Goal: Task Accomplishment & Management: Use online tool/utility

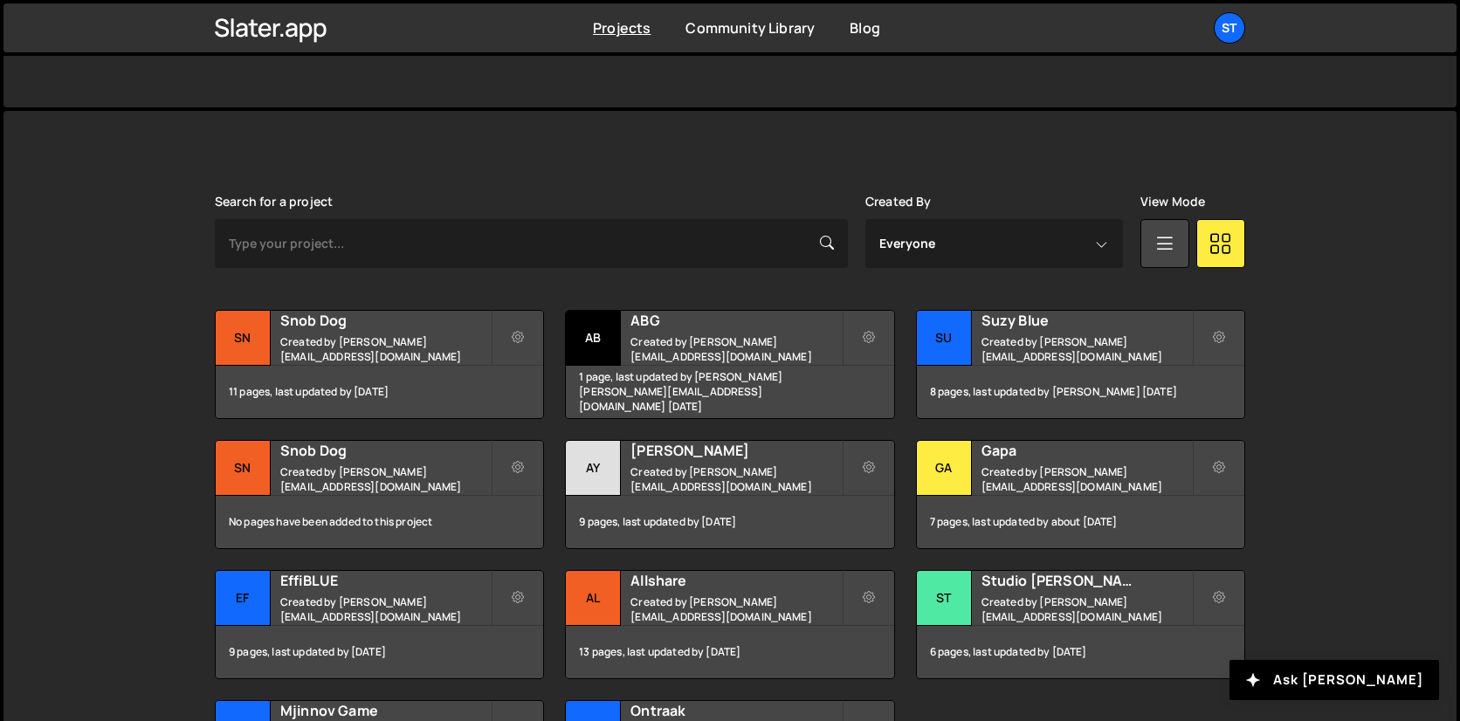
scroll to position [443, 0]
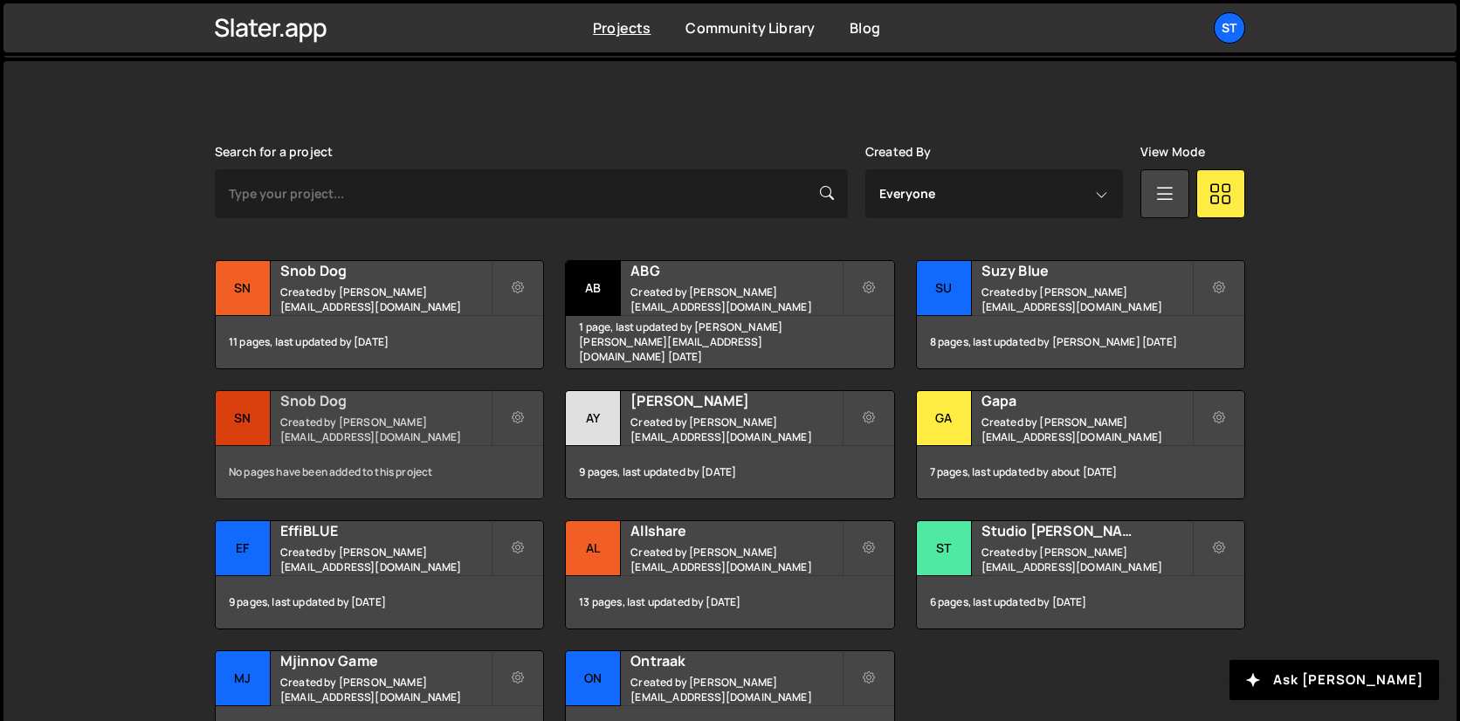
click at [354, 410] on h2 "Snob Dog" at bounding box center [385, 400] width 210 height 19
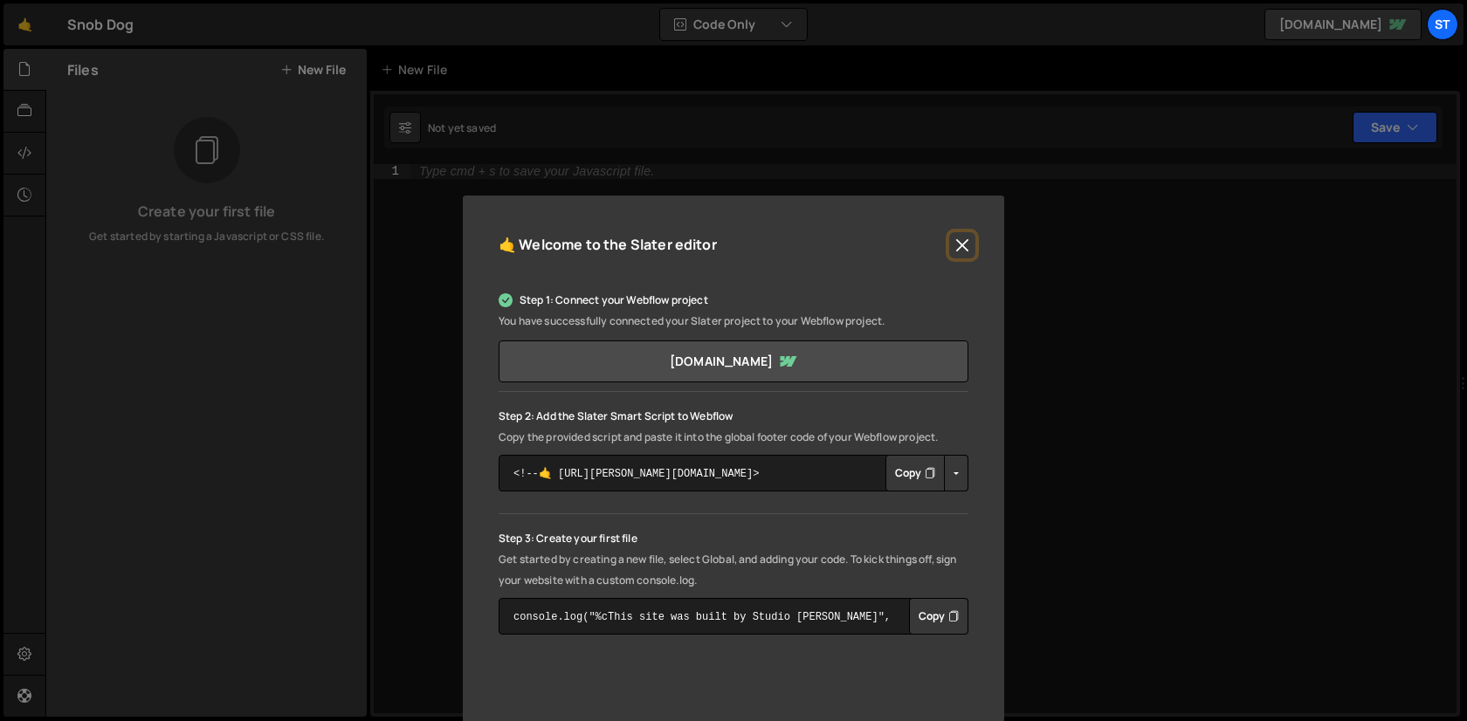
click at [966, 235] on button "Close" at bounding box center [962, 245] width 26 height 26
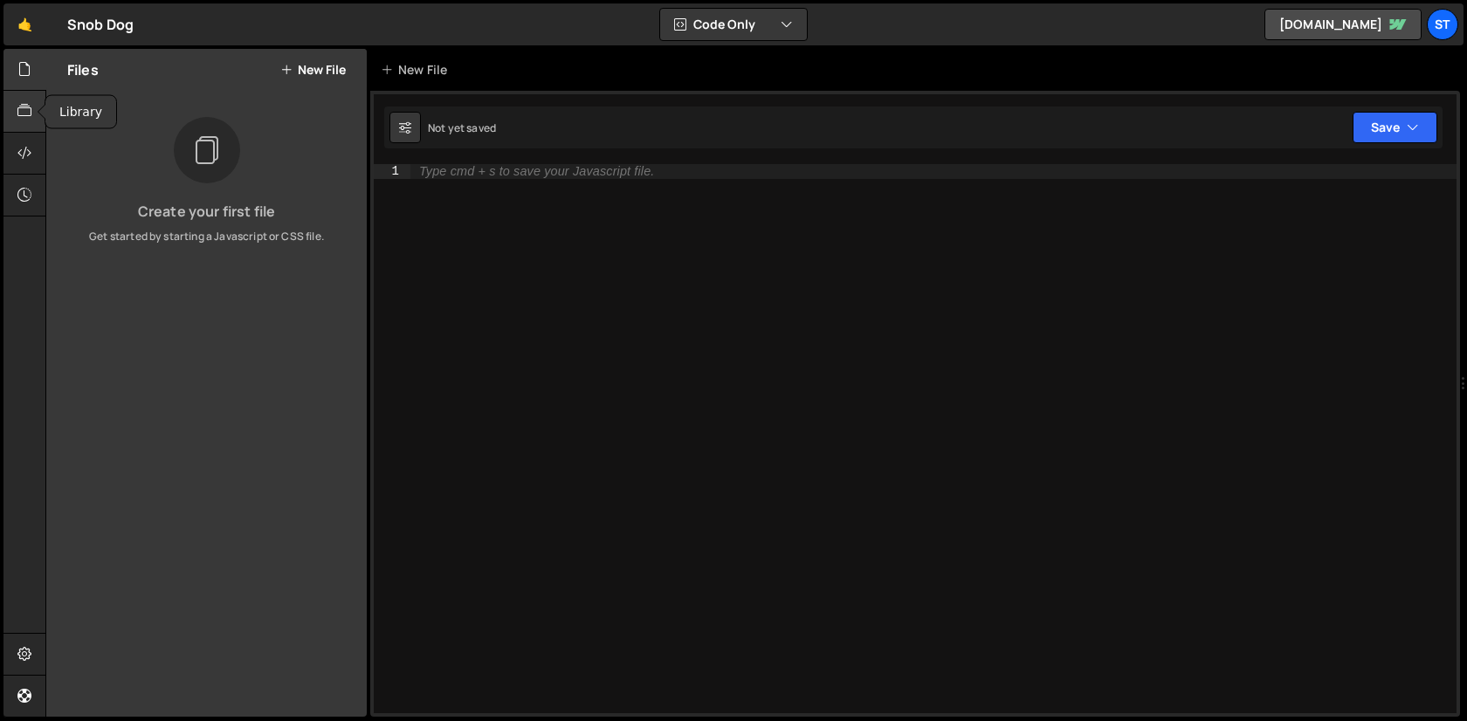
click at [30, 109] on icon at bounding box center [24, 110] width 14 height 19
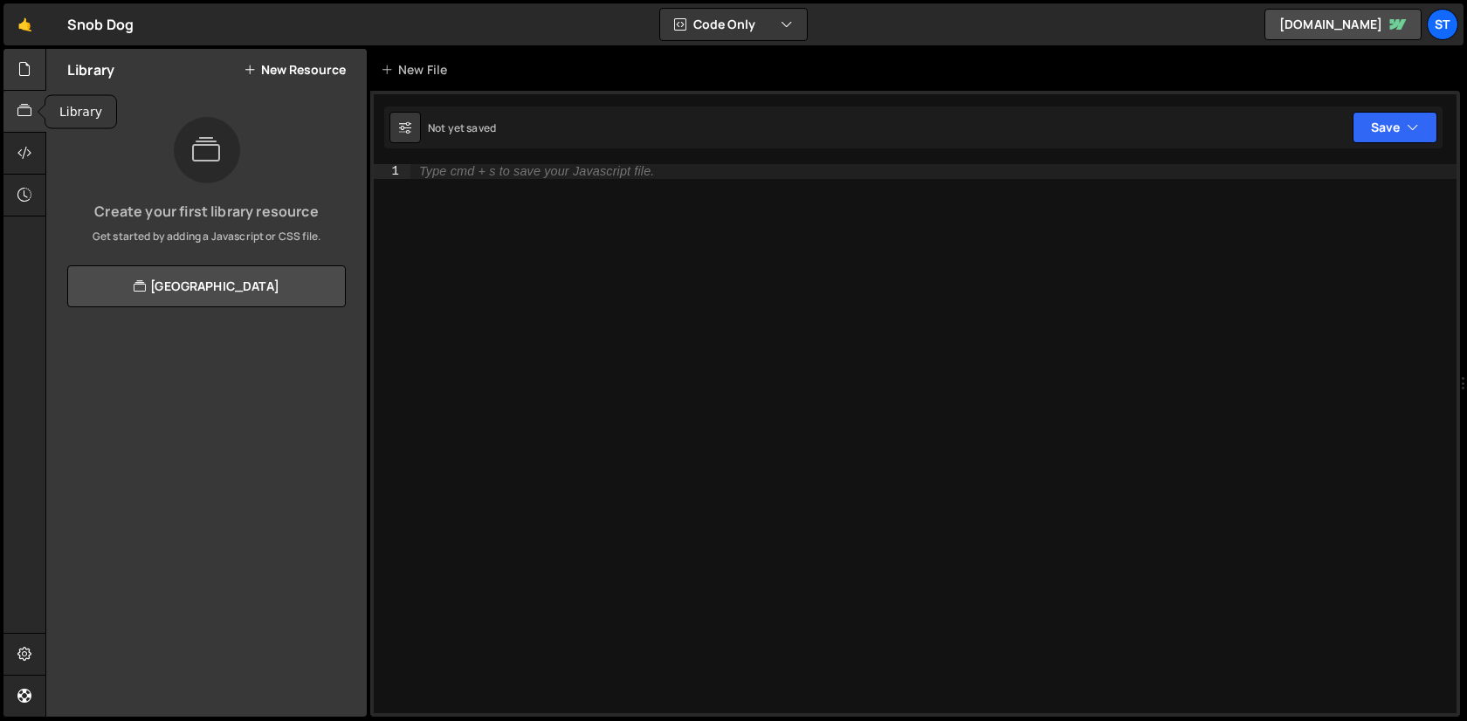
click at [30, 88] on div at bounding box center [24, 70] width 43 height 42
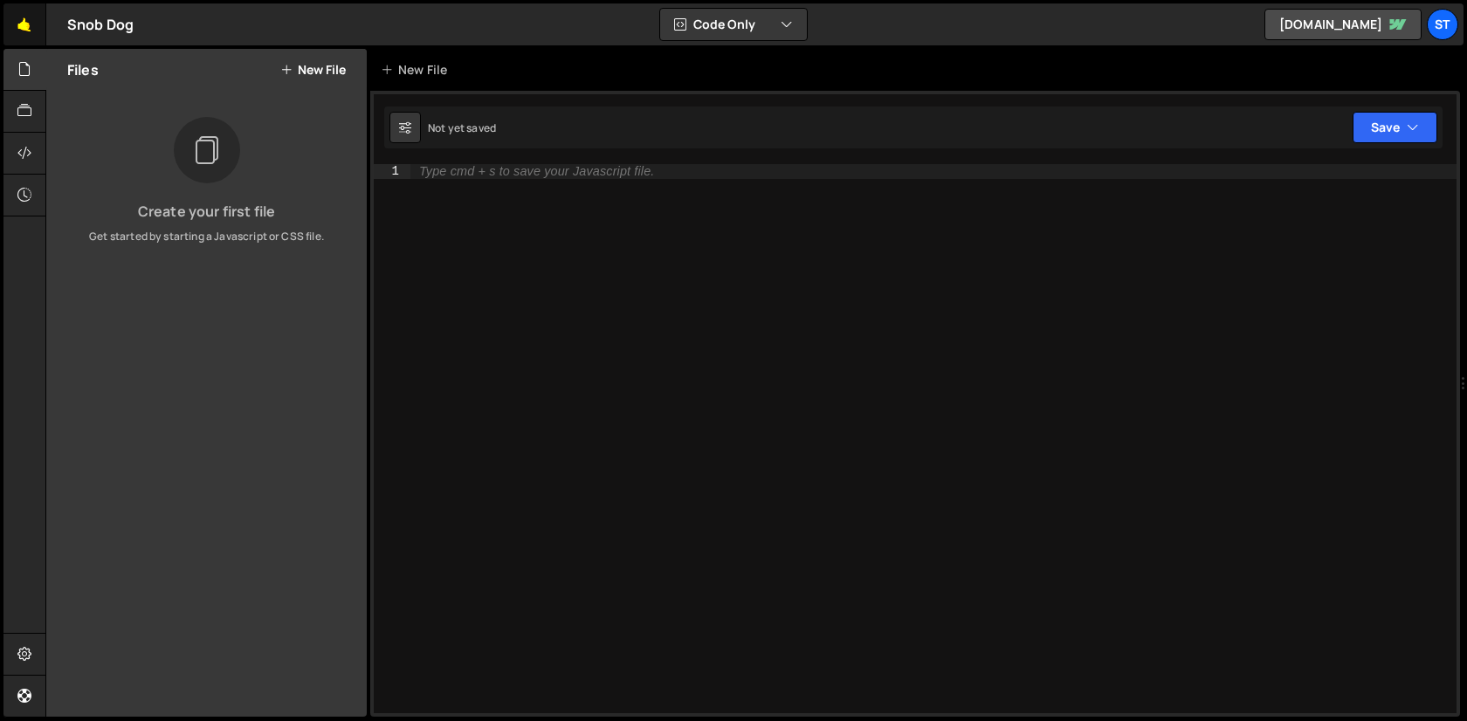
click at [22, 38] on link "🤙" at bounding box center [24, 24] width 43 height 42
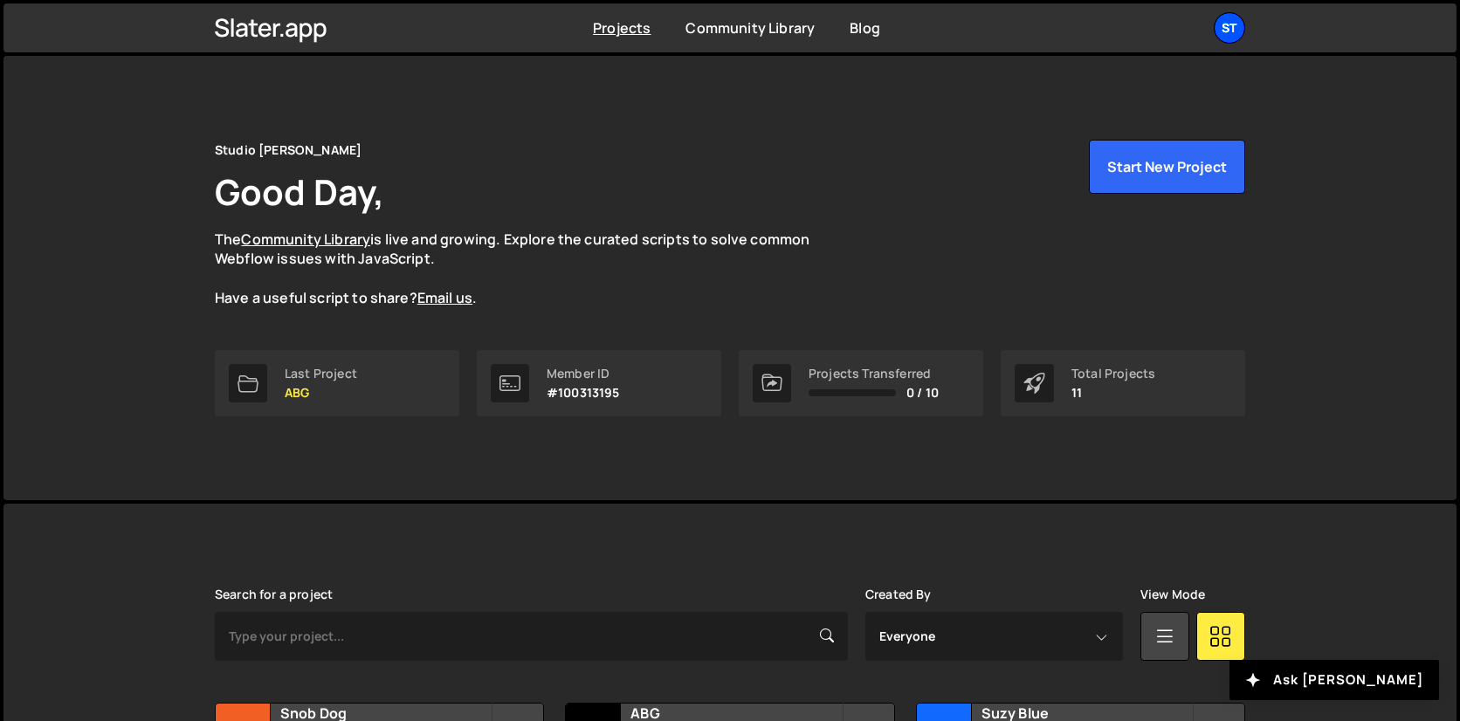
click at [1239, 38] on div "St" at bounding box center [1229, 27] width 31 height 31
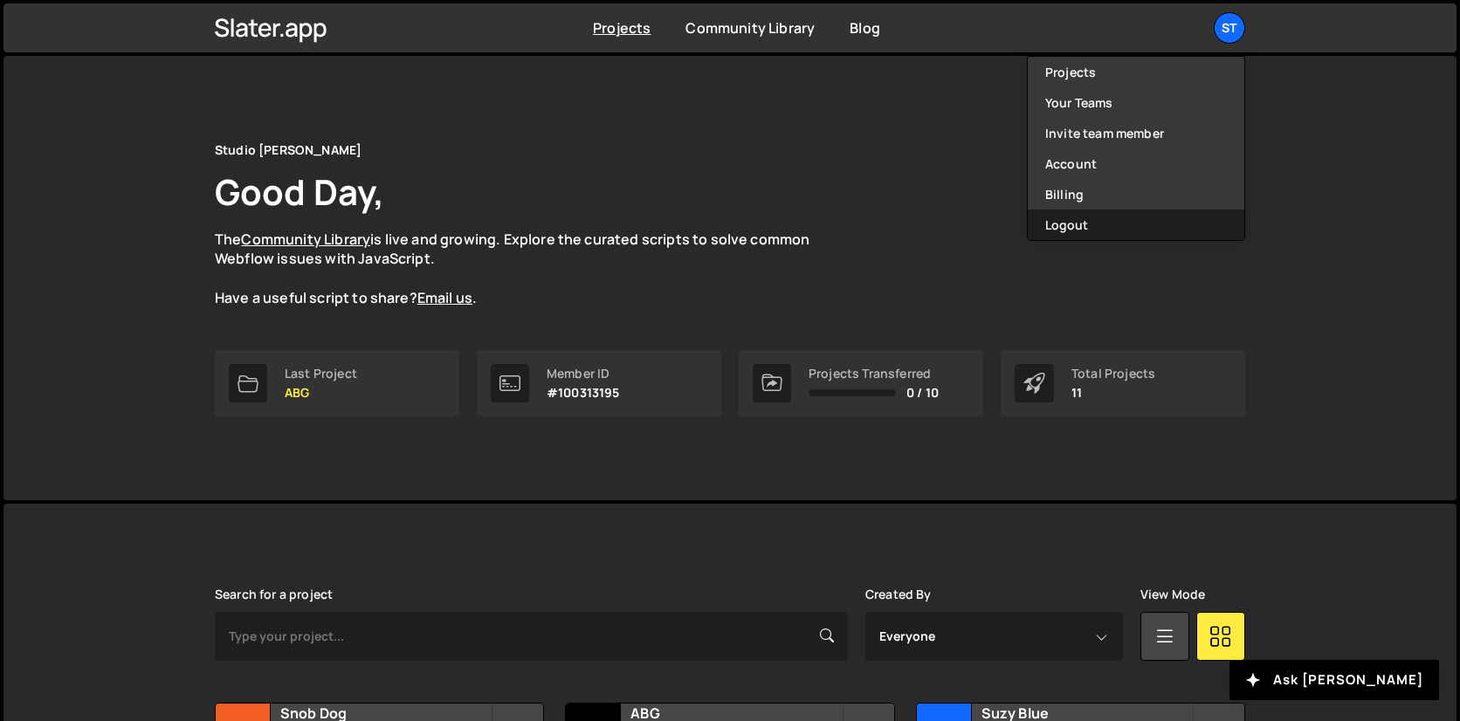
click at [1110, 223] on button "Logout" at bounding box center [1136, 225] width 217 height 31
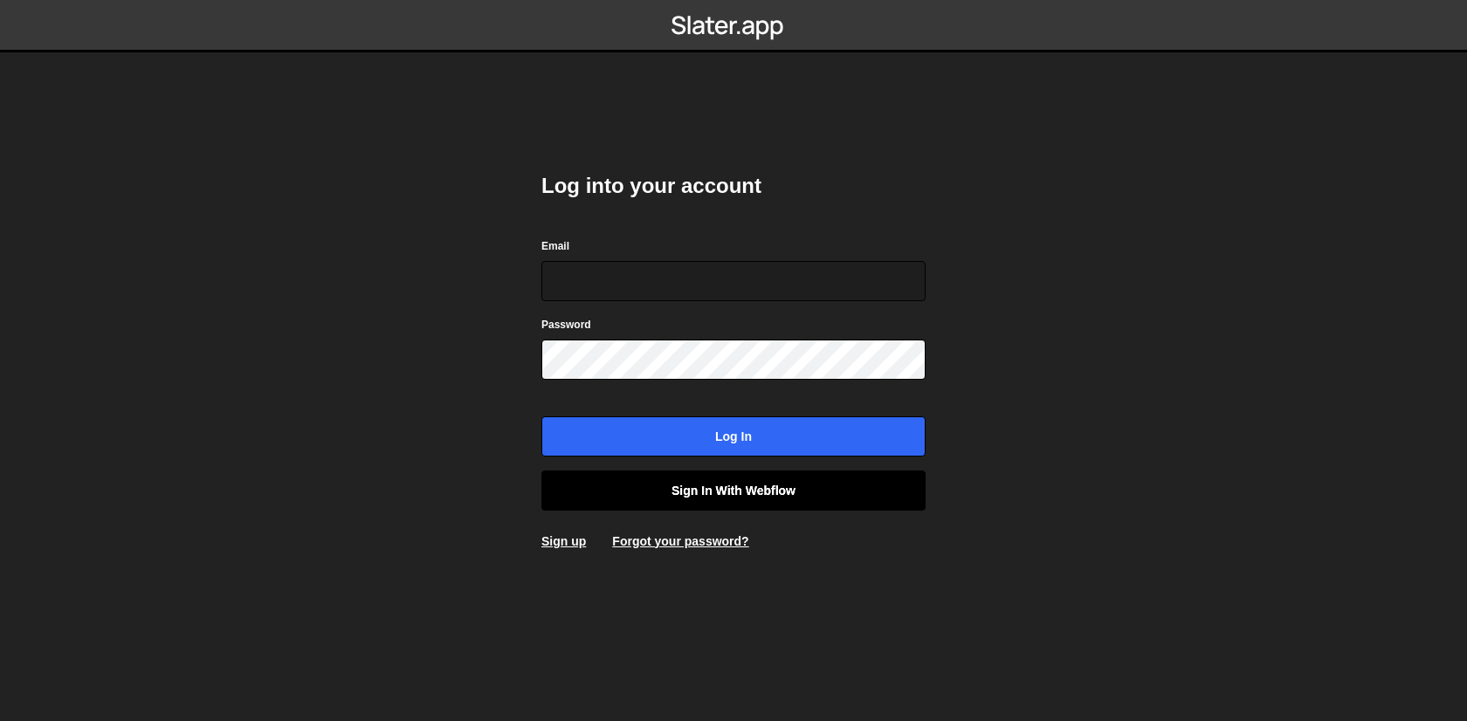
type input "[EMAIL_ADDRESS][DOMAIN_NAME]"
click at [719, 491] on link "Sign in with Webflow" at bounding box center [733, 491] width 384 height 40
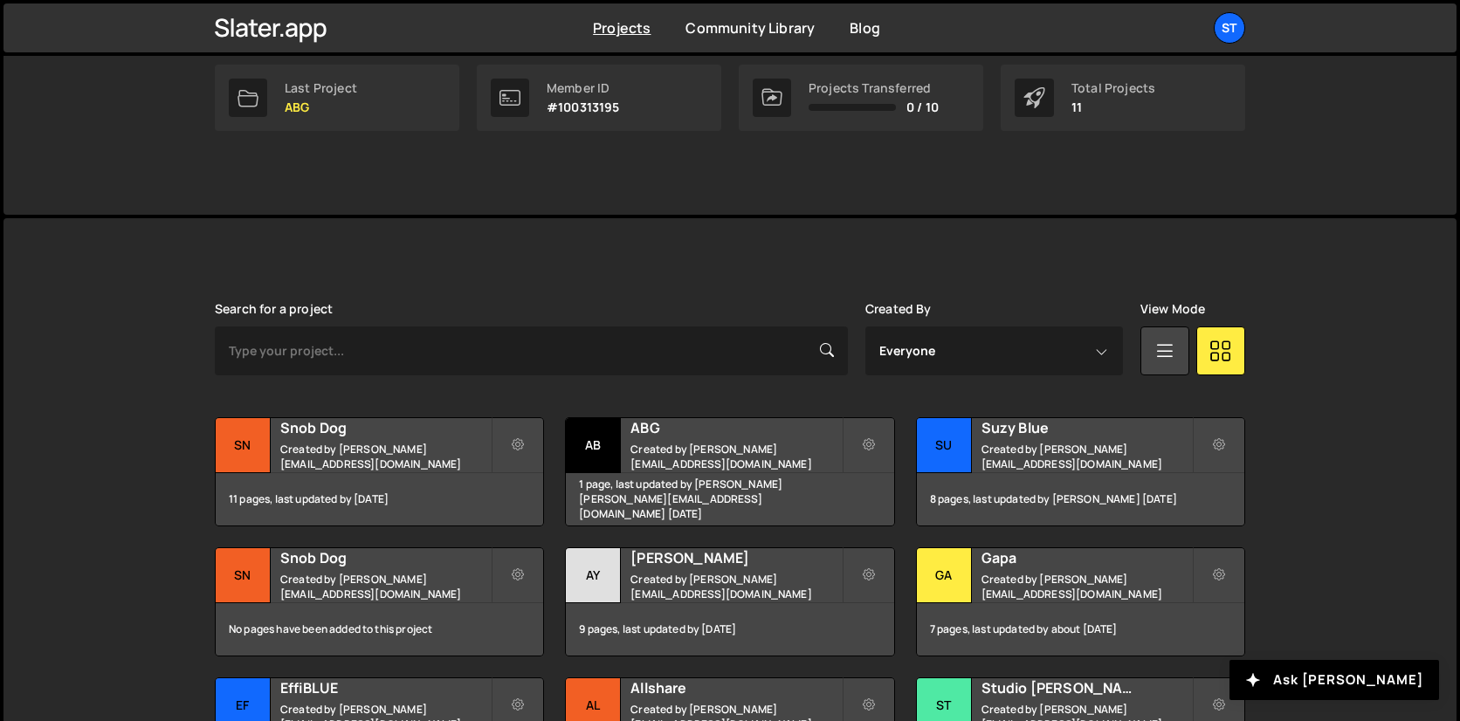
scroll to position [288, 0]
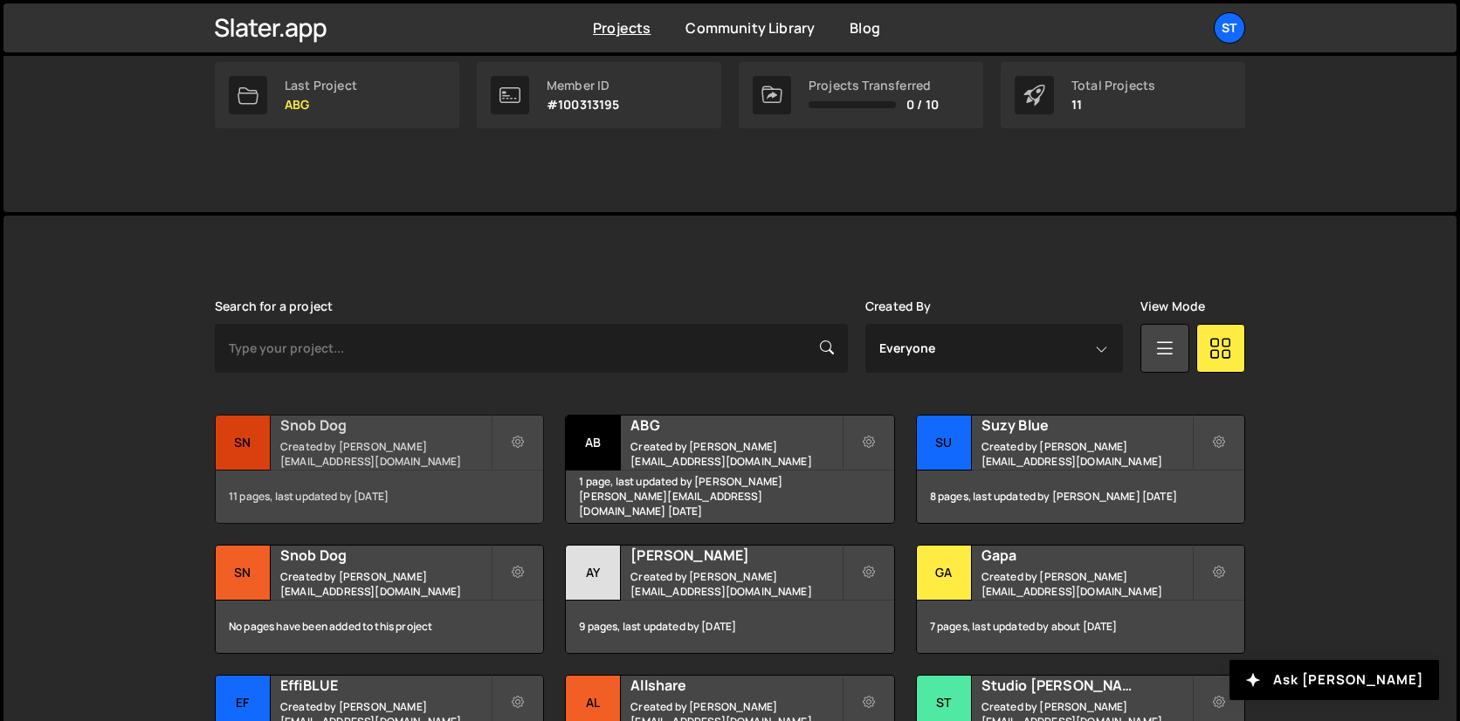
click at [301, 449] on small "Created by lucas@studioelias.fr" at bounding box center [385, 454] width 210 height 30
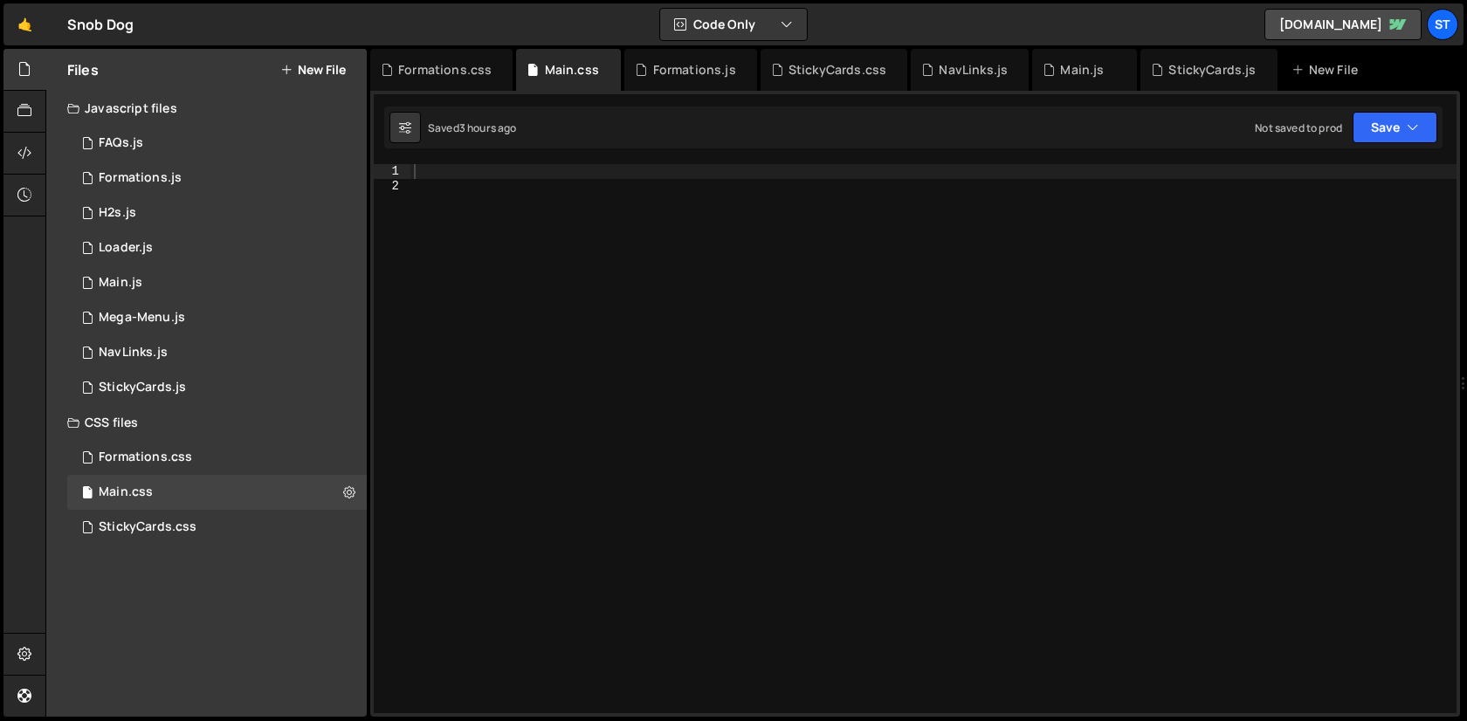
click at [323, 63] on button "New File" at bounding box center [312, 70] width 65 height 14
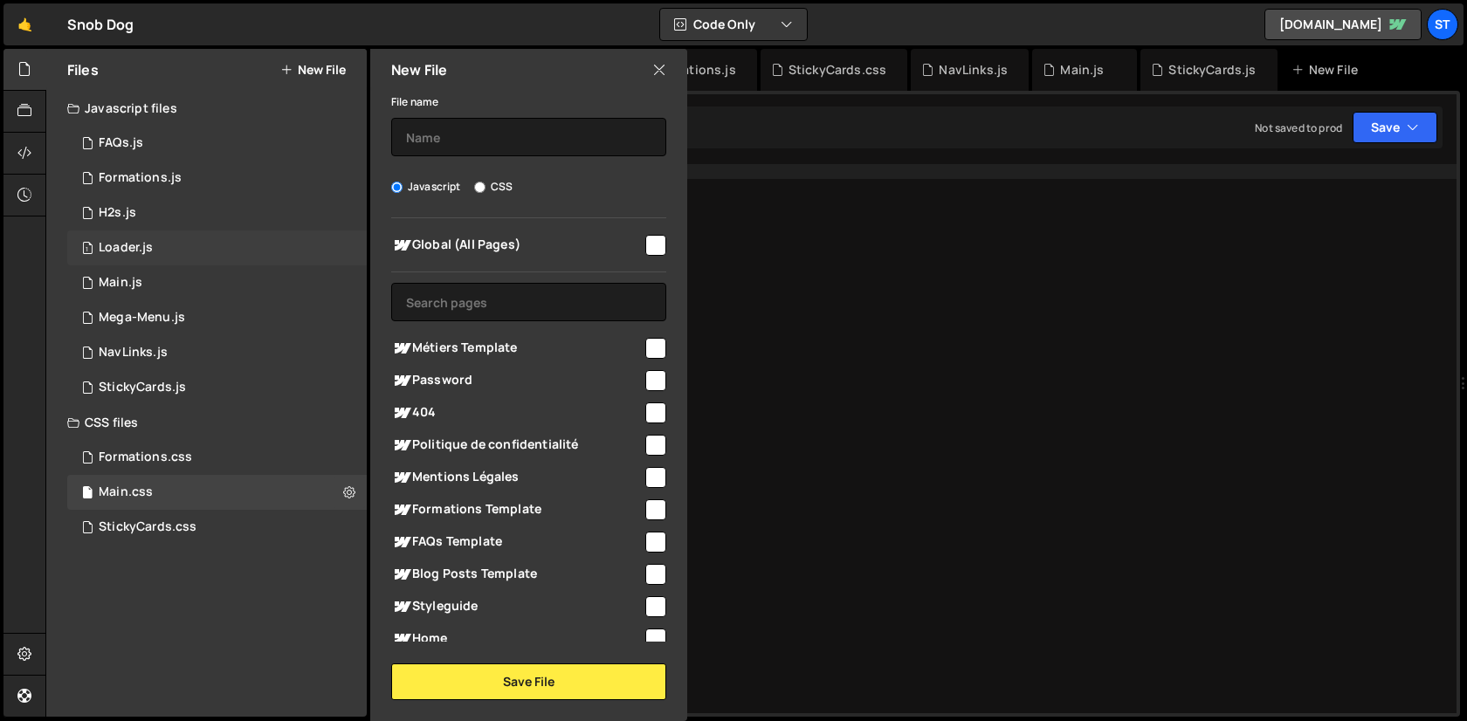
click at [156, 257] on div "1 Loader.js 0" at bounding box center [216, 247] width 299 height 35
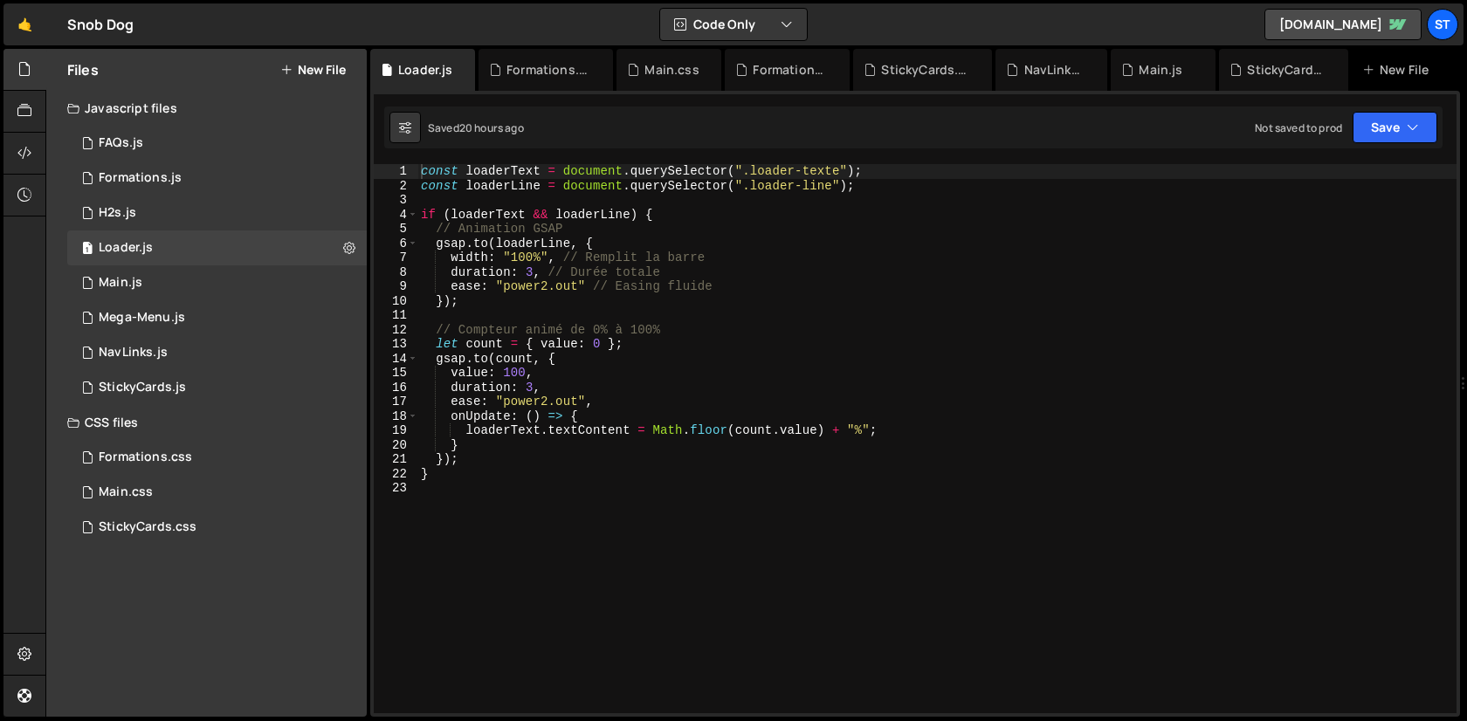
click at [787, 289] on div "const loaderText = document . querySelector ( ".loader-texte" ) ; const loaderL…" at bounding box center [936, 453] width 1039 height 578
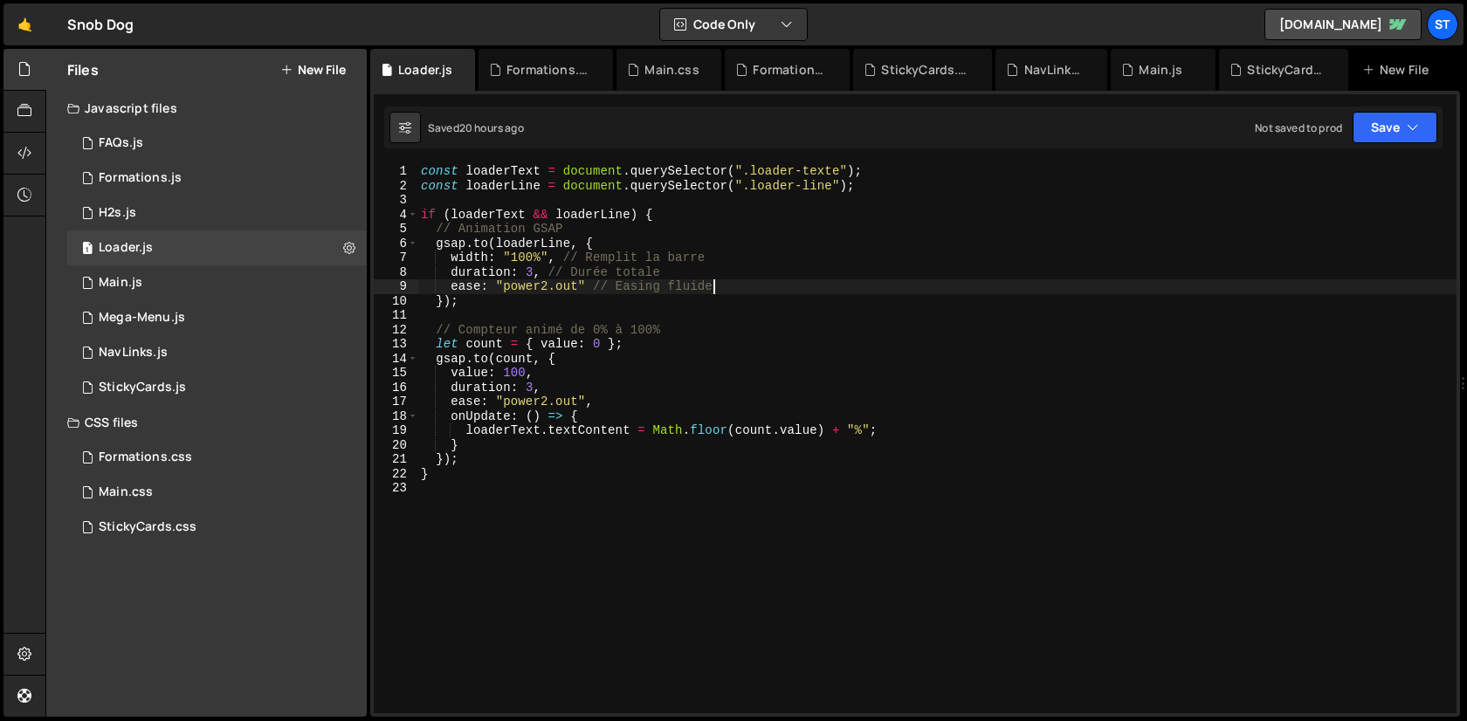
type textarea "}"
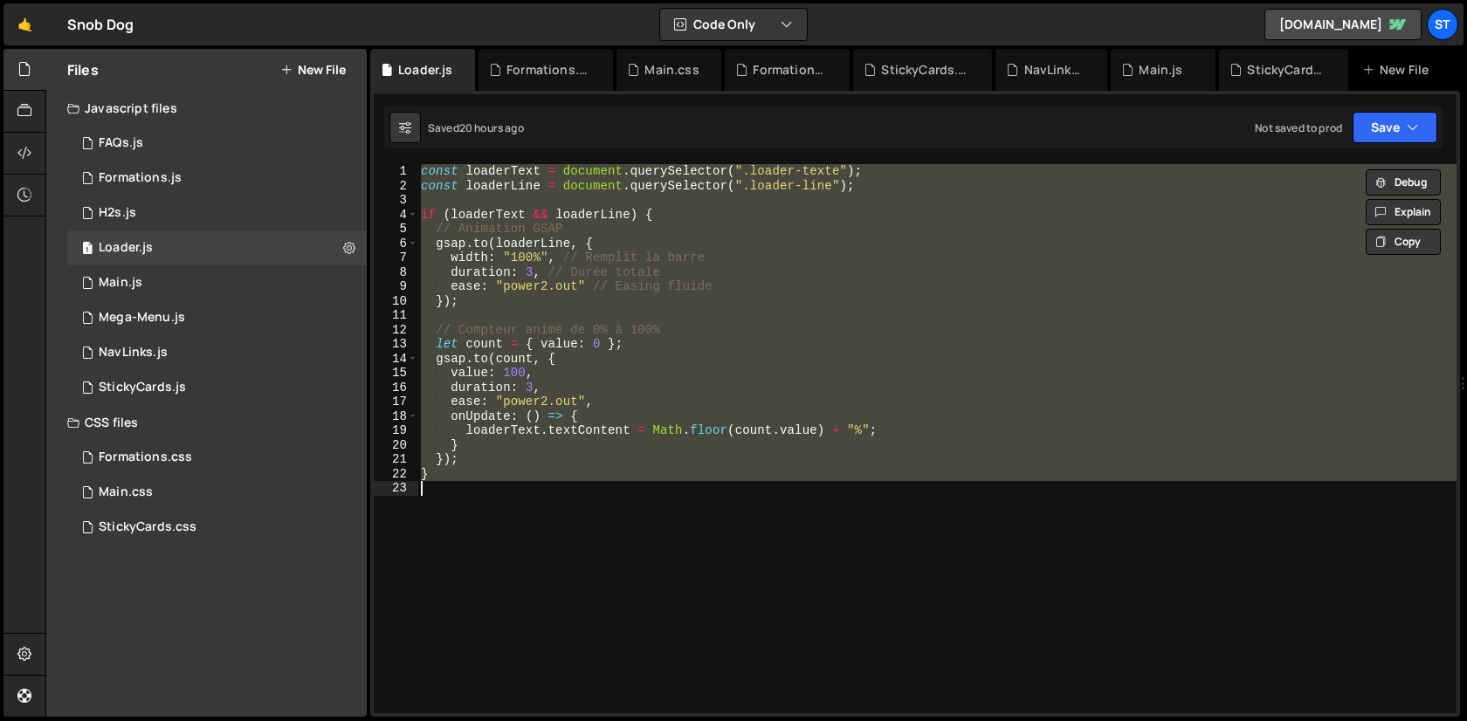
paste textarea
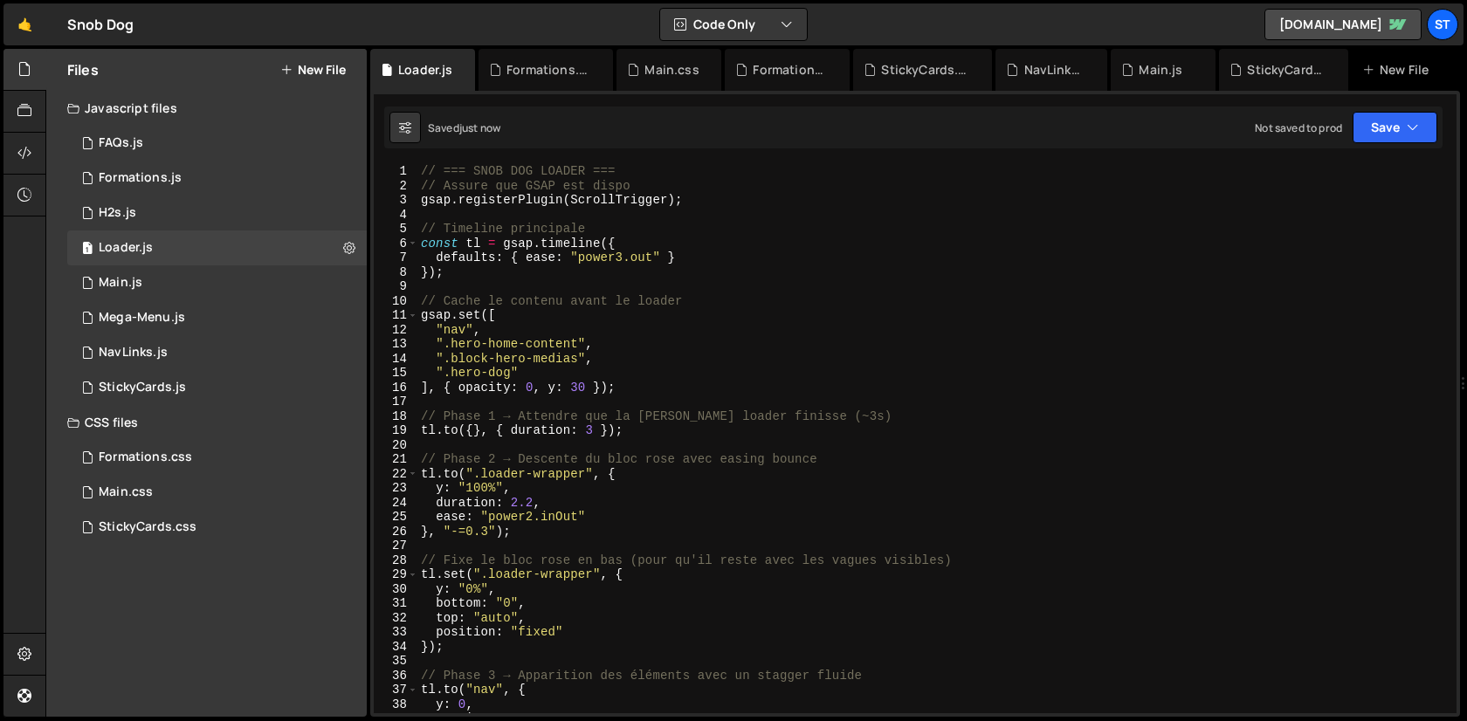
click at [467, 330] on div "// === SNOB DOG LOADER === // Assure que GSAP est dispo gsap . registerPlugin (…" at bounding box center [933, 453] width 1032 height 578
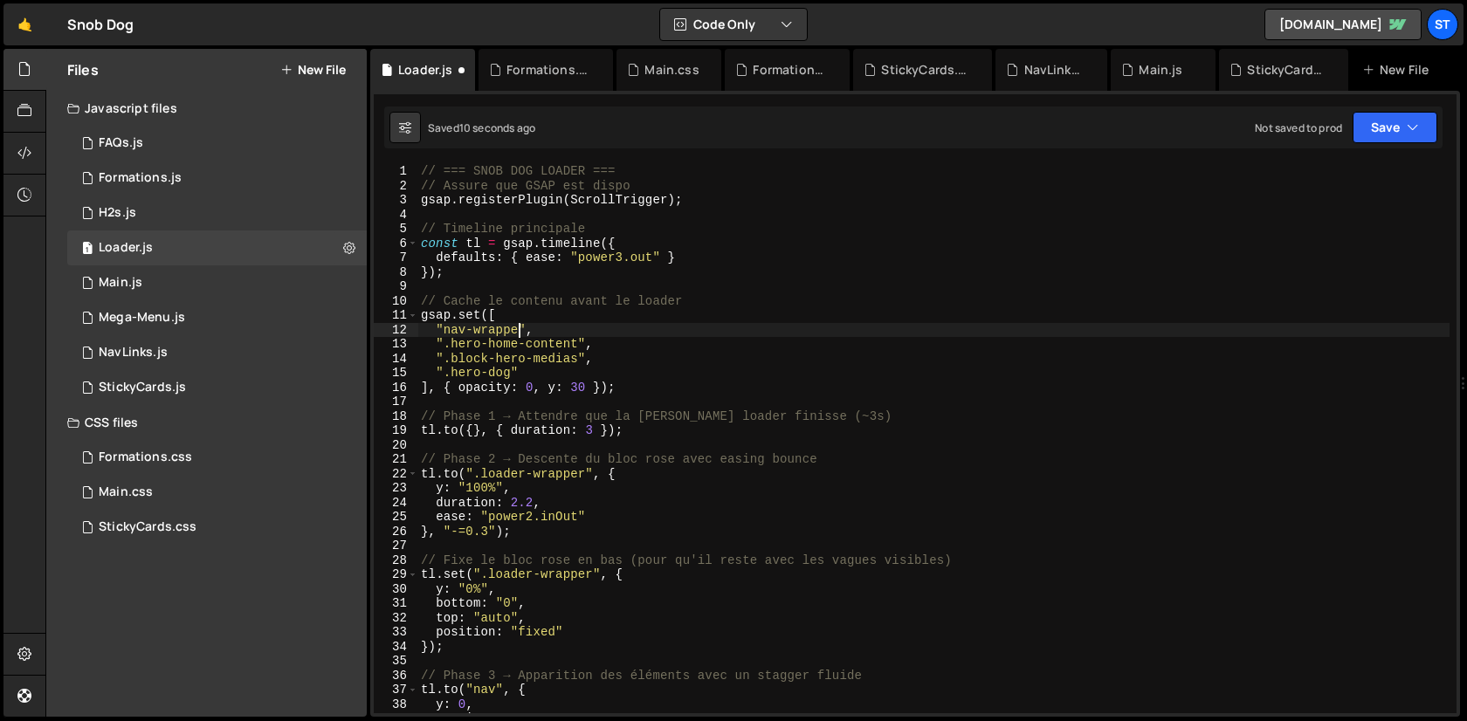
scroll to position [0, 7]
type textarea ""nav-wrapper","
click at [337, 251] on button at bounding box center [348, 247] width 31 height 31
type input "Loader"
radio input "true"
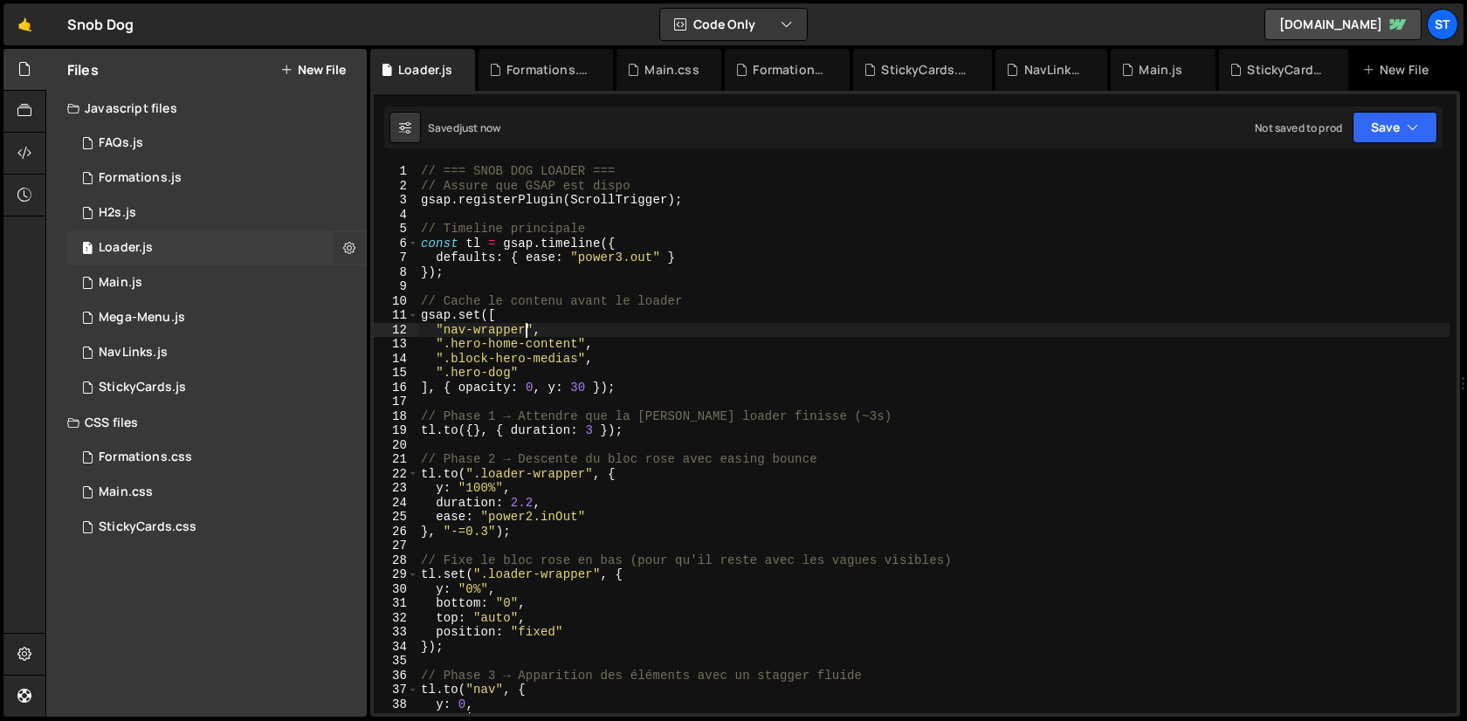
checkbox input "true"
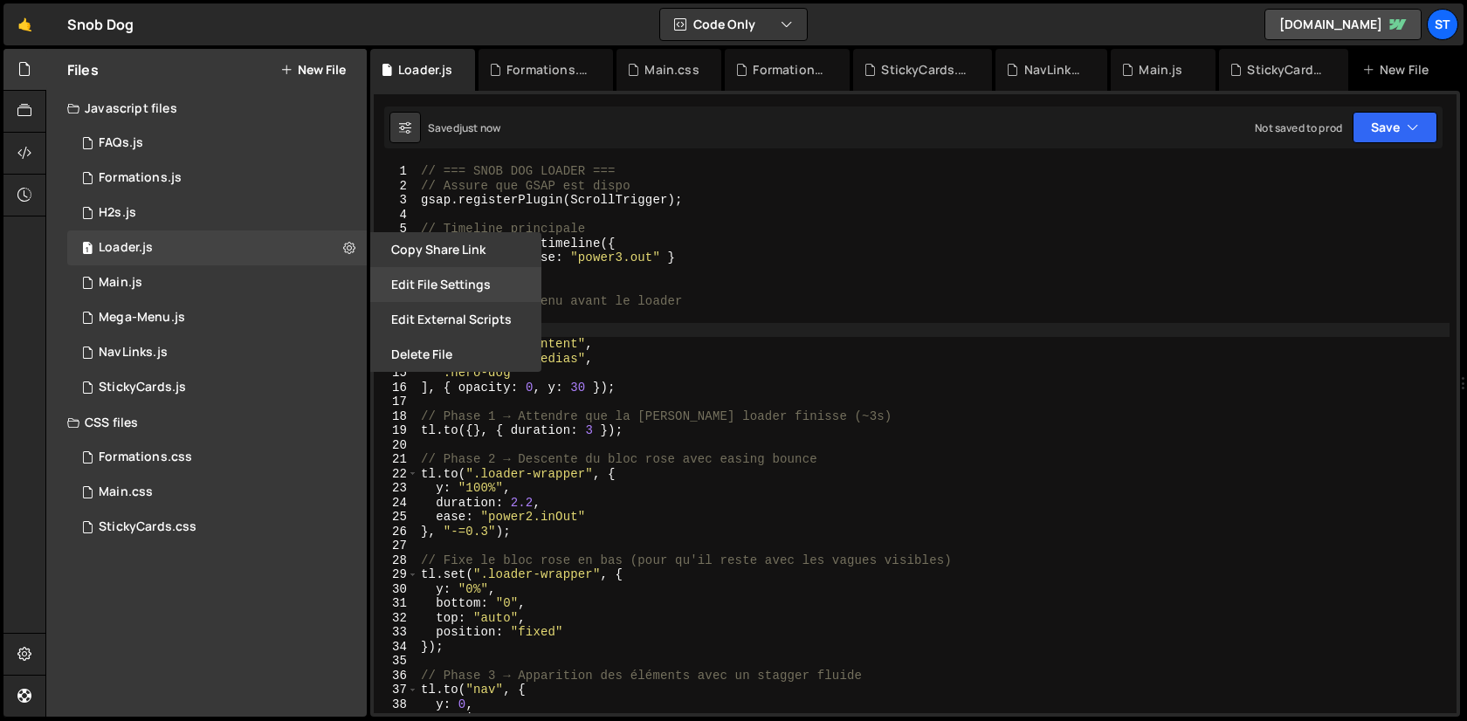
click at [424, 288] on button "Edit File Settings" at bounding box center [455, 284] width 171 height 35
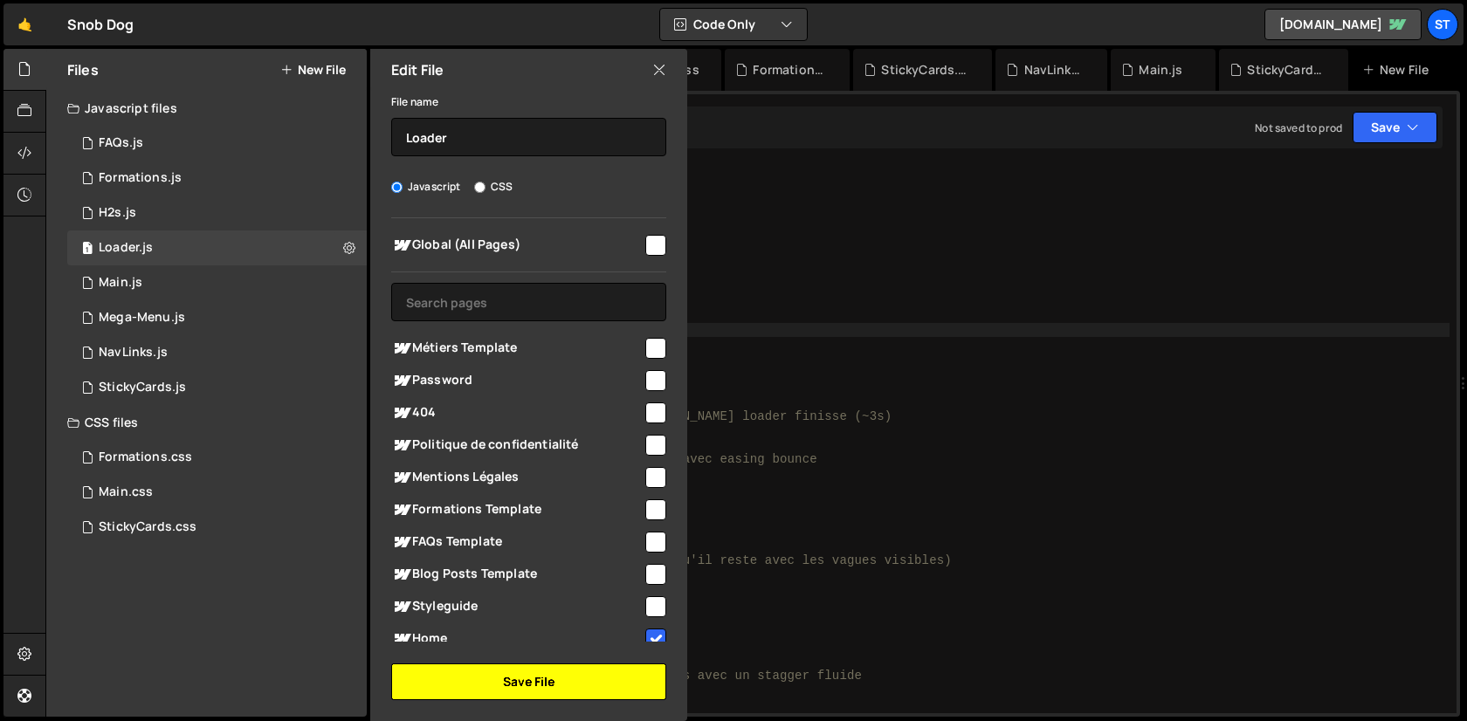
click at [527, 671] on button "Save File" at bounding box center [528, 682] width 275 height 37
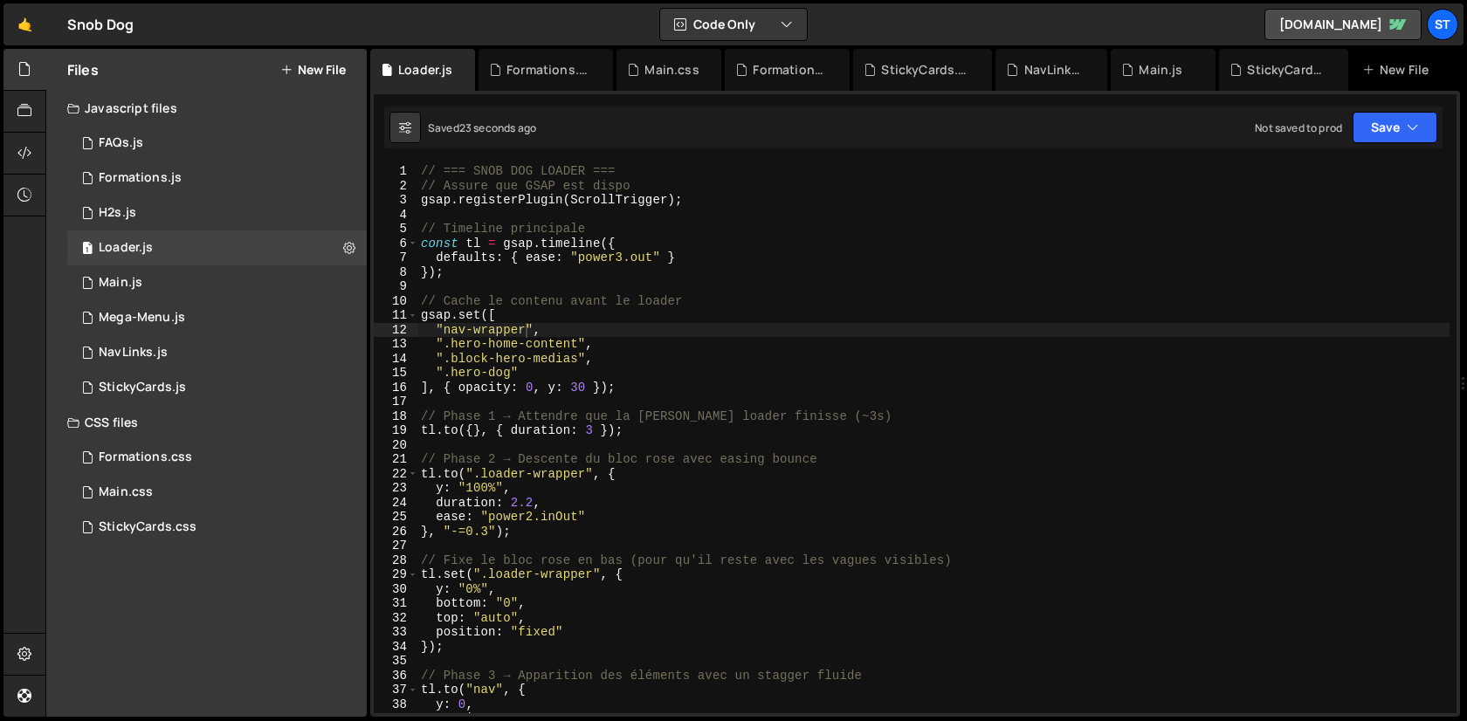
click at [631, 312] on div "// === SNOB DOG LOADER === // Assure que GSAP est dispo gsap . registerPlugin (…" at bounding box center [933, 453] width 1032 height 578
click at [768, 412] on div "// === SNOB DOG LOADER === // Assure que GSAP est dispo gsap . registerPlugin (…" at bounding box center [933, 453] width 1032 height 578
type textarea "// Phase 1 → Attendre que la Lottie loader finisse (~3s)"
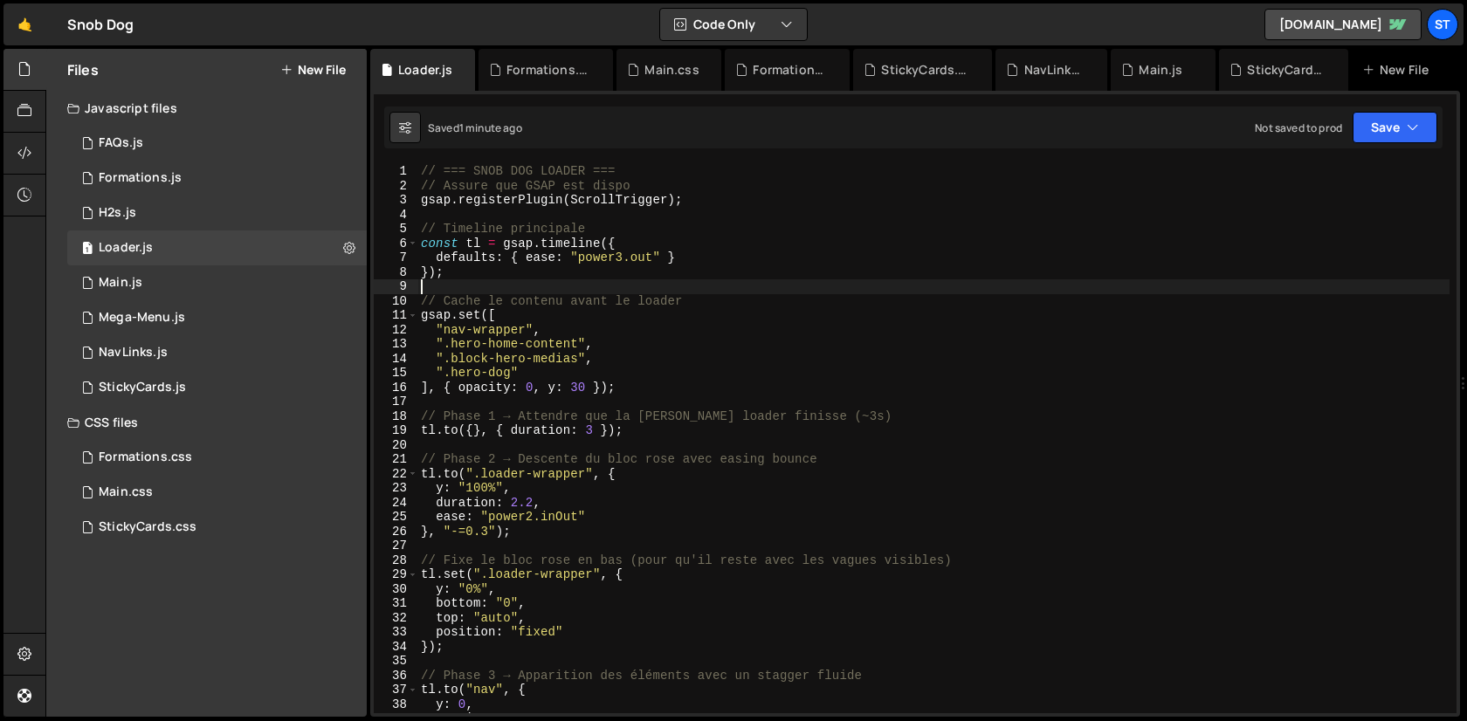
click at [629, 284] on div "// === SNOB DOG LOADER === // Assure que GSAP est dispo gsap . registerPlugin (…" at bounding box center [933, 453] width 1032 height 578
type textarea "}, "-=0.9");"
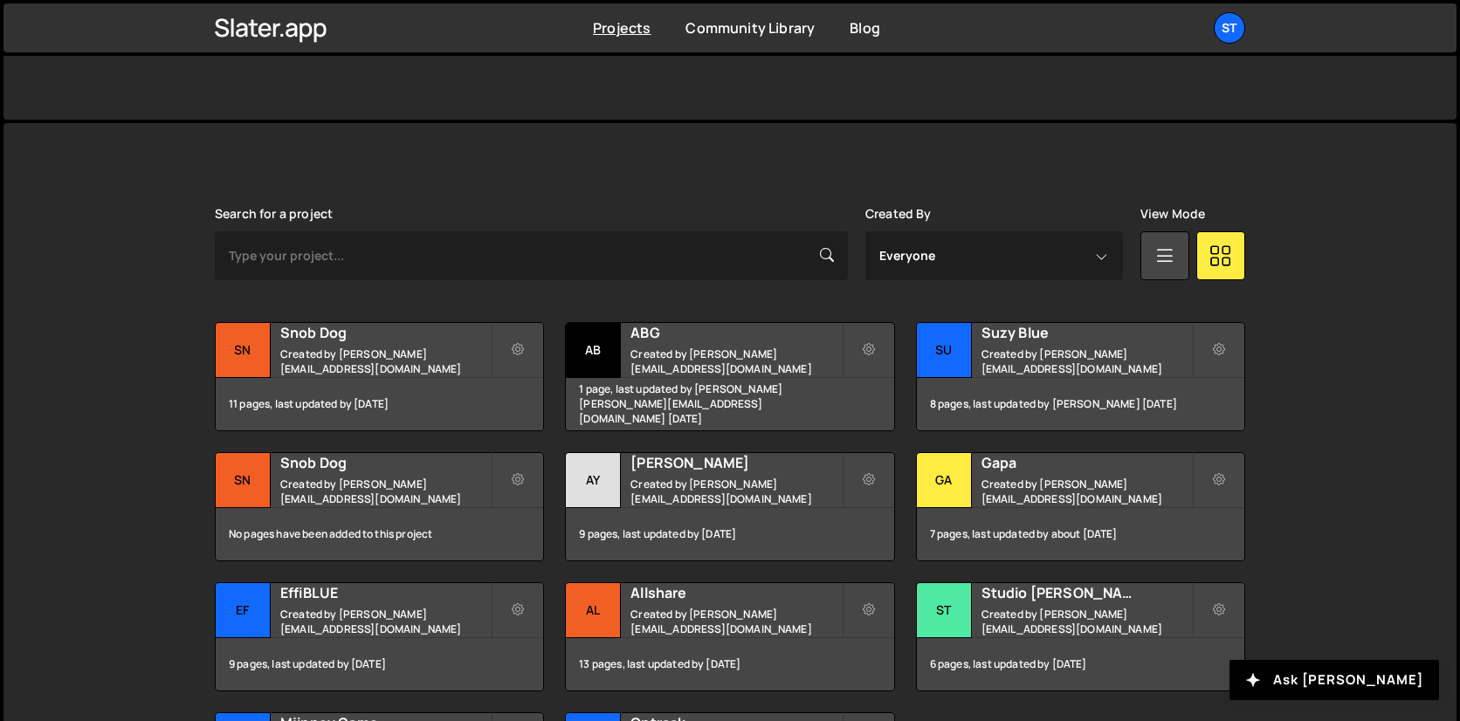
scroll to position [385, 0]
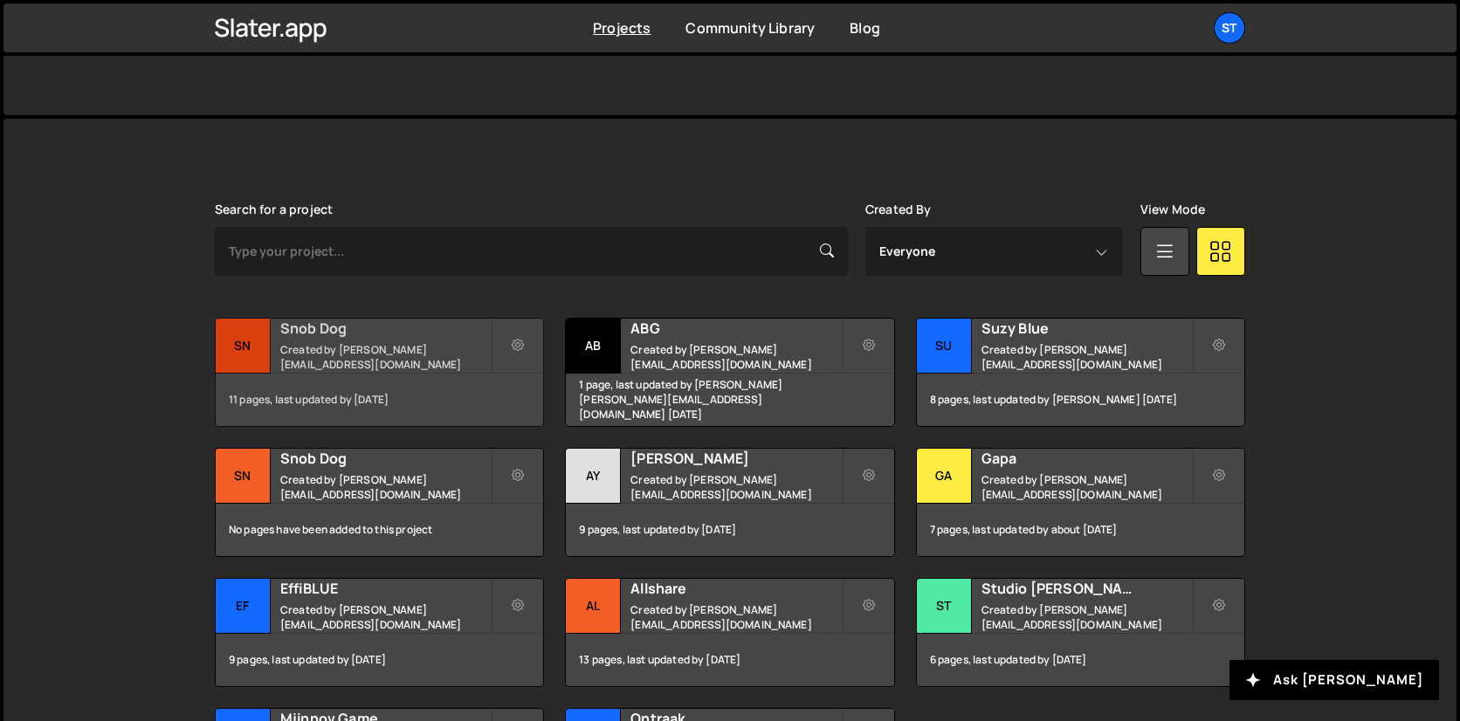
click at [304, 338] on h2 "Snob Dog" at bounding box center [385, 328] width 210 height 19
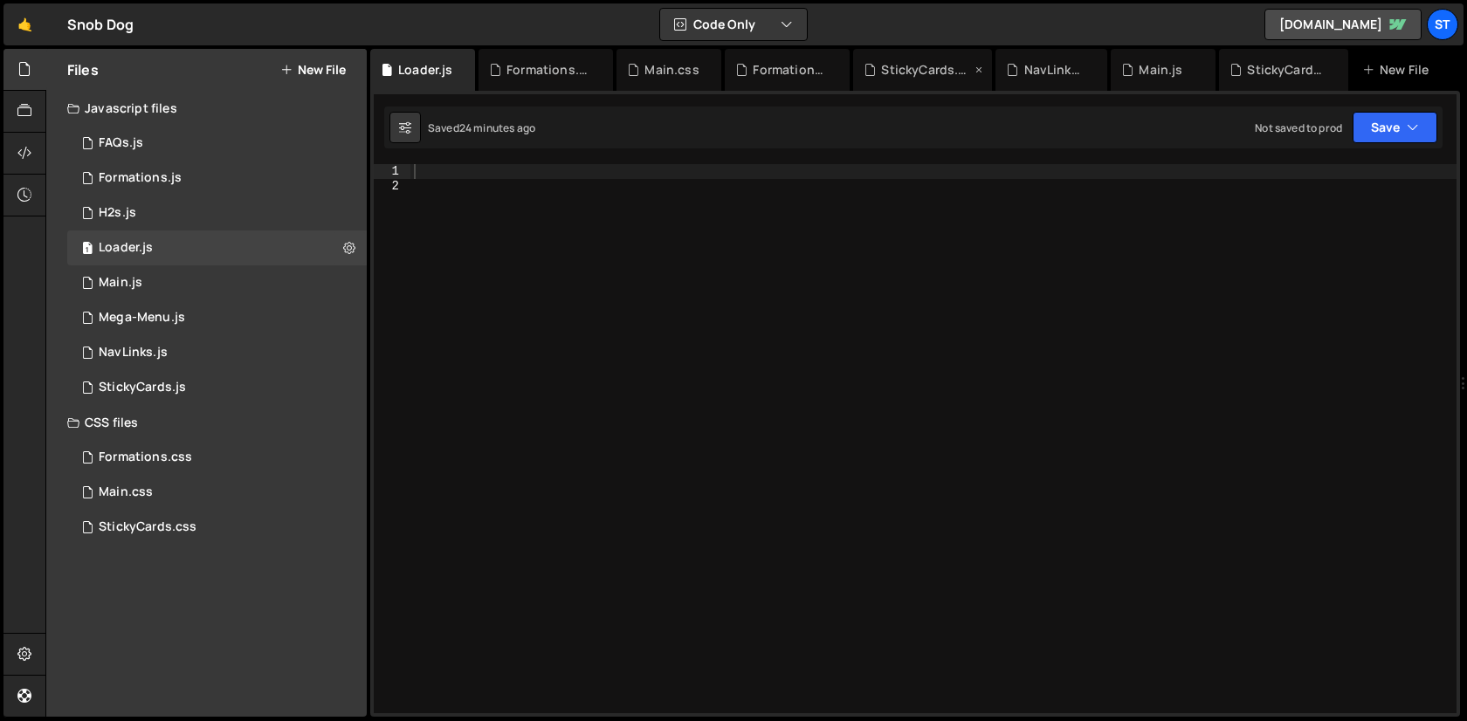
click at [919, 79] on div "StickyCards.css" at bounding box center [922, 70] width 139 height 42
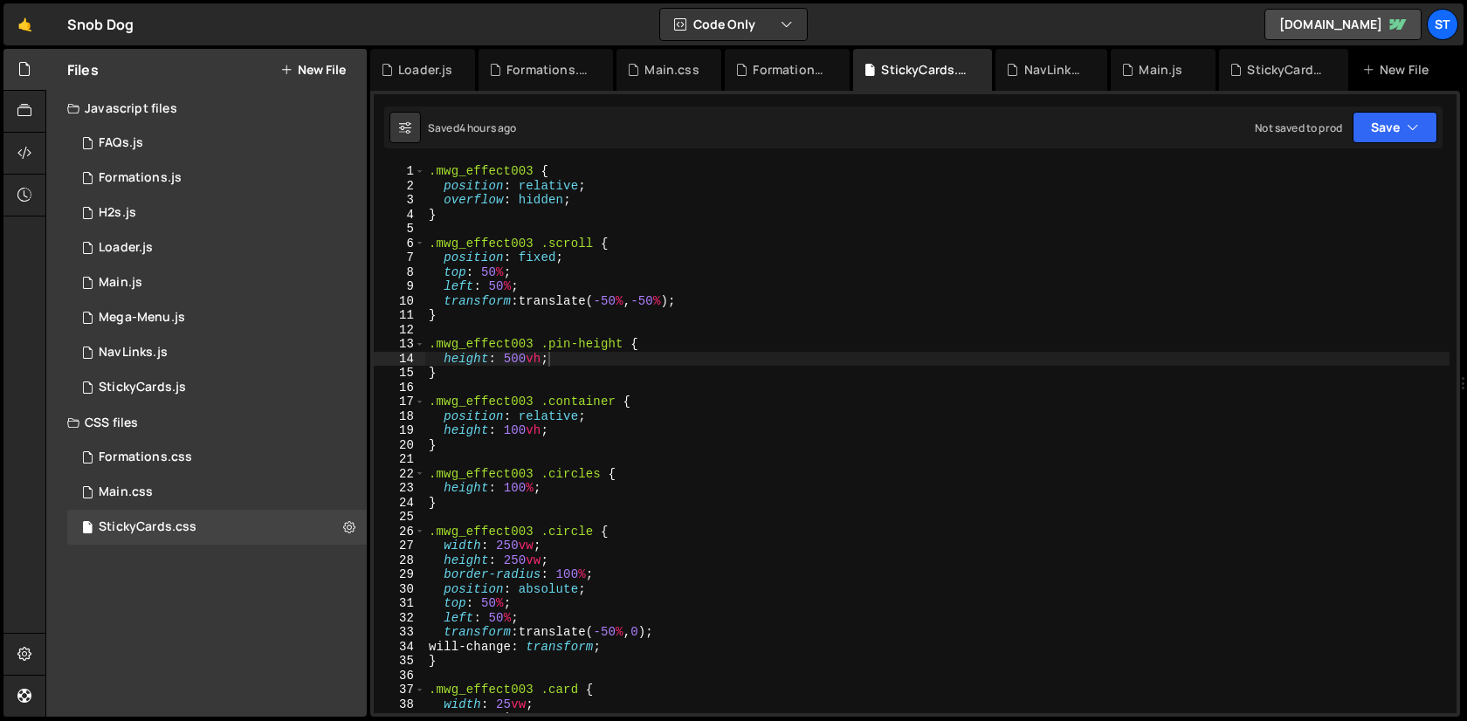
click at [772, 237] on div ".mwg_effect003 { position : relative ; overflow : hidden ; } .mwg_effect003 .sc…" at bounding box center [937, 453] width 1024 height 578
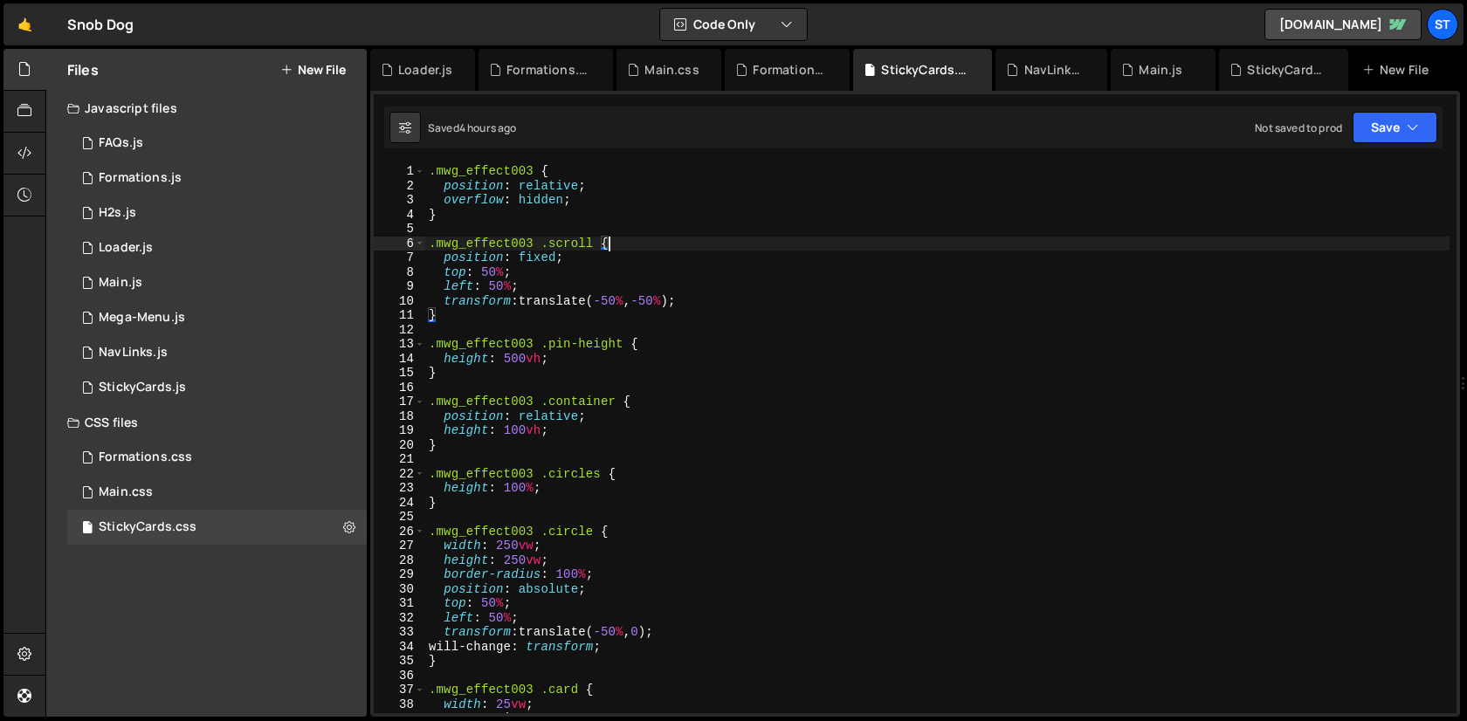
type textarea "}"
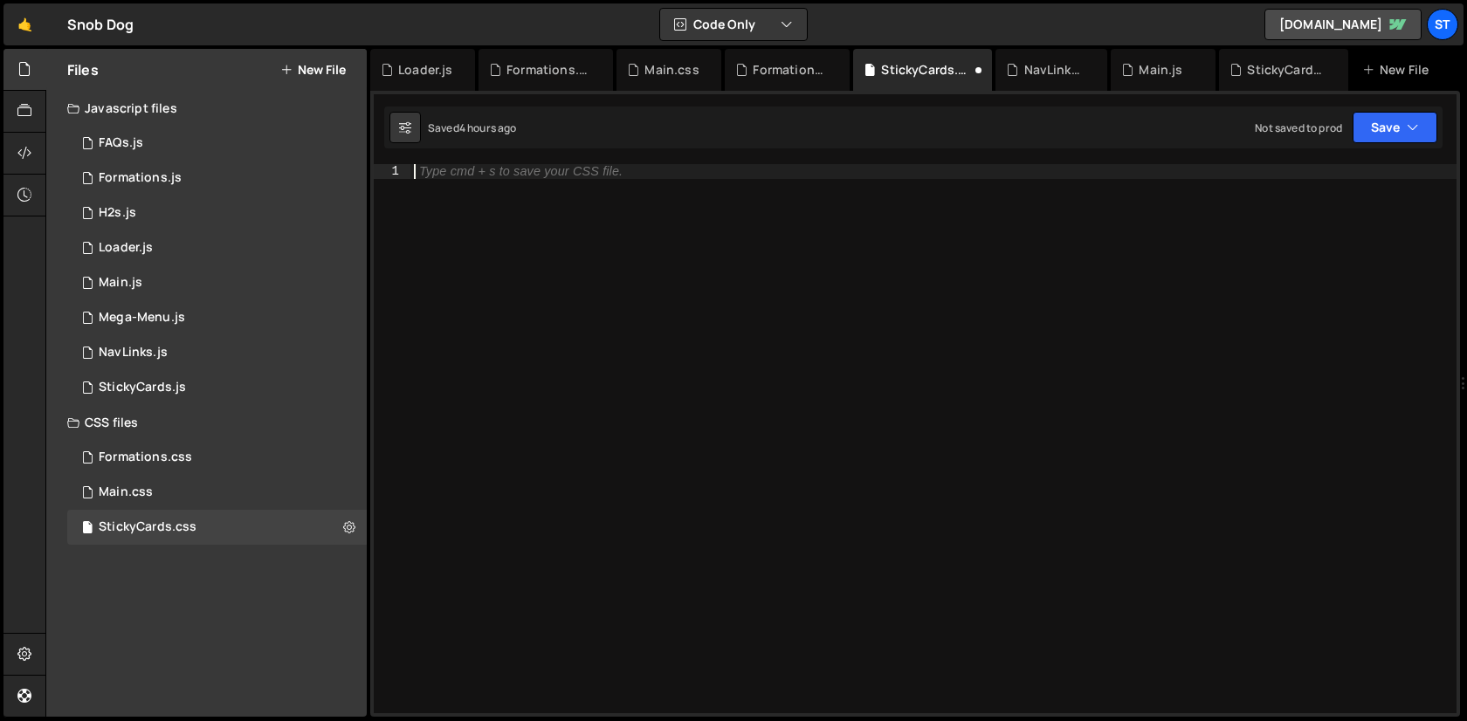
paste textarea "})"
type textarea "})"
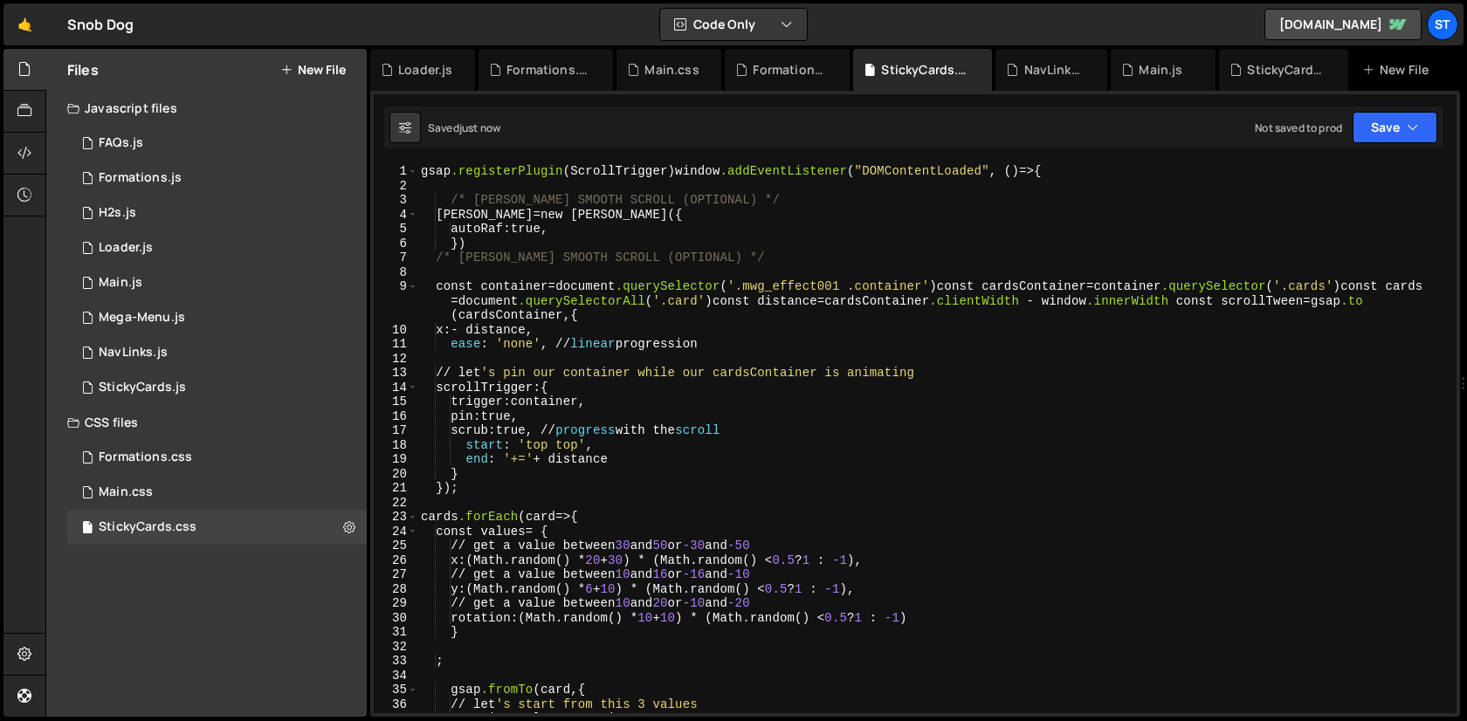
type textarea "})"
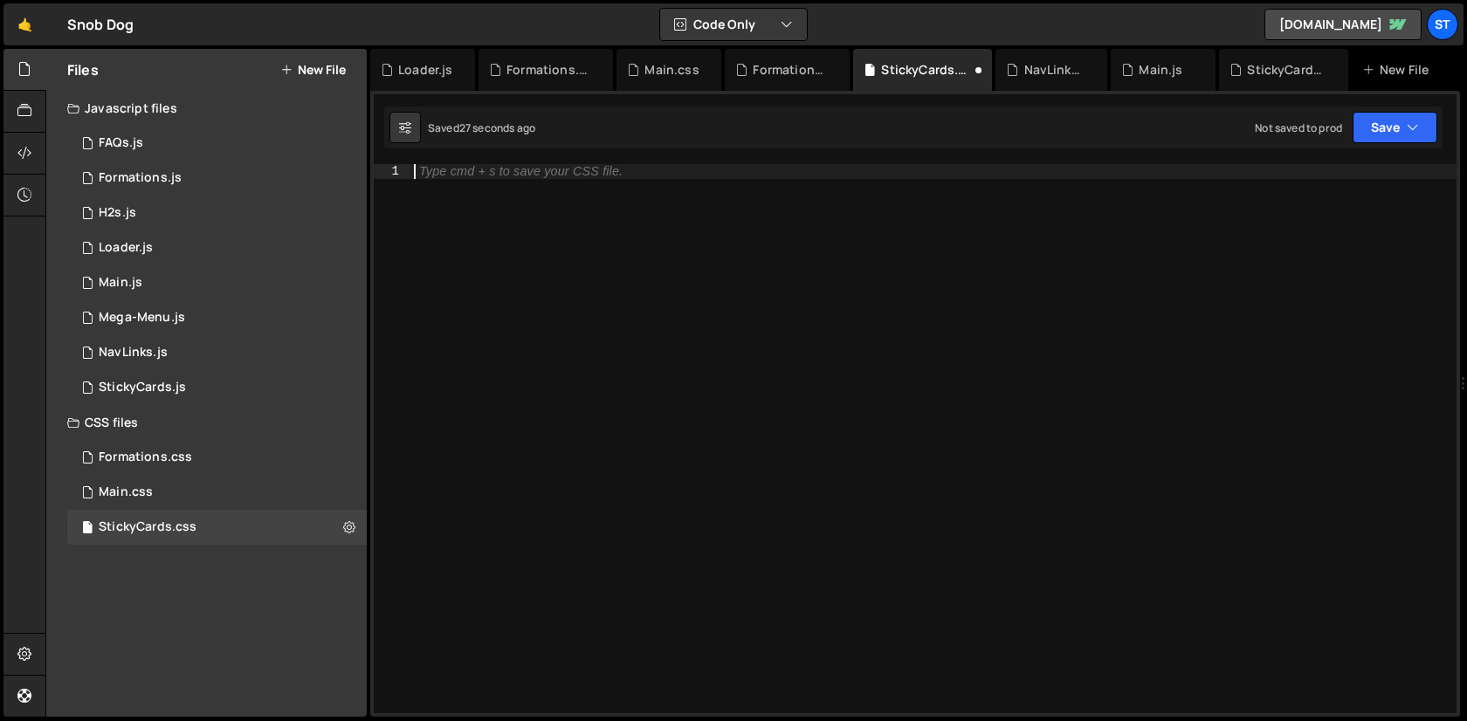
paste textarea "end: 'right -20%',"
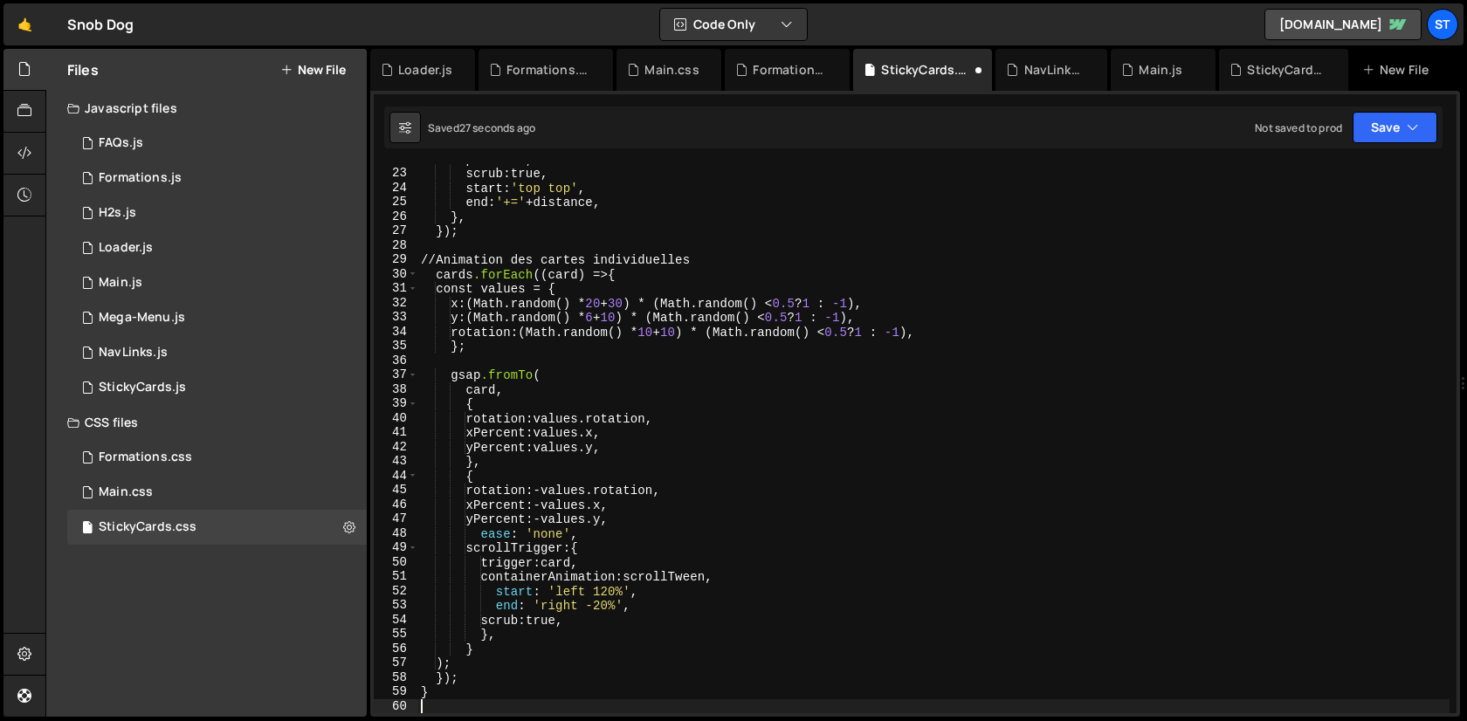
scroll to position [315, 0]
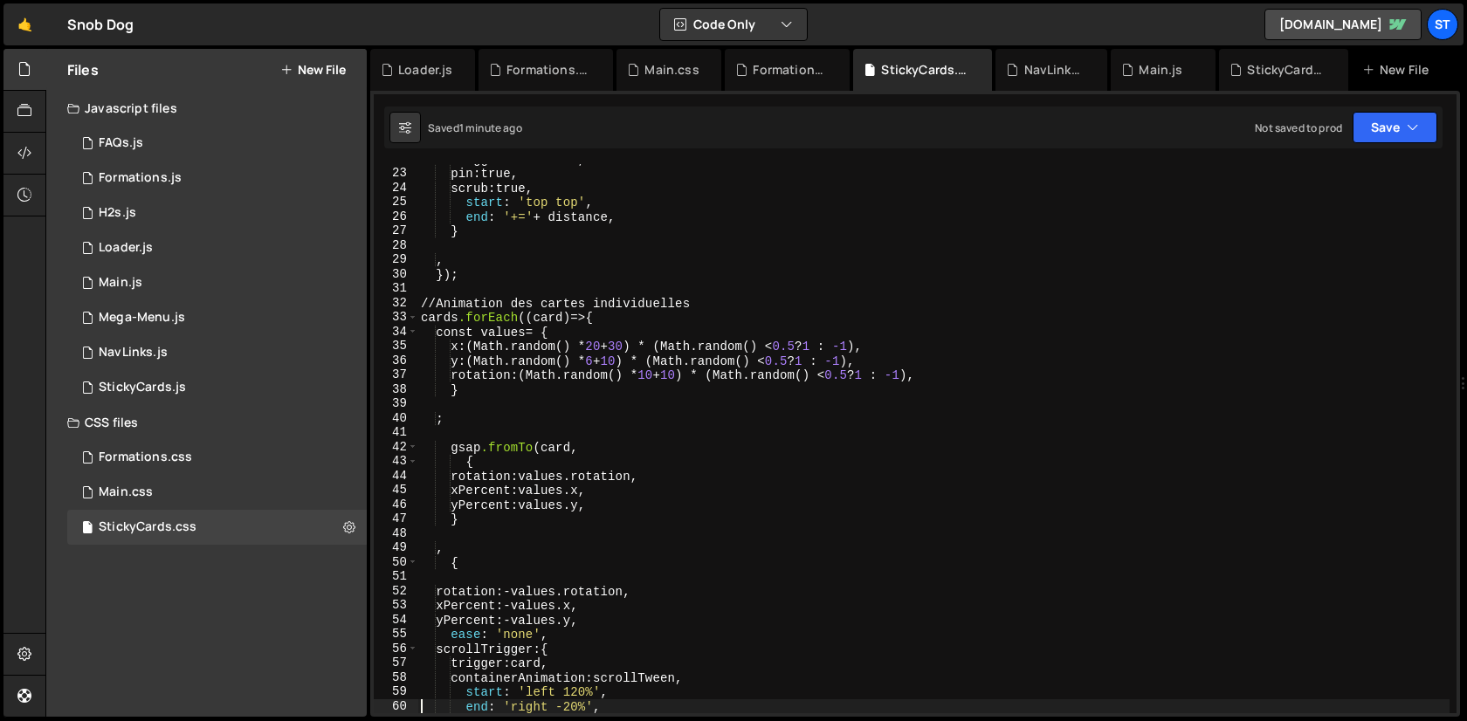
click at [720, 306] on div "trigger : container, pin : true, scrub : true, start : ' top top ' , end : ' +=…" at bounding box center [933, 441] width 1032 height 578
type textarea "// Animation des cartes individuelles"
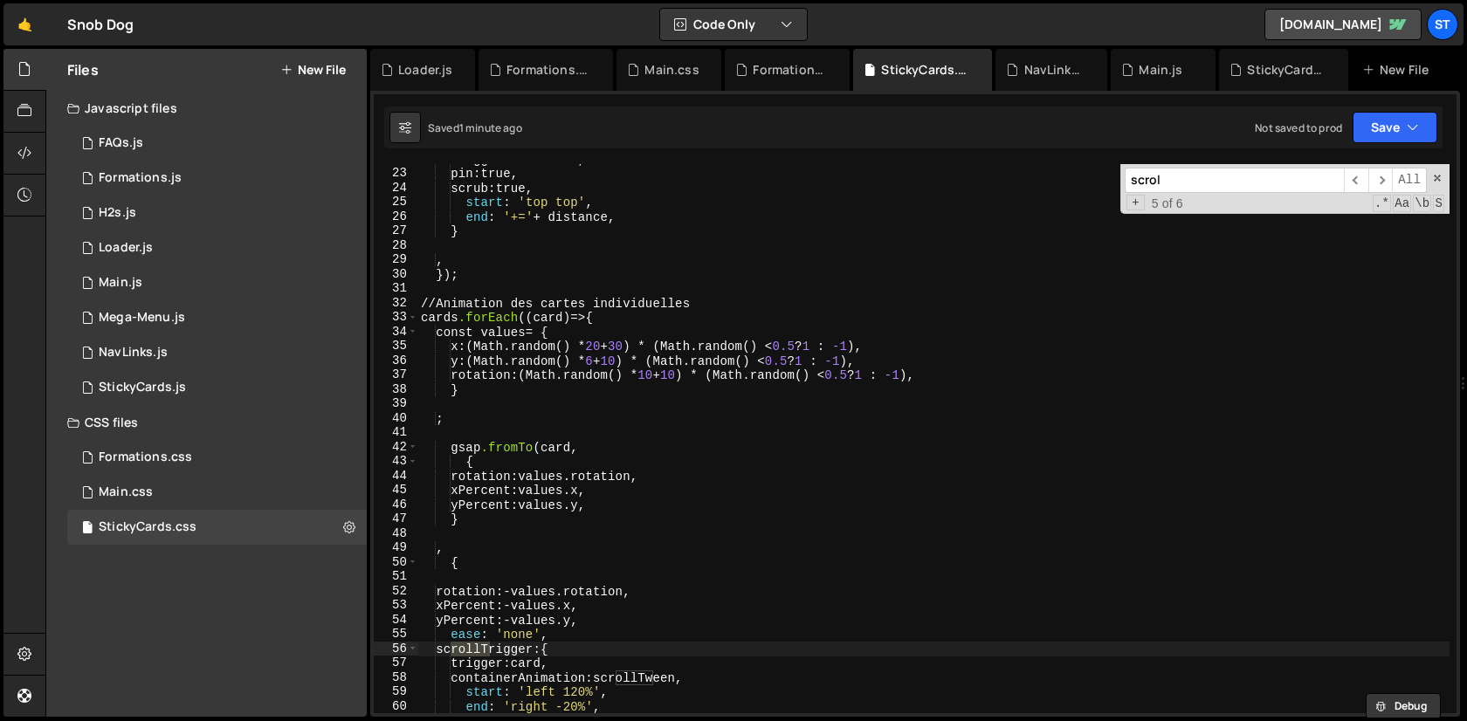
type input "scroll"
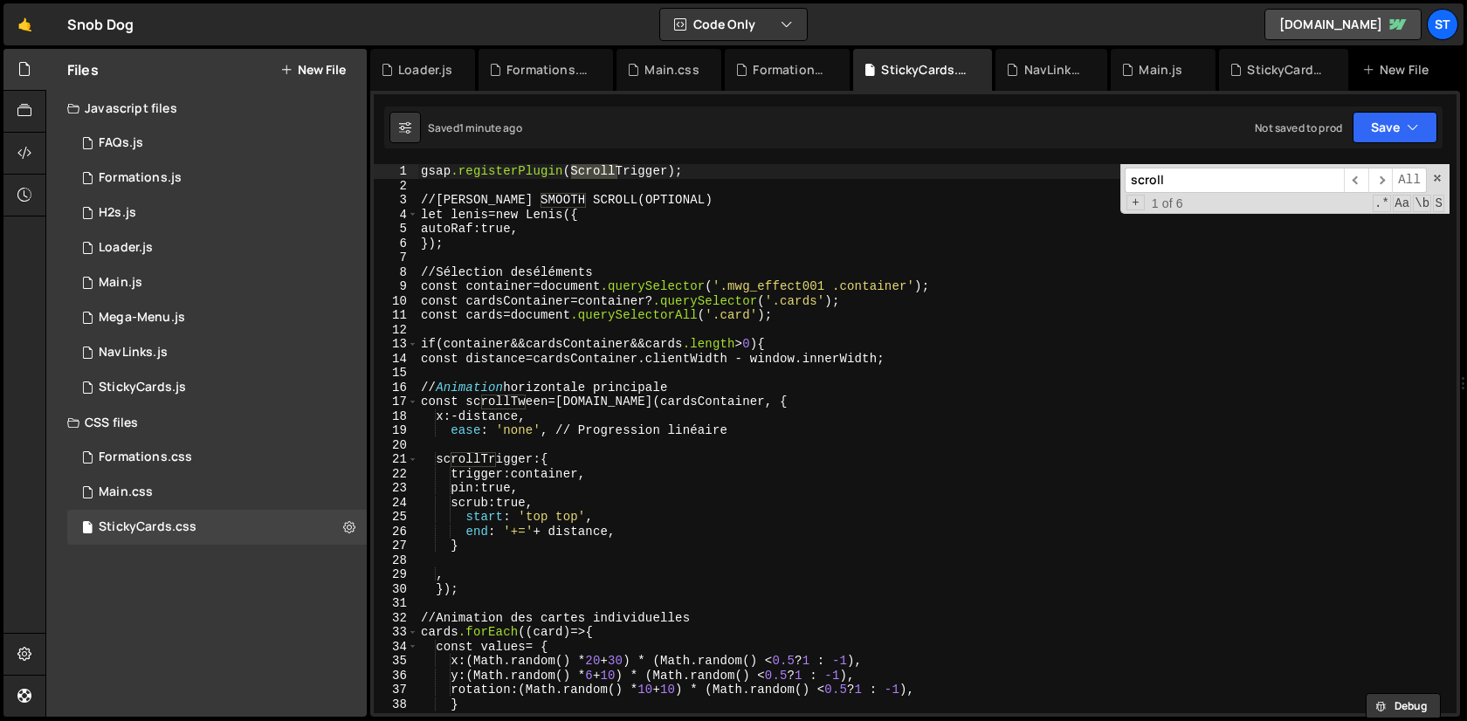
scroll to position [0, 0]
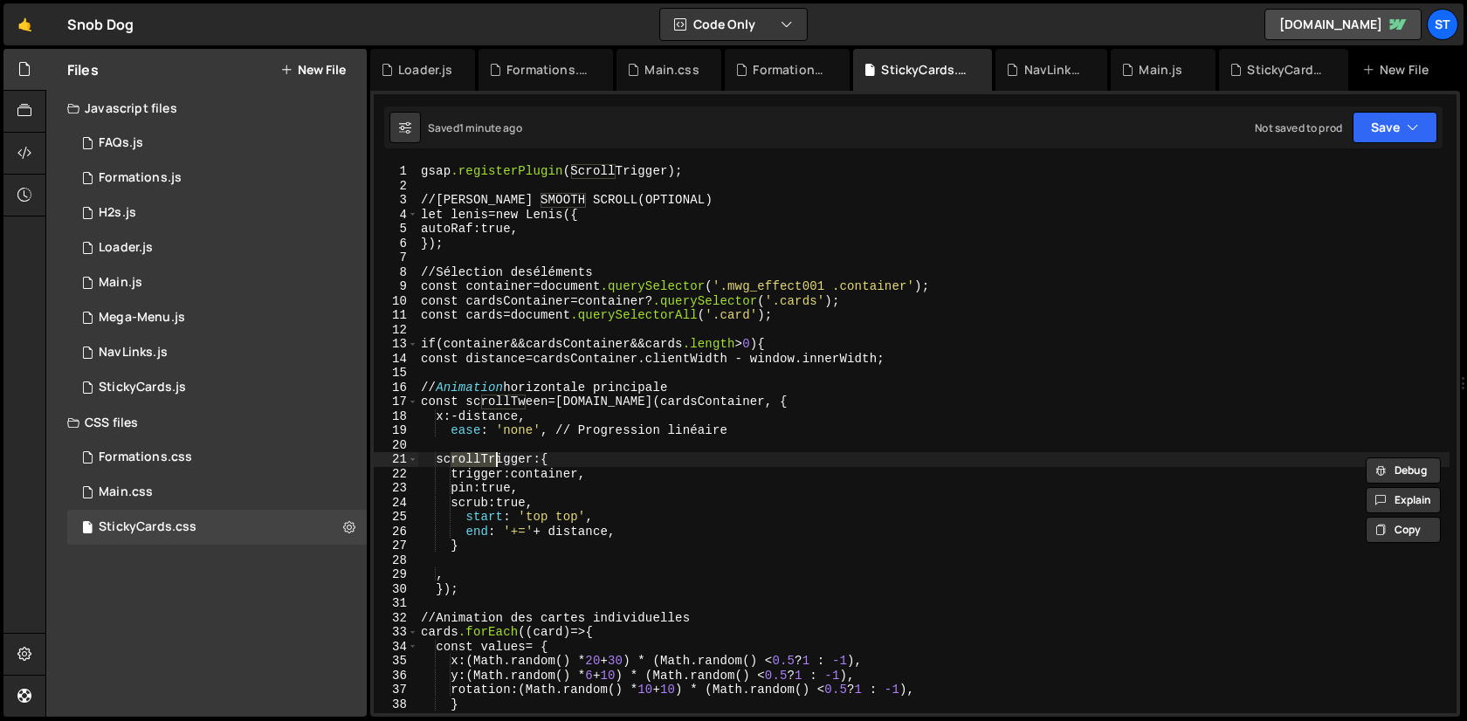
click at [602, 412] on div "gsap .registerPlugin ( ScrollTrigger ); // LENIS SMOOTH SCROLL ( OPTIONAL ) let…" at bounding box center [933, 453] width 1032 height 578
type textarea "x: -distance,"
click at [634, 334] on div "gsap .registerPlugin ( ScrollTrigger ); // LENIS SMOOTH SCROLL ( OPTIONAL ) let…" at bounding box center [933, 453] width 1032 height 578
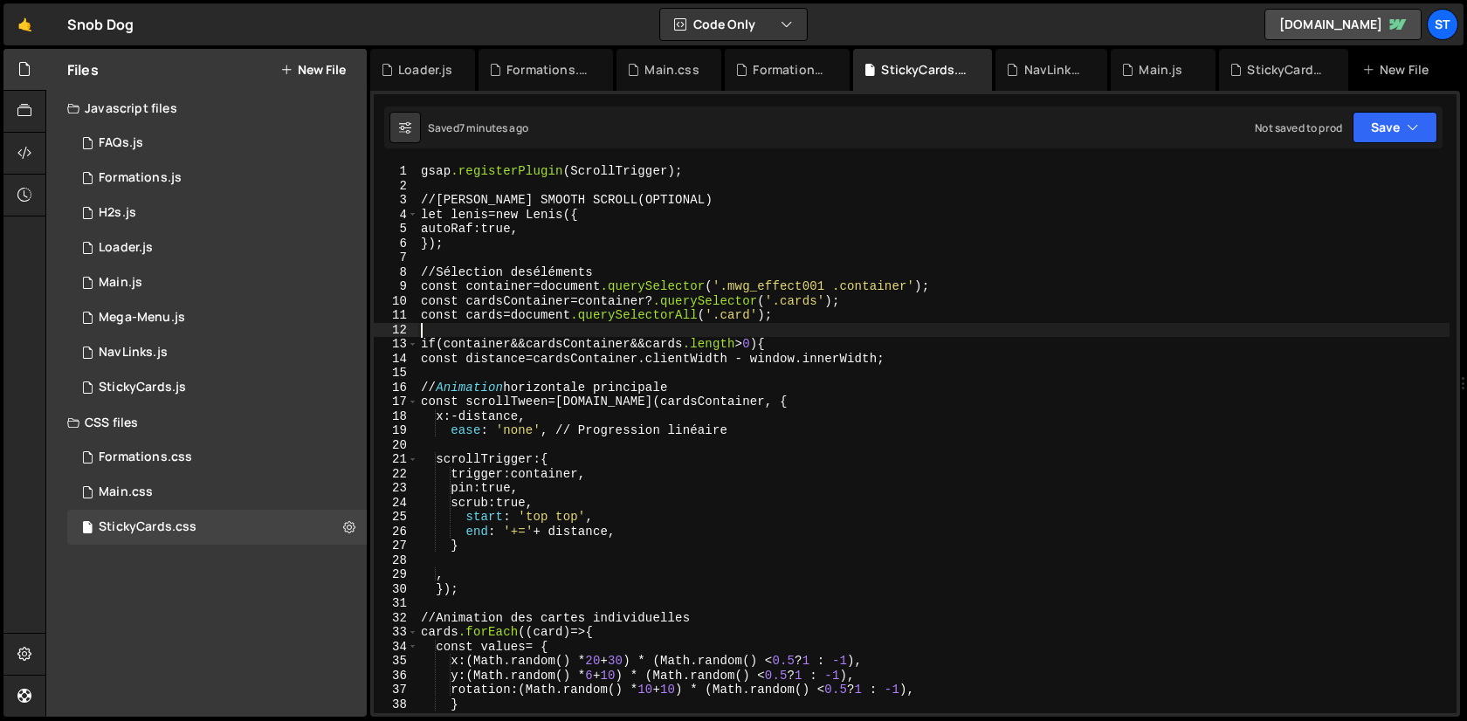
type textarea "}"
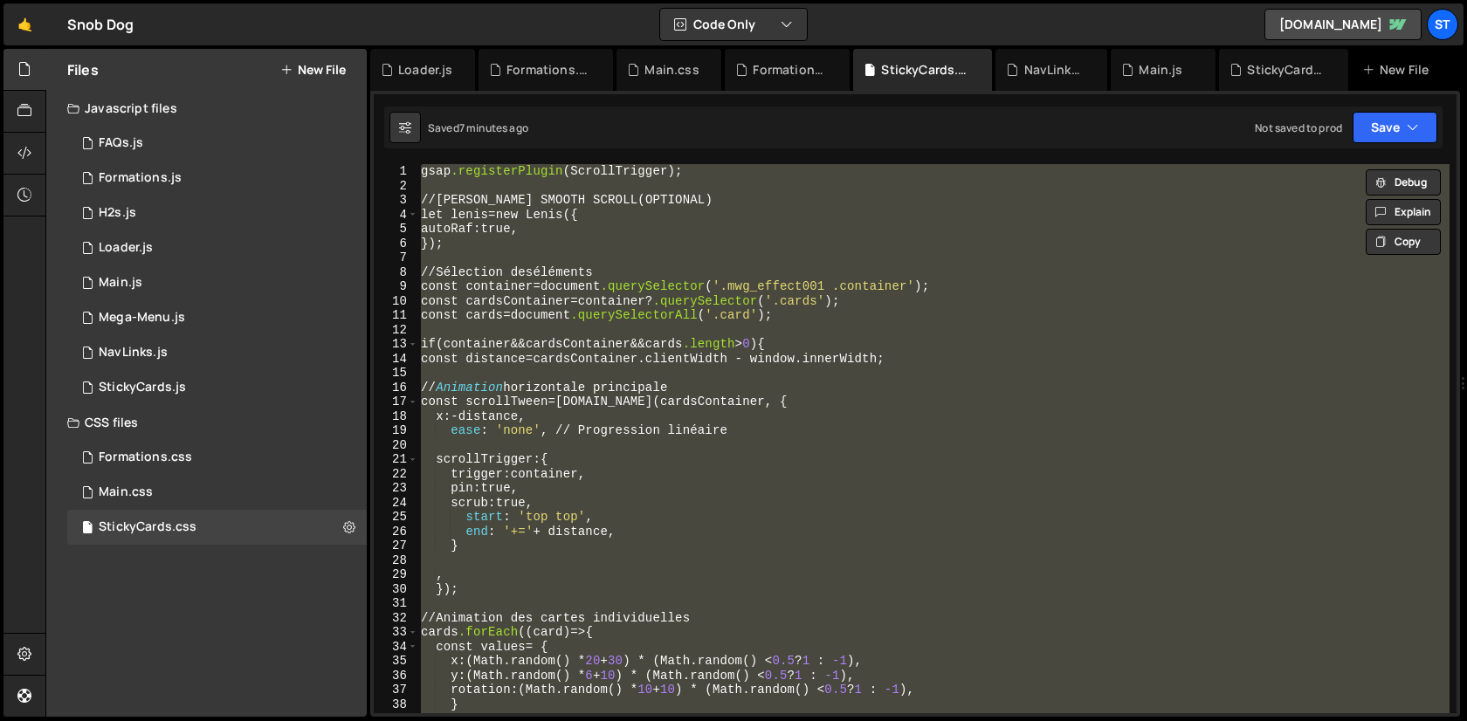
paste textarea
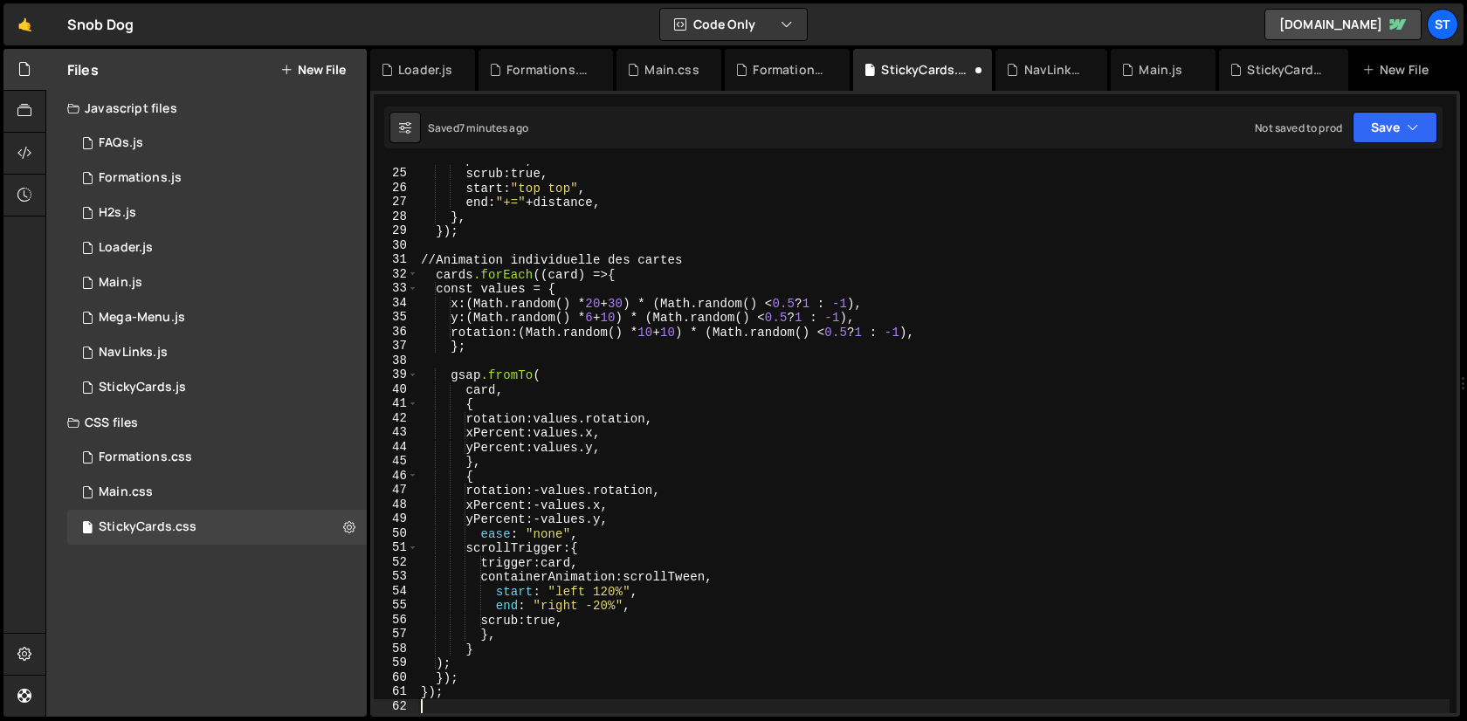
scroll to position [344, 0]
type textarea "containerAnimation: scrollTween,"
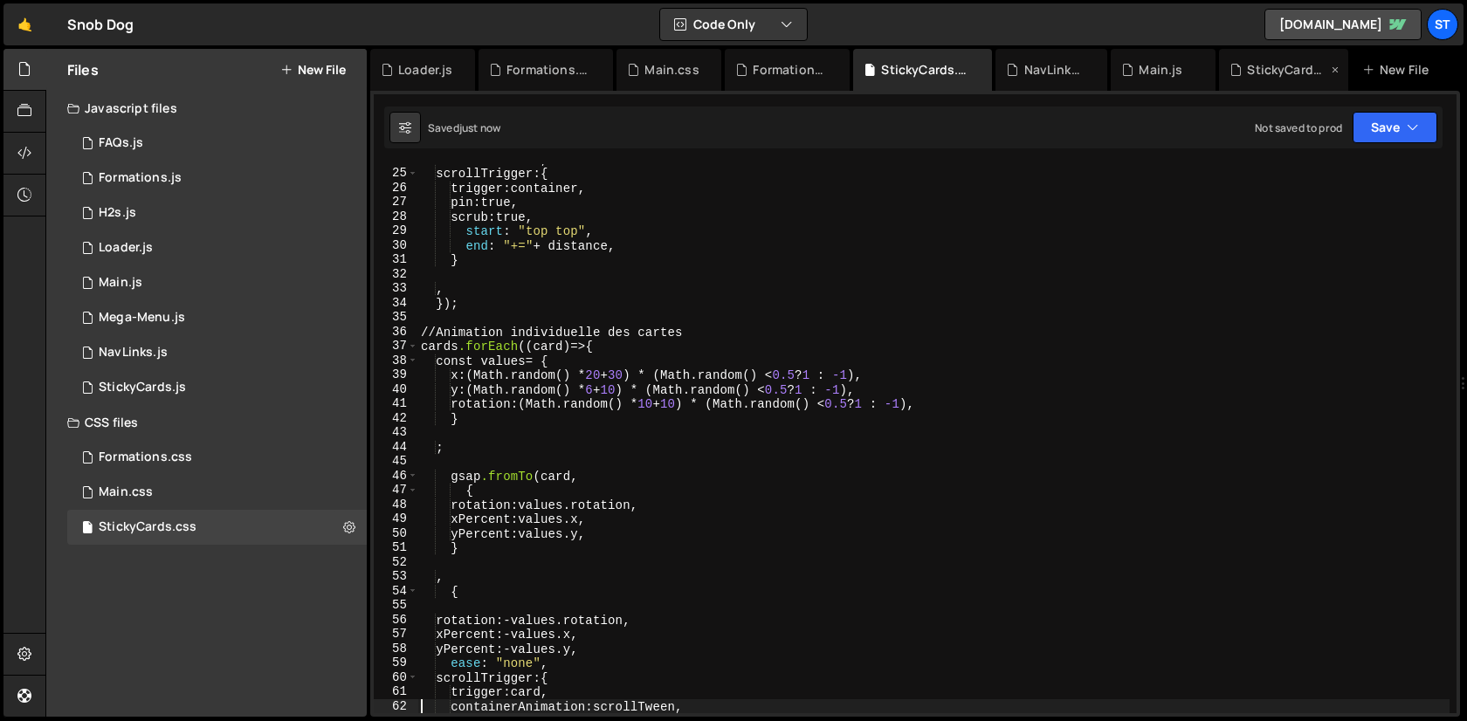
click at [1241, 68] on icon at bounding box center [1235, 69] width 12 height 17
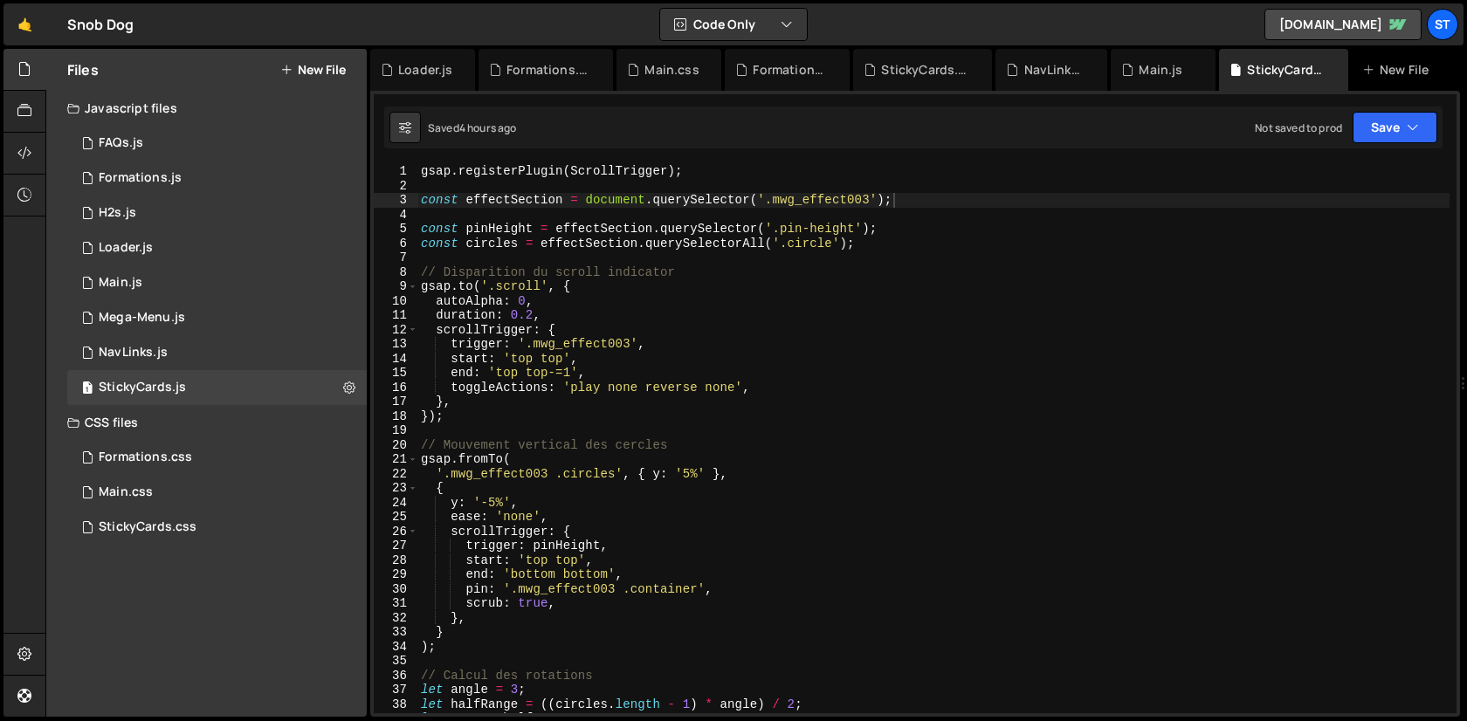
click at [863, 306] on div "gsap . registerPlugin ( ScrollTrigger ) ; const effectSection = document . quer…" at bounding box center [933, 453] width 1032 height 578
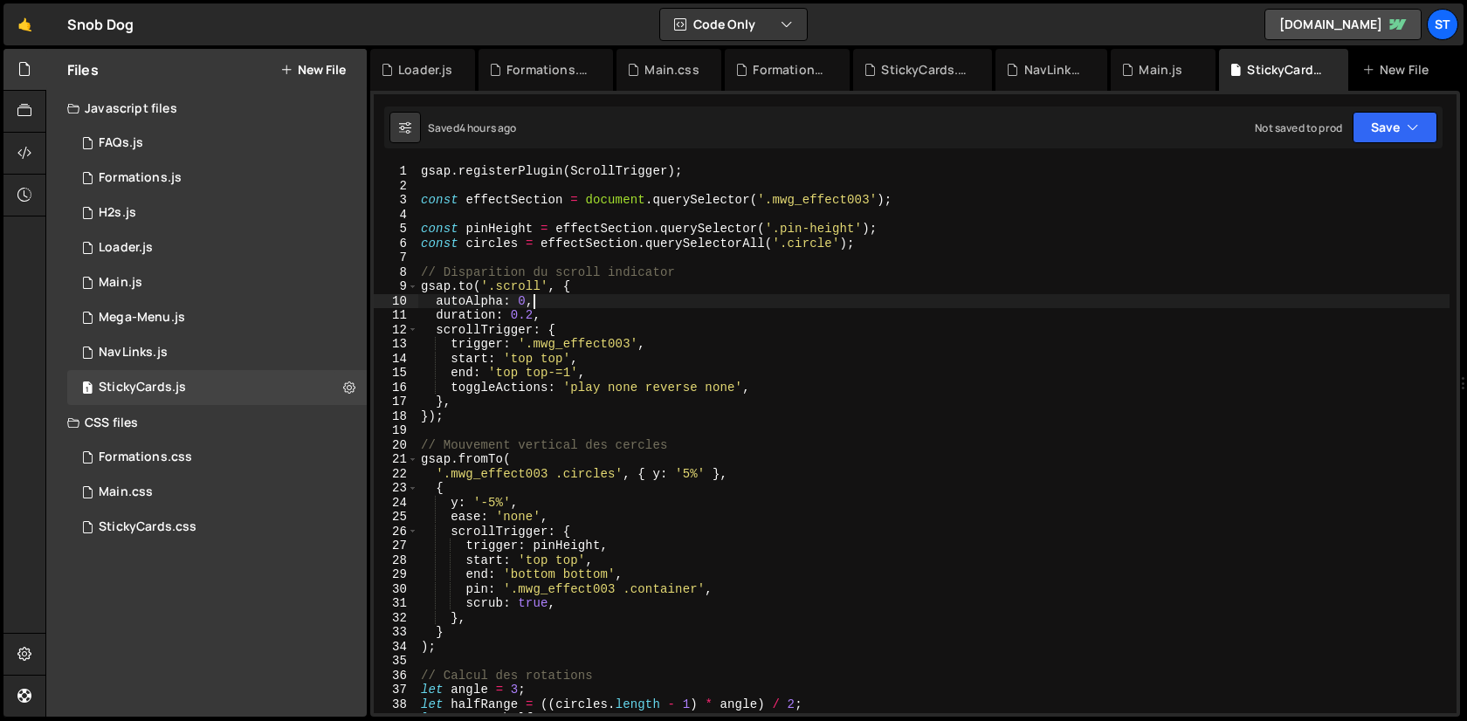
type textarea "});"
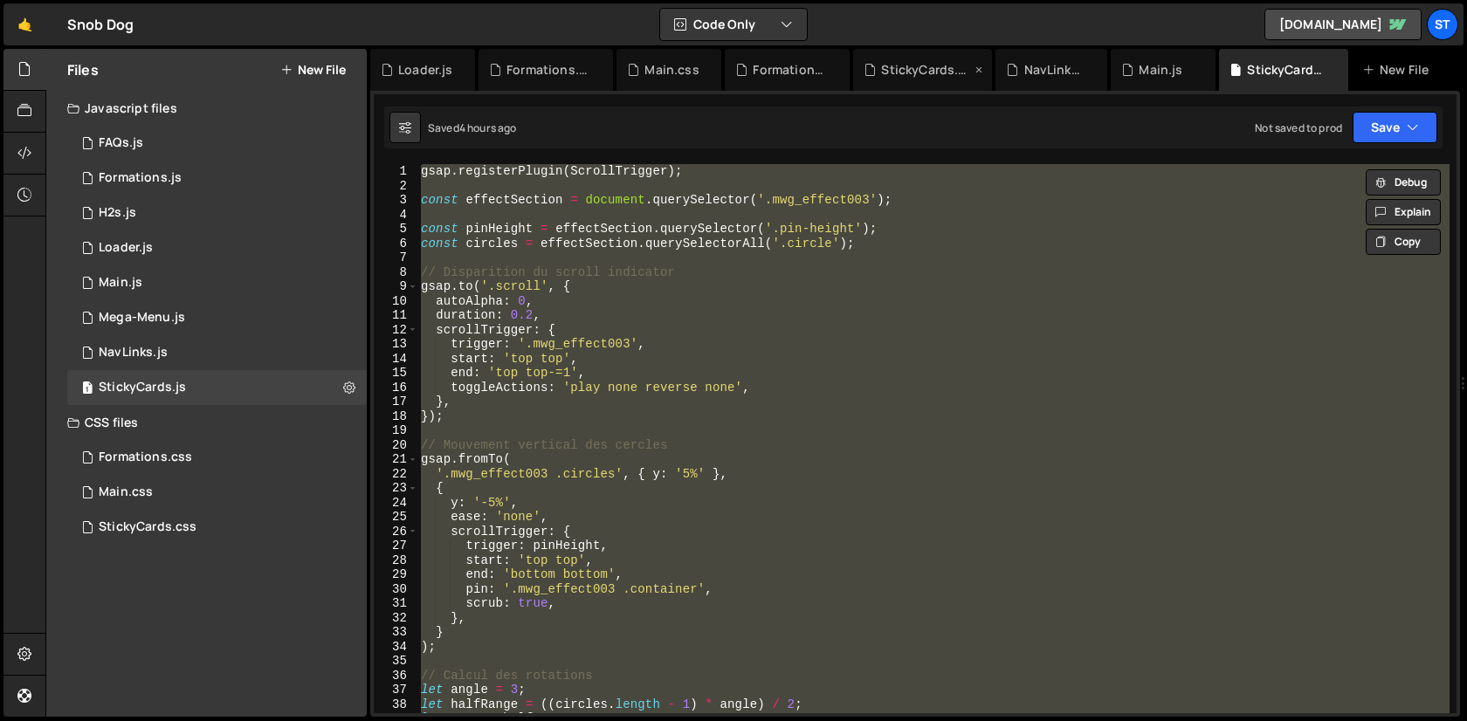
click at [925, 71] on div "StickyCards.css" at bounding box center [926, 69] width 90 height 17
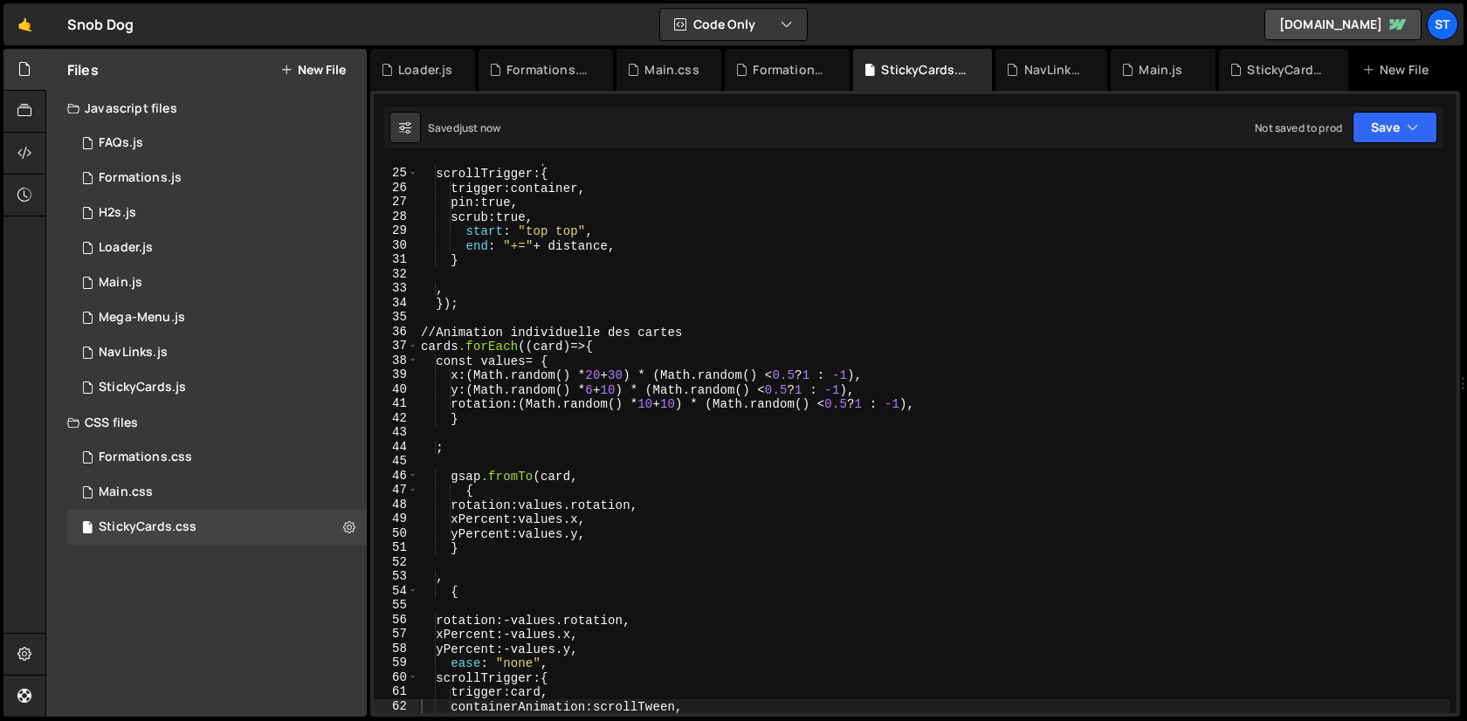
click at [757, 433] on div "ease : " none " , scrollTrigger : { trigger : container, pin : true, scrub : tr…" at bounding box center [933, 441] width 1032 height 578
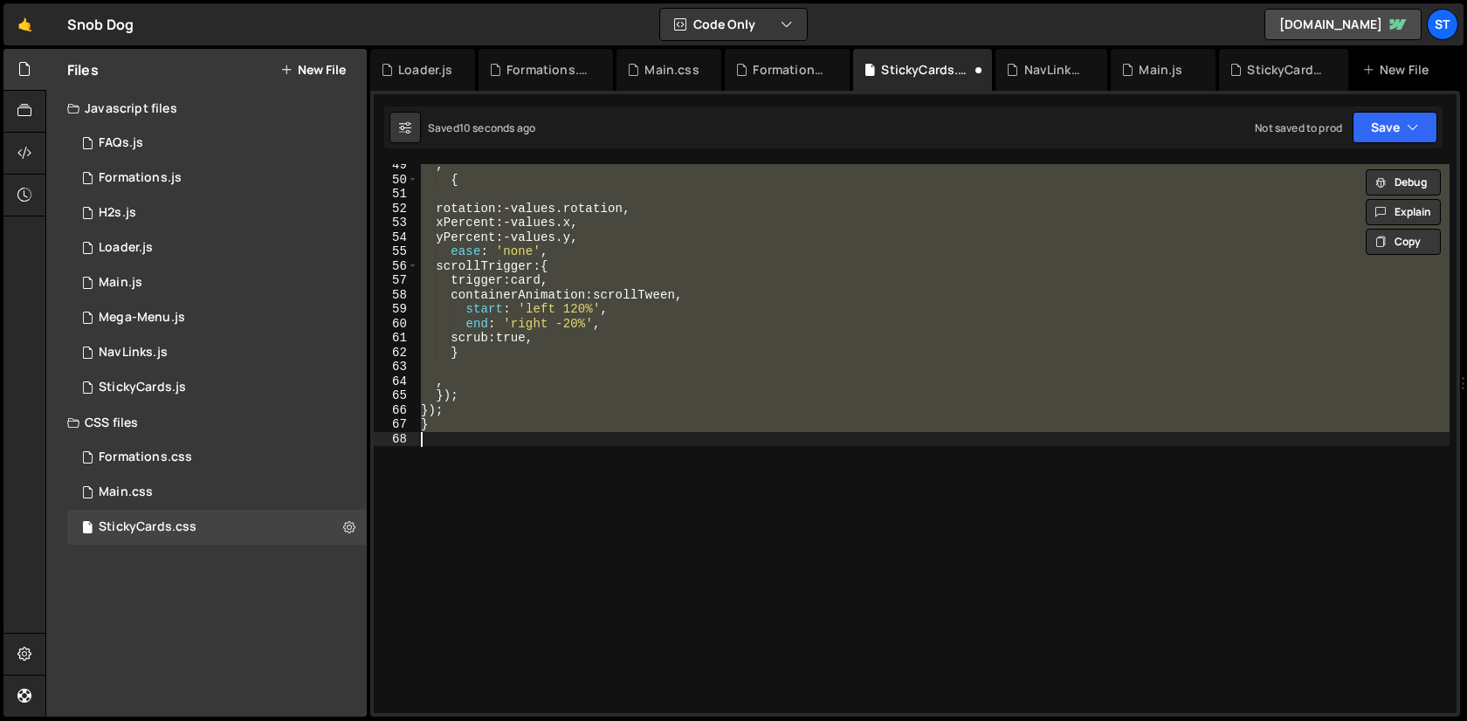
type textarea "});"
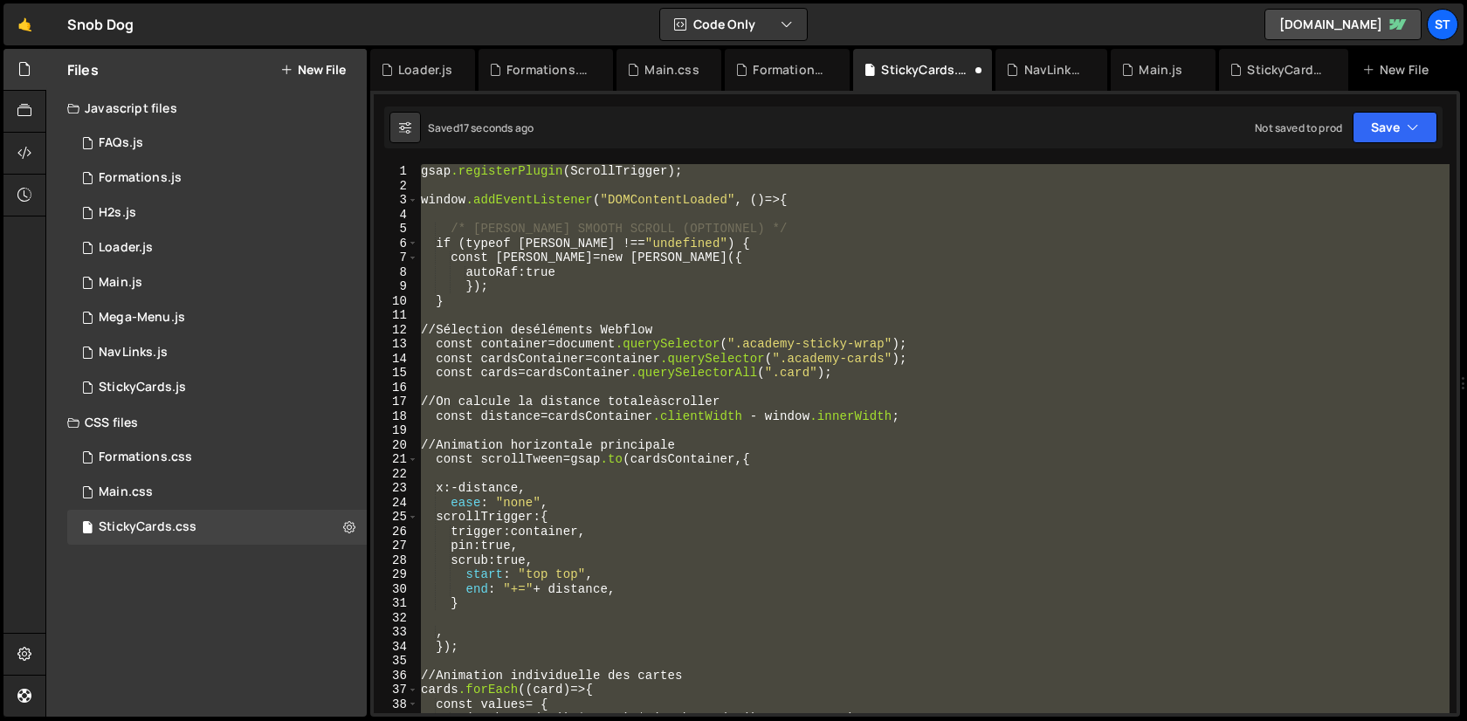
scroll to position [0, 0]
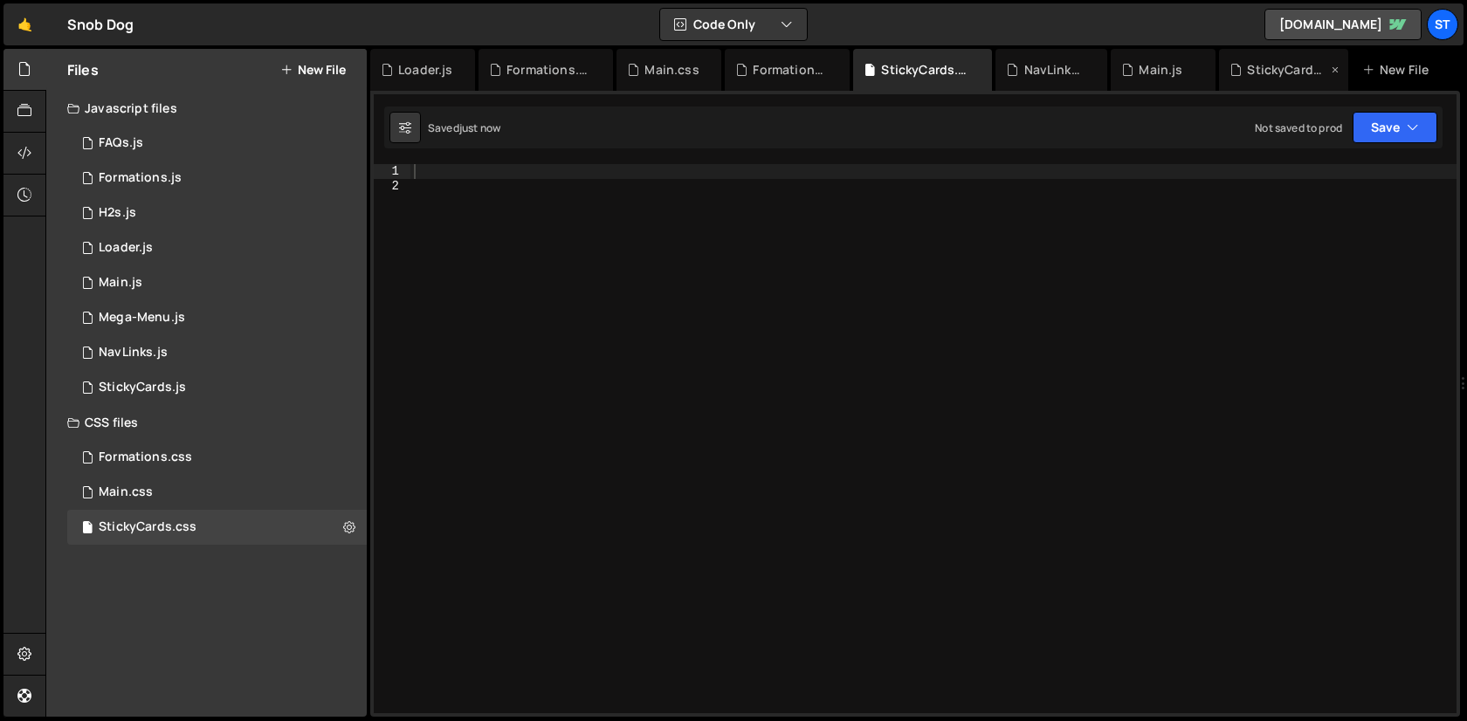
click at [1234, 53] on div "StickyCards.js" at bounding box center [1283, 70] width 129 height 42
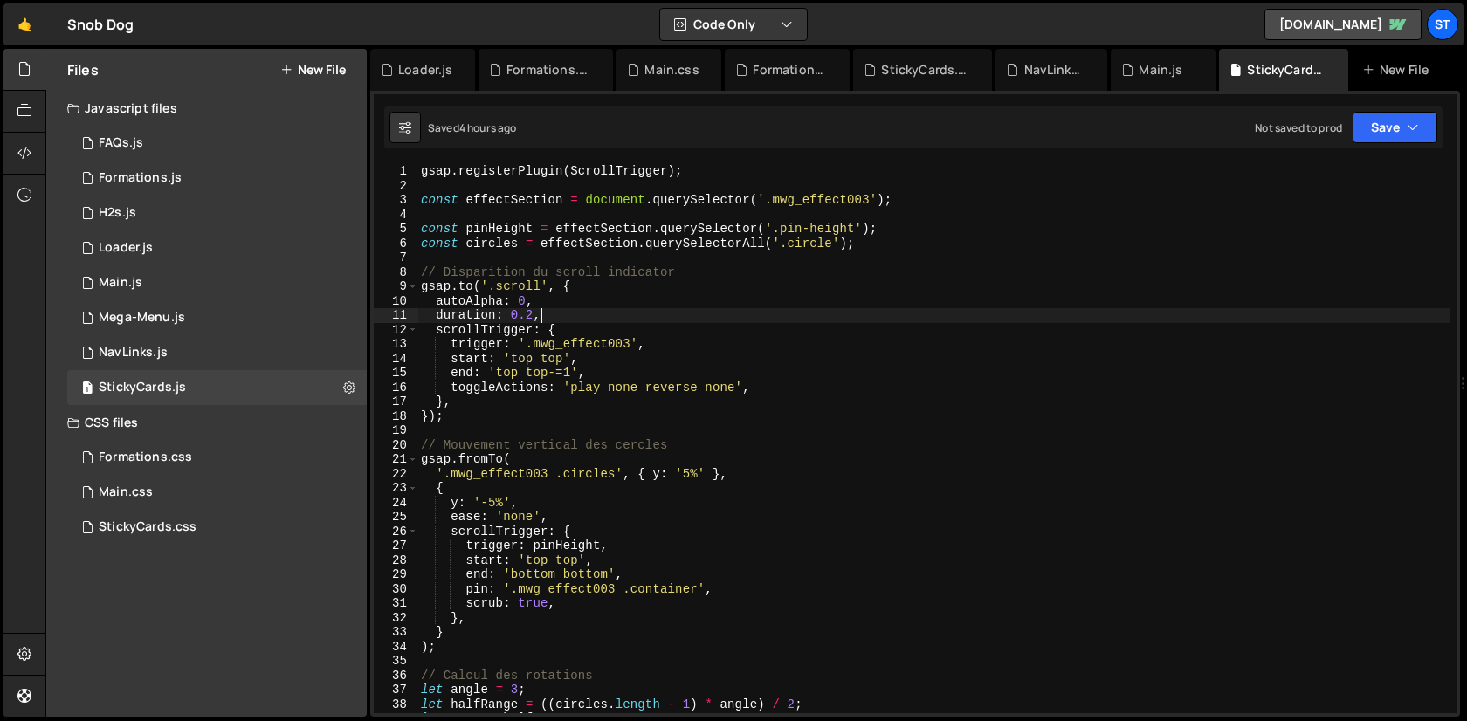
click at [864, 310] on div "gsap . registerPlugin ( ScrollTrigger ) ; const effectSection = document . quer…" at bounding box center [933, 453] width 1032 height 578
type textarea "});"
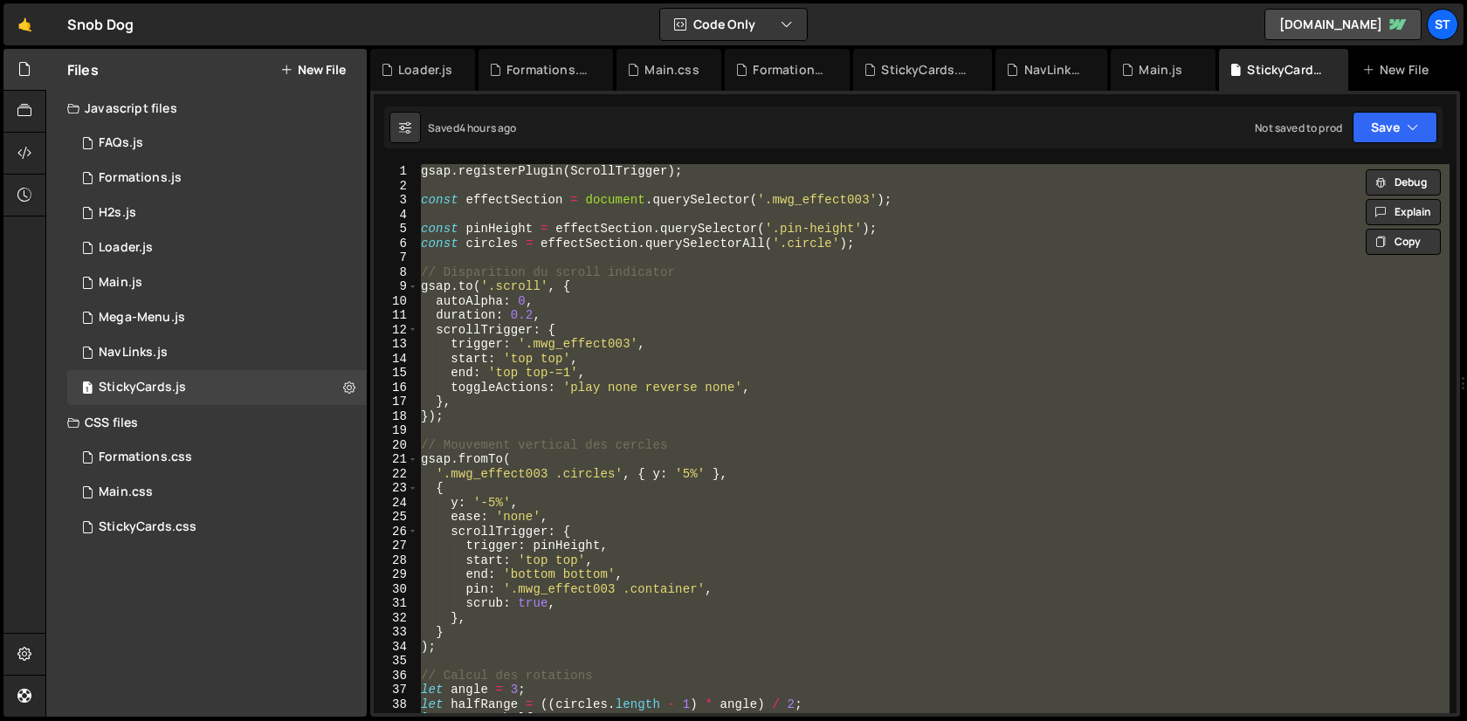
paste textarea
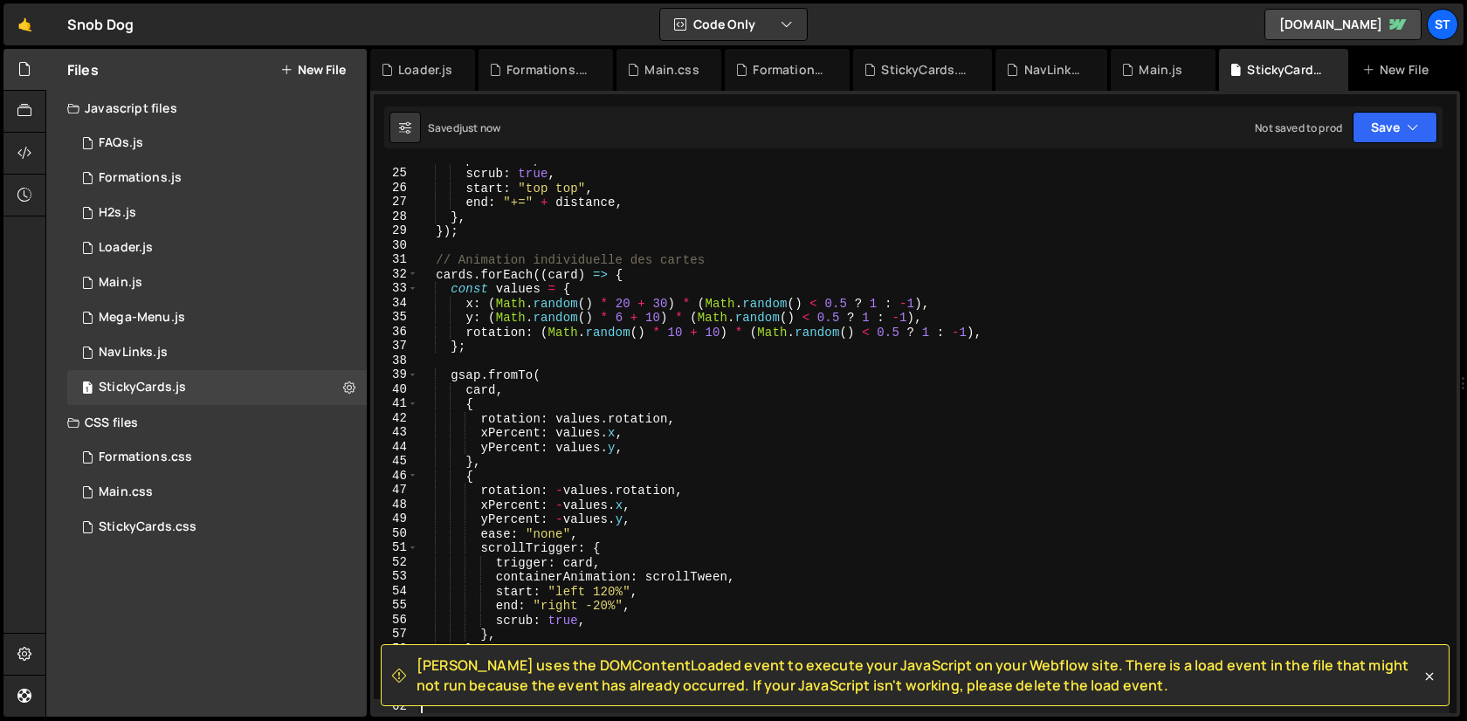
click at [572, 540] on div "pin : true , scrub : true , start : "top top" , end : "+=" + distance , } , }) …" at bounding box center [933, 441] width 1032 height 578
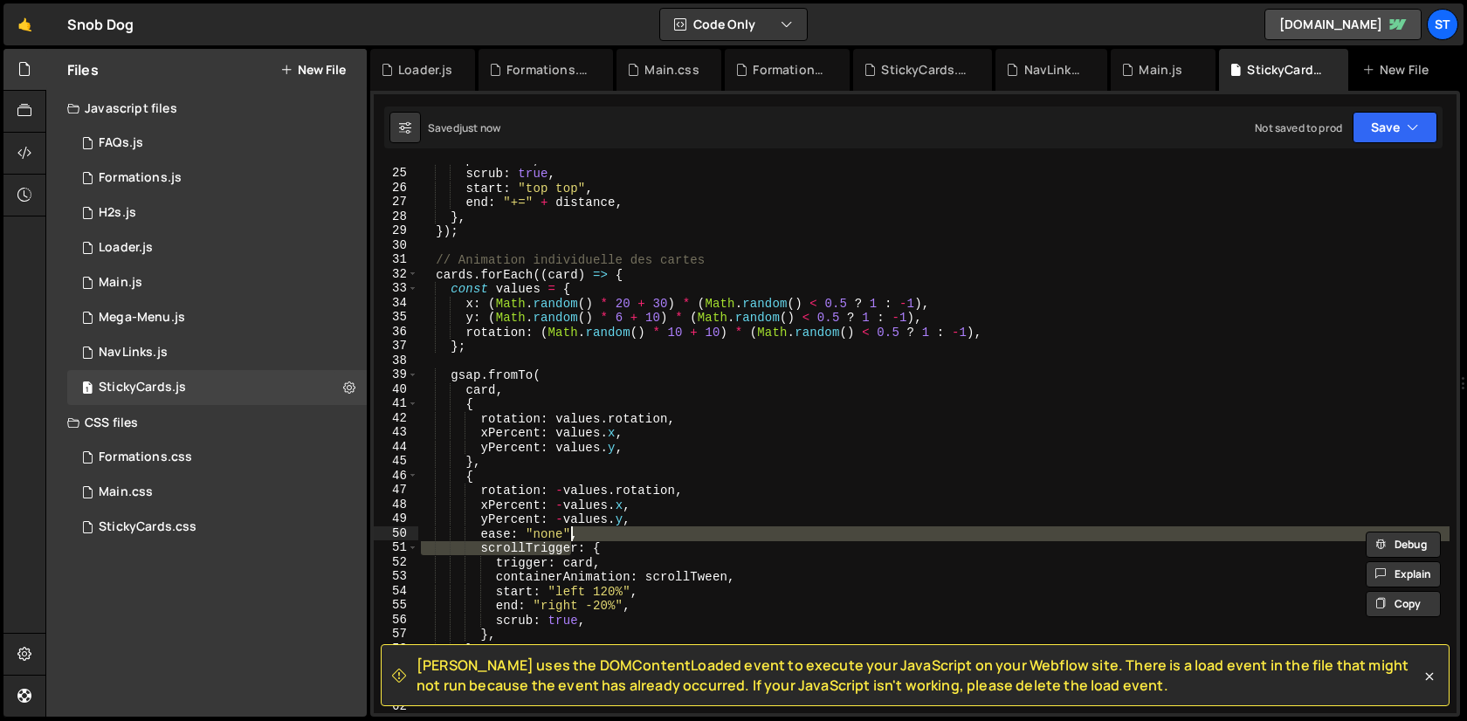
scroll to position [0, 0]
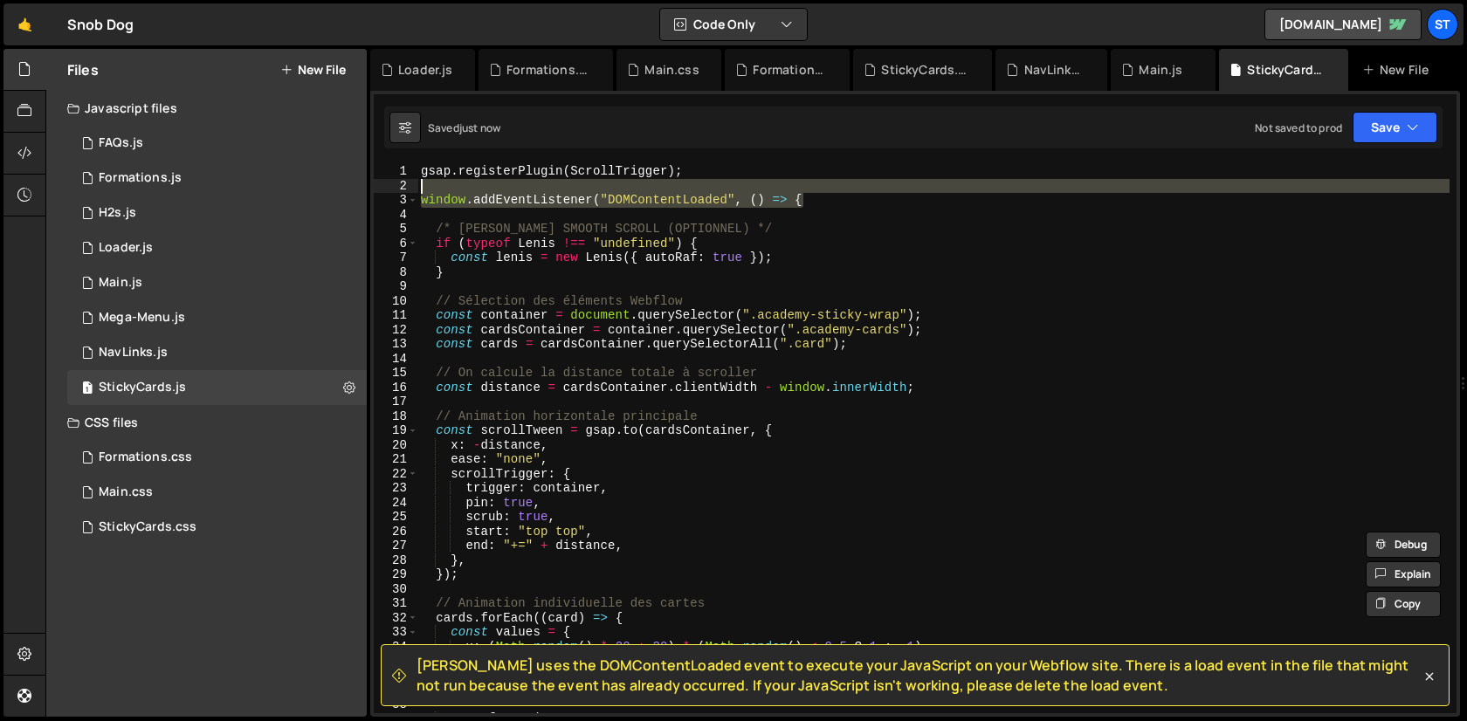
drag, startPoint x: 819, startPoint y: 200, endPoint x: 815, endPoint y: 181, distance: 19.5
click at [815, 181] on div "gsap . registerPlugin ( ScrollTrigger ) ; window . addEventListener ( "DOMConte…" at bounding box center [933, 453] width 1032 height 578
type textarea "window.addEventListener("DOMContentLoaded", () => {"
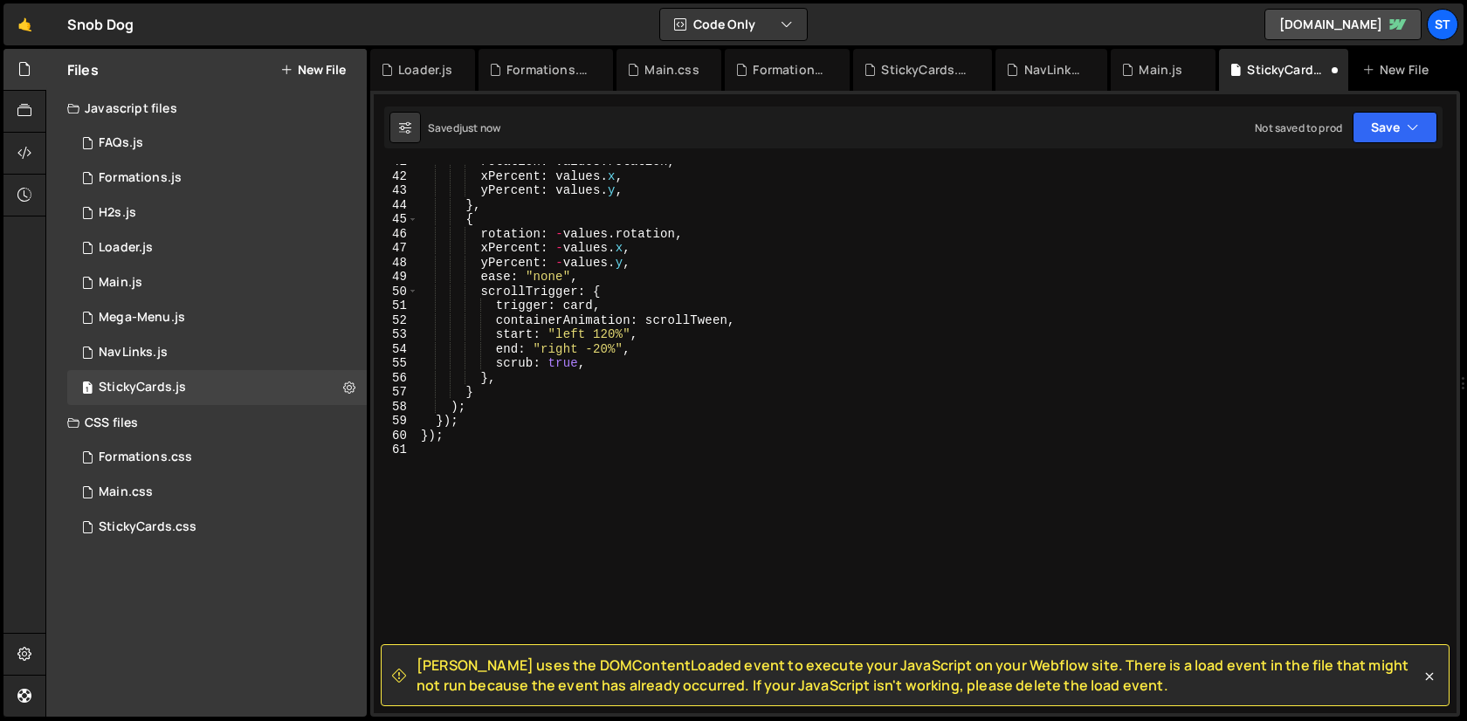
scroll to position [586, 0]
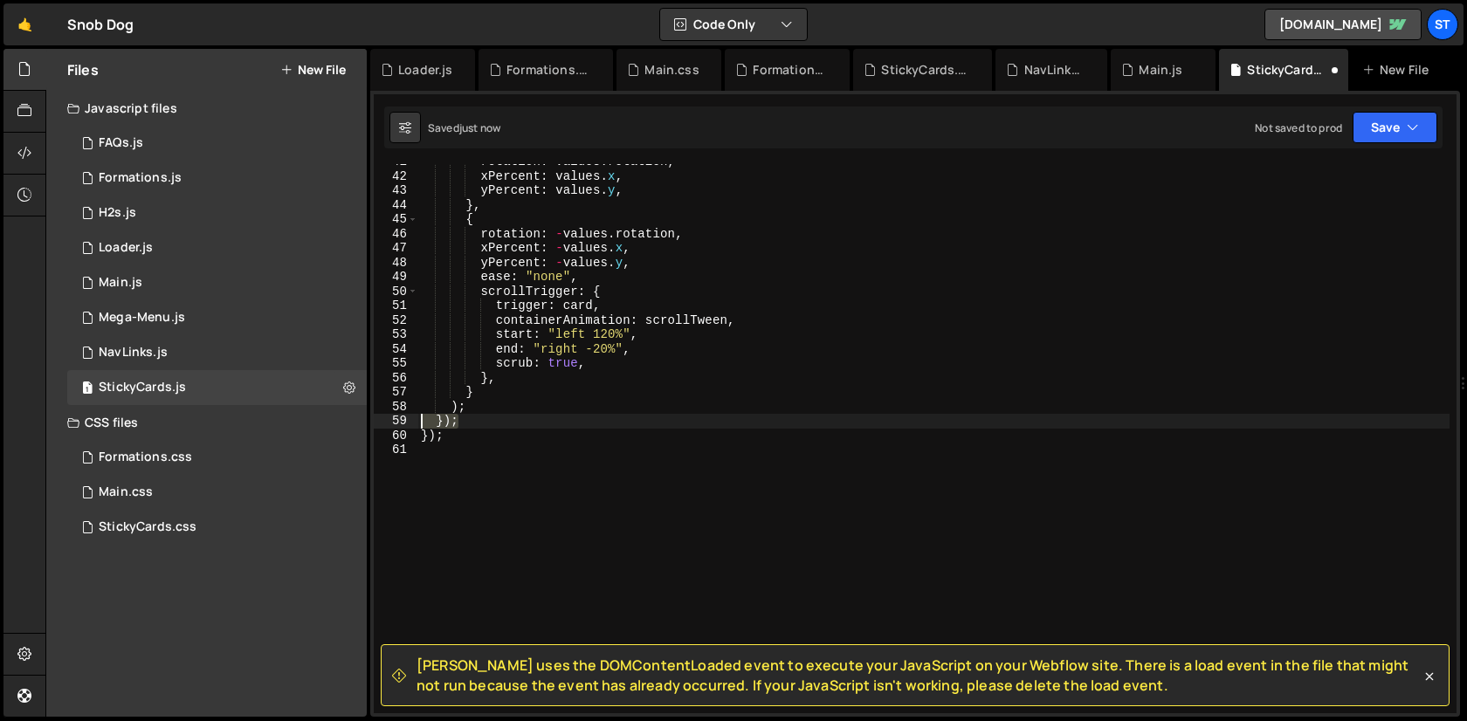
drag, startPoint x: 561, startPoint y: 418, endPoint x: 409, endPoint y: 417, distance: 151.9
click at [409, 417] on div "41 42 43 44 45 46 47 48 49 50 51 52 53 54 55 56 57 58 59 60 61 rotation : value…" at bounding box center [915, 438] width 1083 height 549
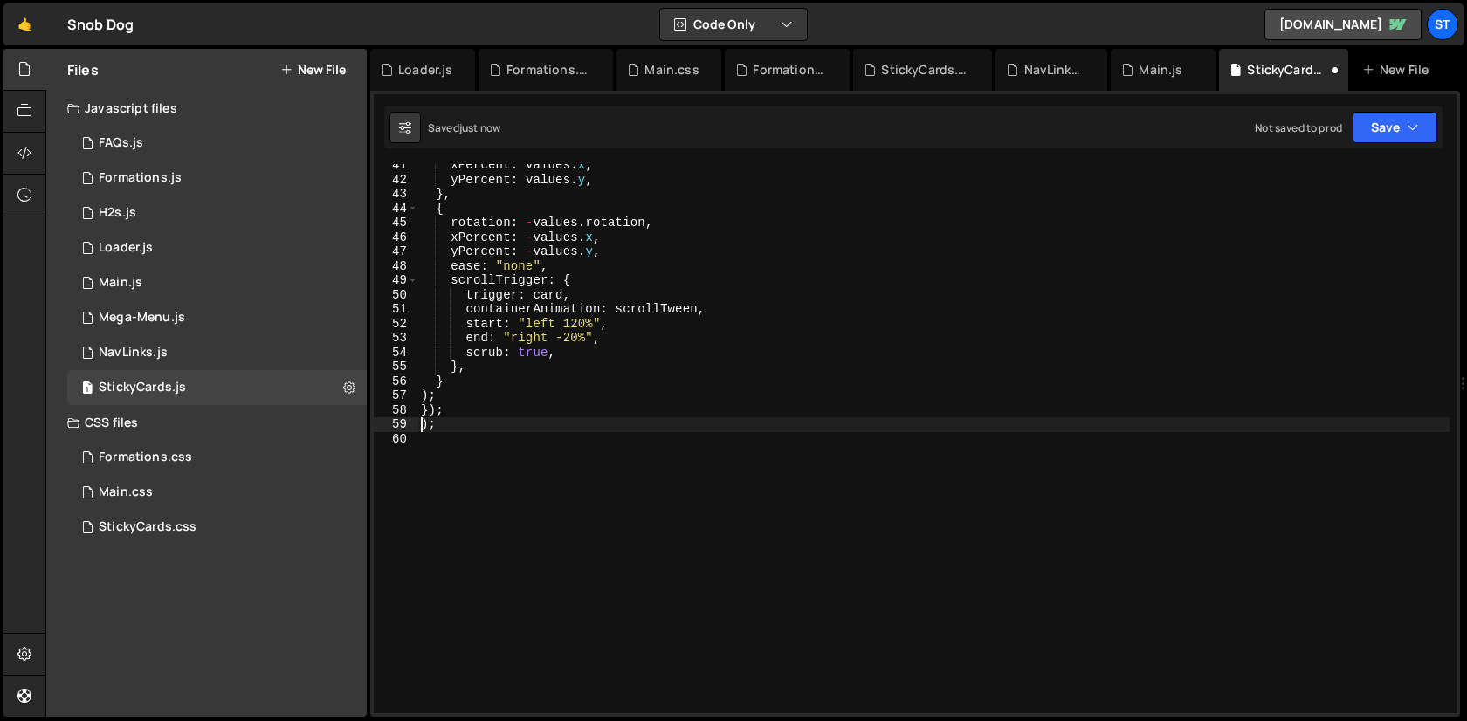
type textarea ";"
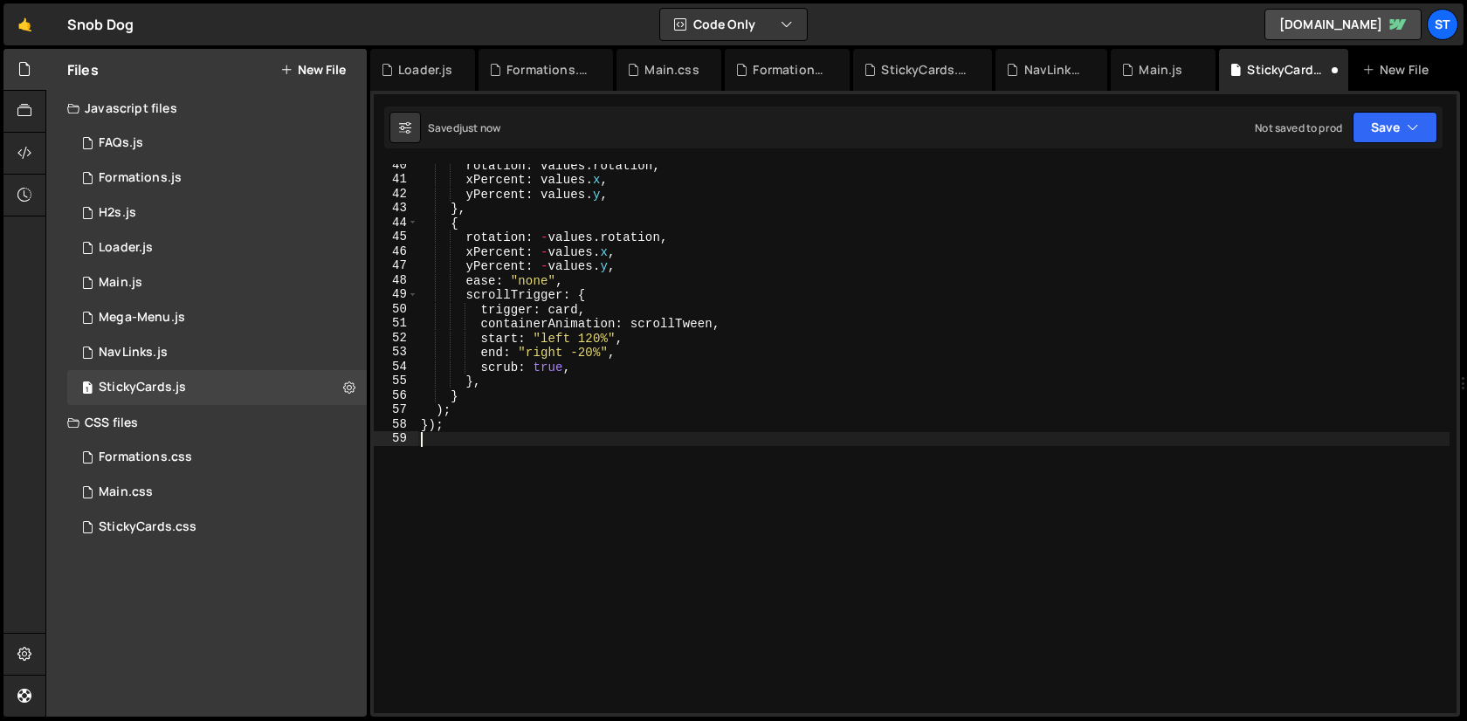
scroll to position [568, 0]
click at [584, 70] on div "Formations.css" at bounding box center [549, 69] width 86 height 17
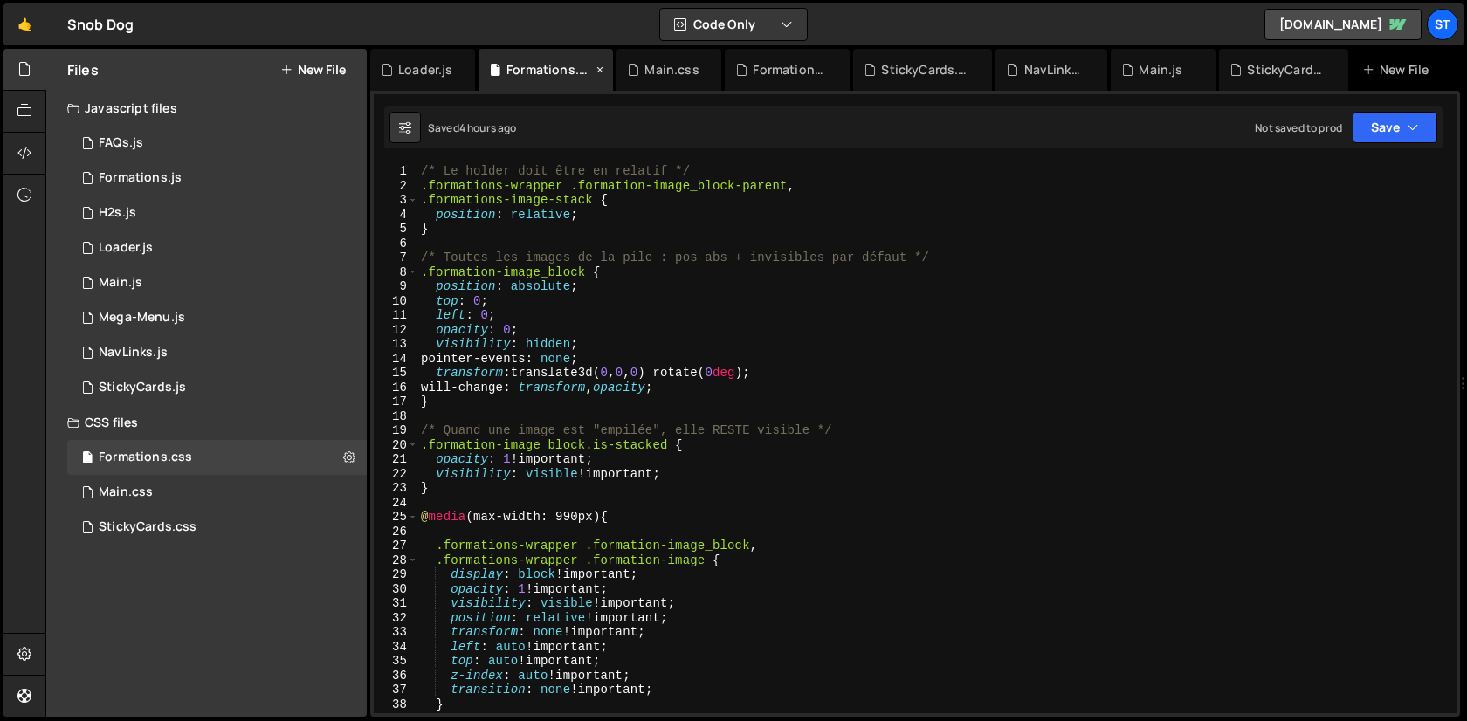
click at [604, 70] on icon at bounding box center [600, 69] width 12 height 17
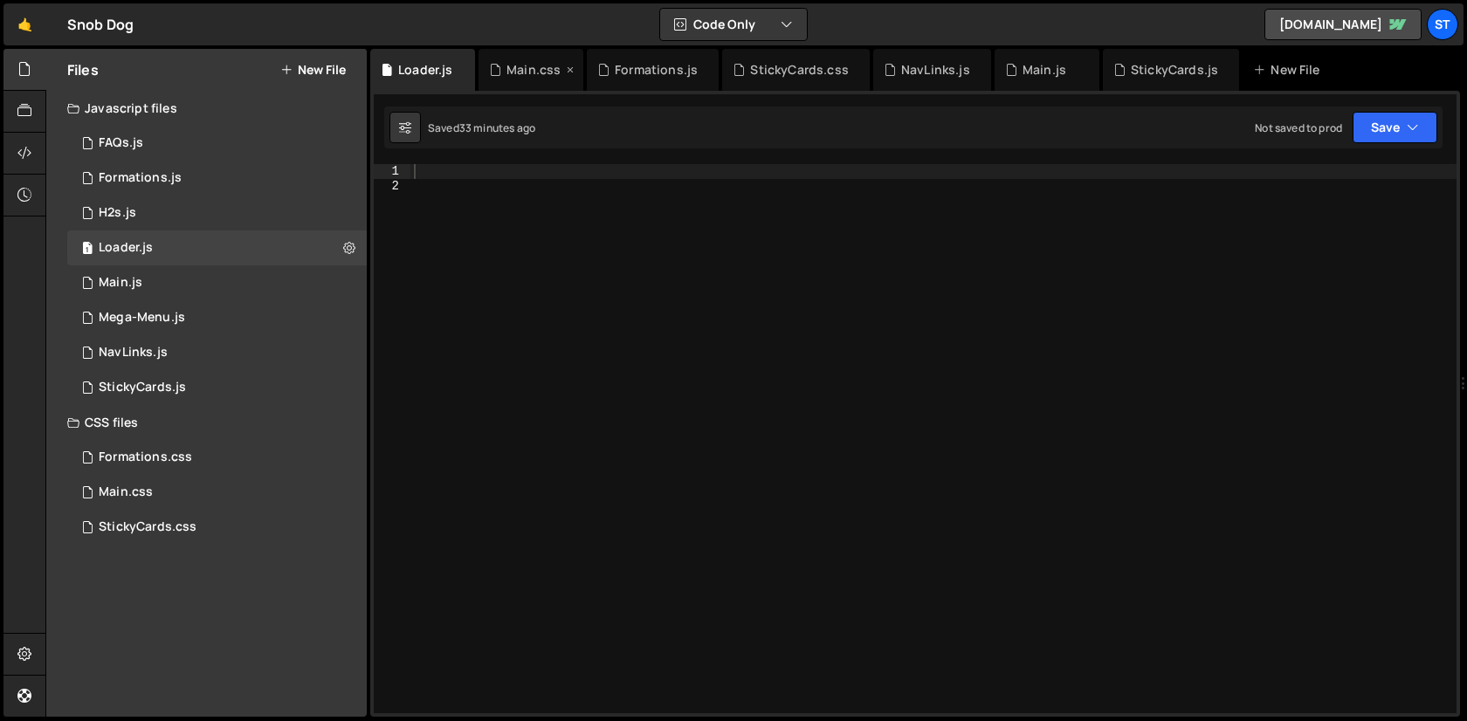
click at [573, 72] on icon at bounding box center [570, 69] width 12 height 17
click at [466, 65] on icon at bounding box center [462, 69] width 12 height 17
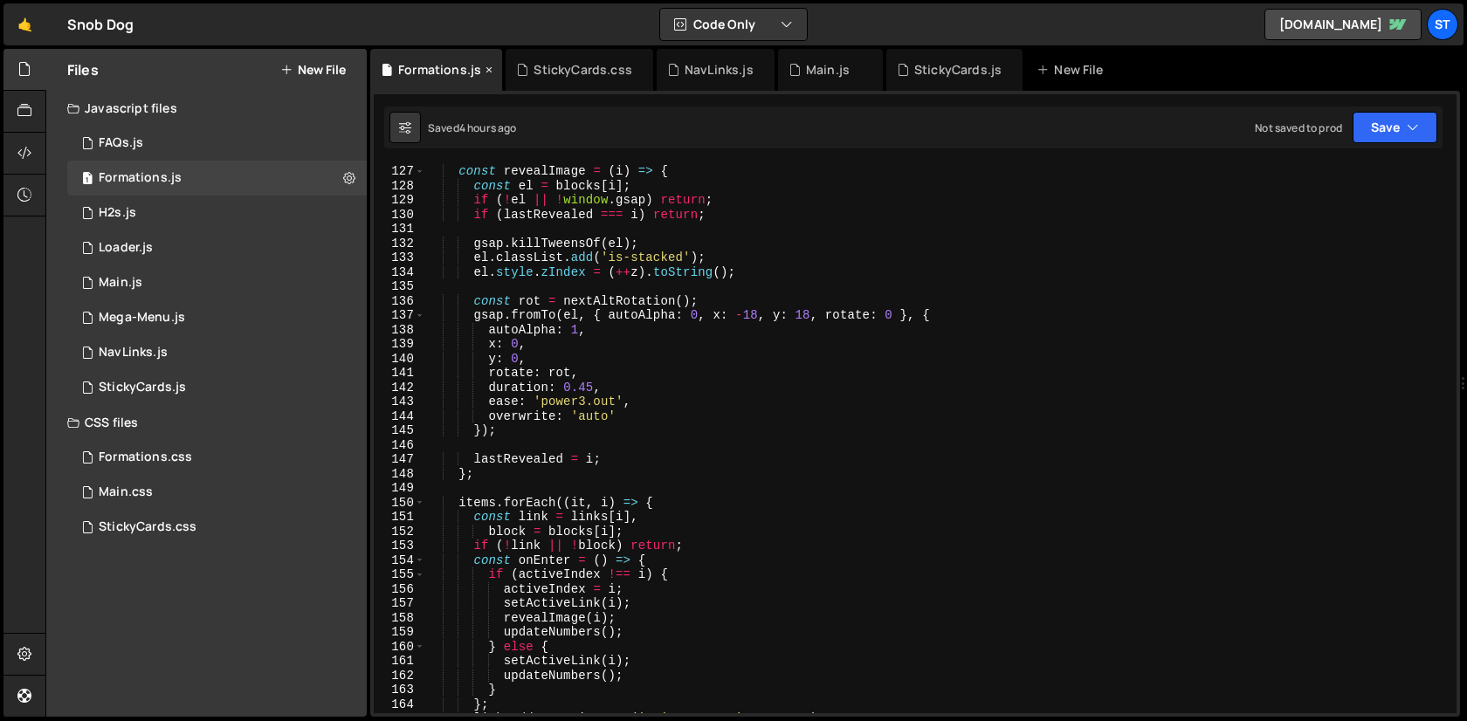
click at [485, 72] on icon at bounding box center [489, 69] width 12 height 17
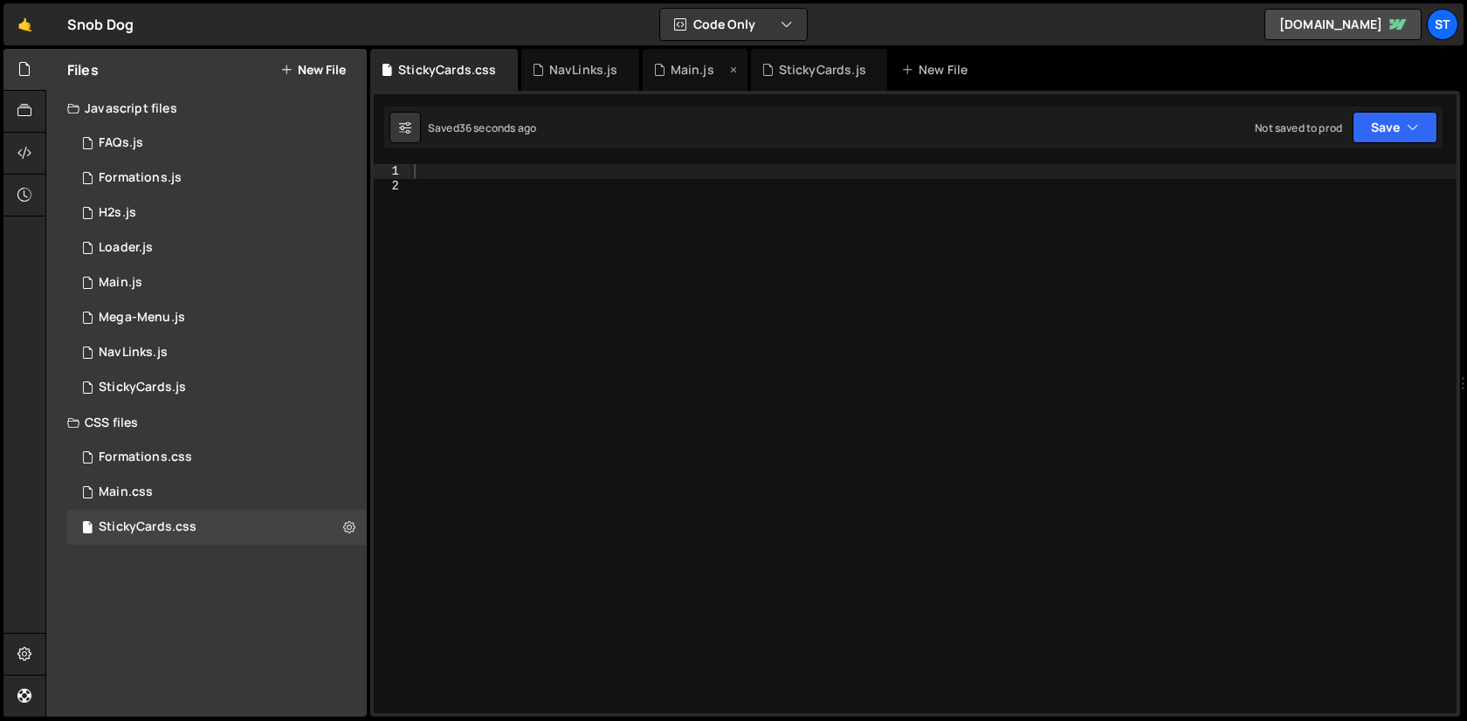
click at [728, 70] on icon at bounding box center [733, 69] width 12 height 17
click at [698, 71] on div "StickyCards.js" at bounding box center [713, 69] width 87 height 17
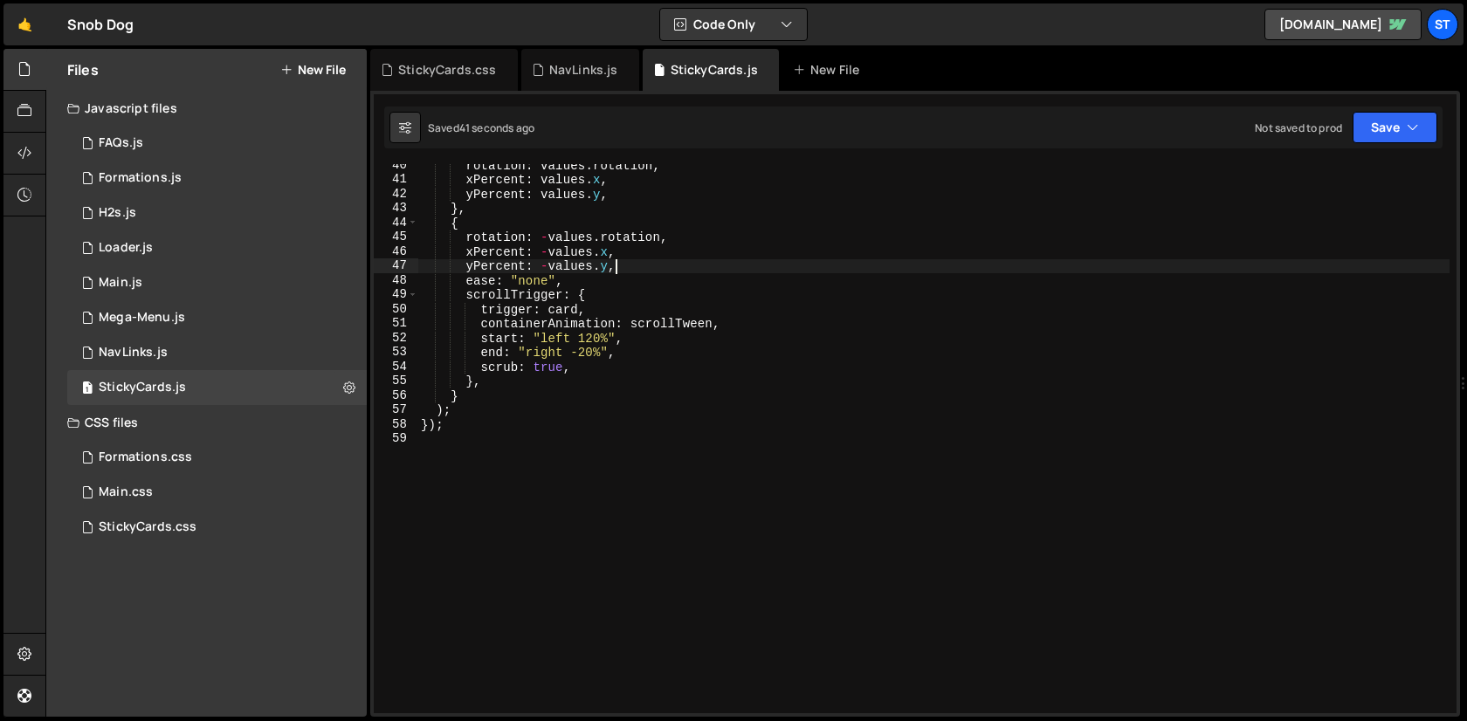
click at [695, 266] on div "rotation : values . rotation , xPercent : values . x , yPercent : values . y , …" at bounding box center [933, 447] width 1032 height 578
type textarea "});"
paste textarea
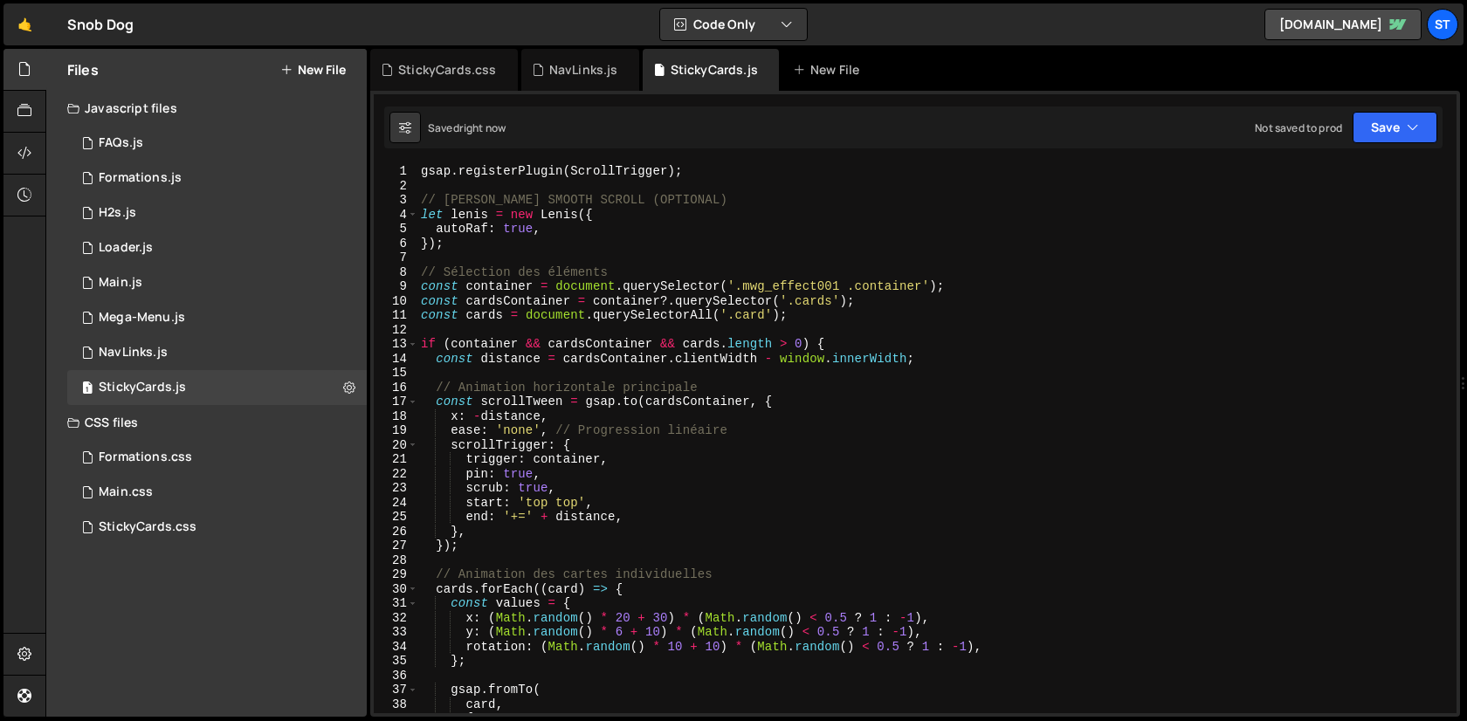
scroll to position [0, 0]
click at [417, 89] on div "StickyCards.css" at bounding box center [444, 70] width 148 height 42
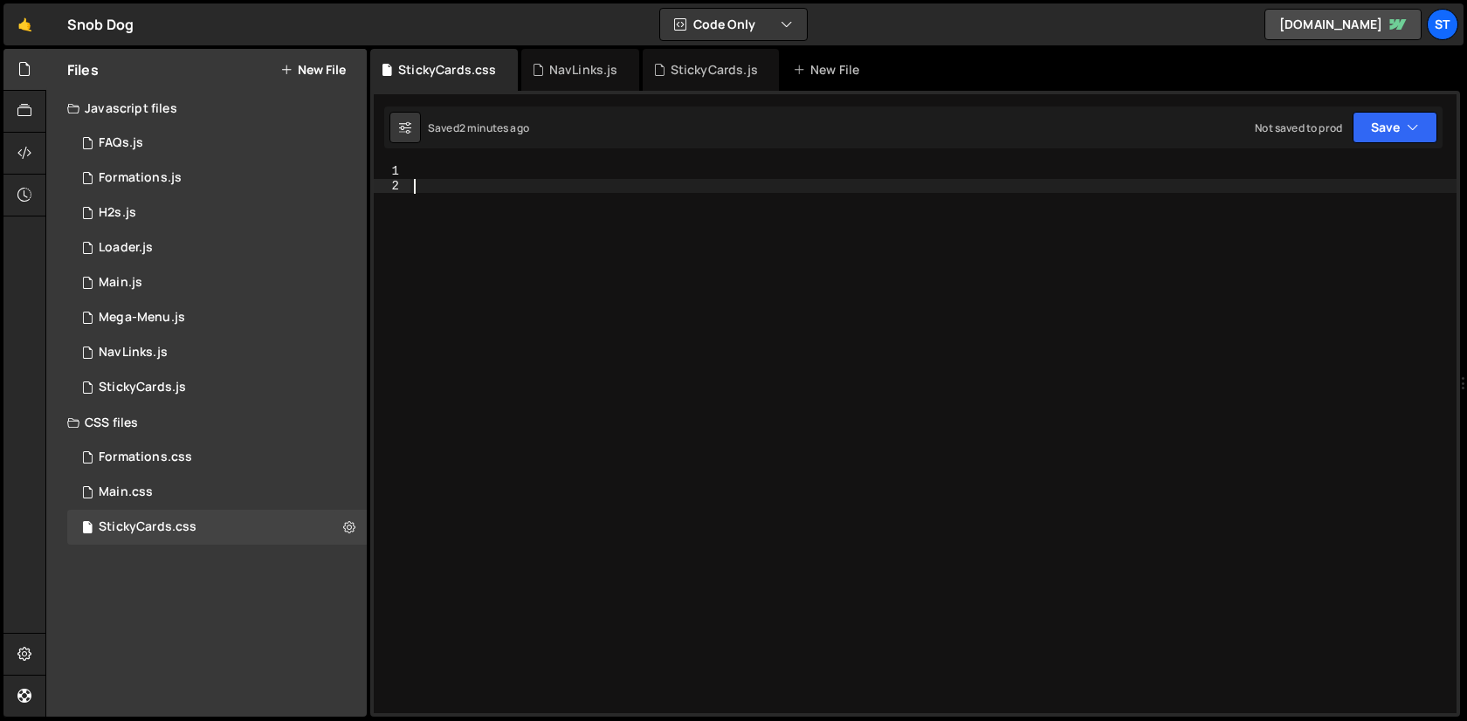
click at [619, 275] on div at bounding box center [933, 453] width 1046 height 578
paste textarea "}"
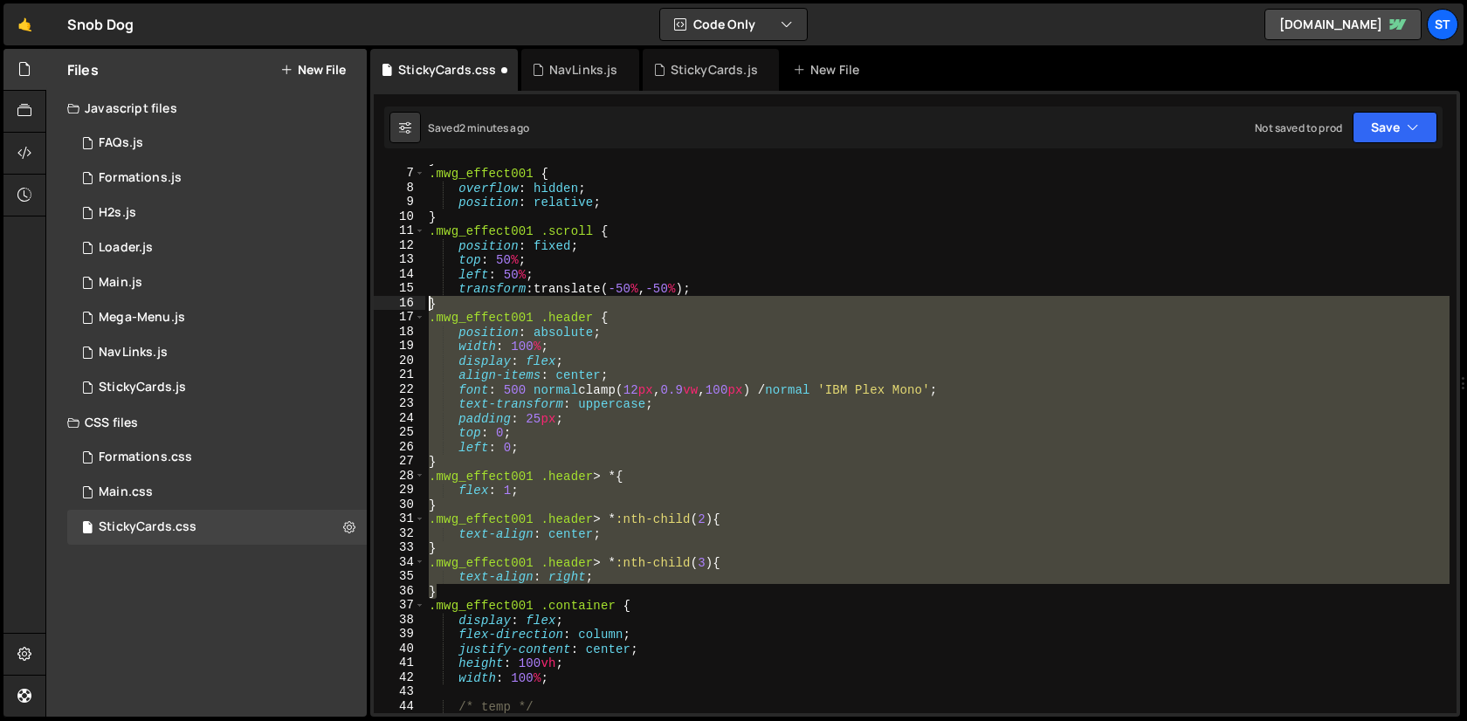
drag, startPoint x: 491, startPoint y: 593, endPoint x: 404, endPoint y: -341, distance: 938.1
click at [404, 0] on html "Projects Community Library Blog St Projects Your Teams Invite team member Accou…" at bounding box center [733, 360] width 1467 height 721
type textarea "body {"
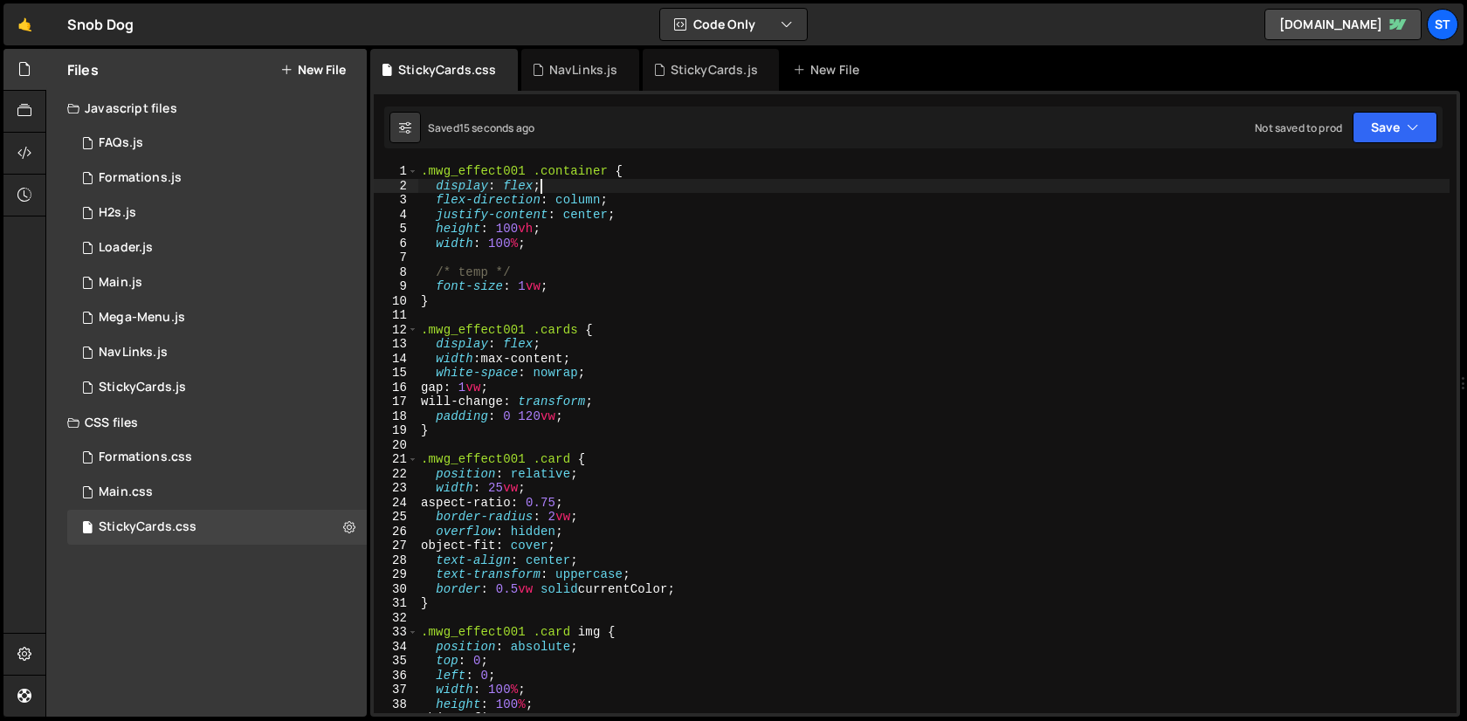
click at [630, 183] on div ".mwg_effect001 .container { display : flex ; flex-direction : column ; justify-…" at bounding box center [933, 453] width 1032 height 578
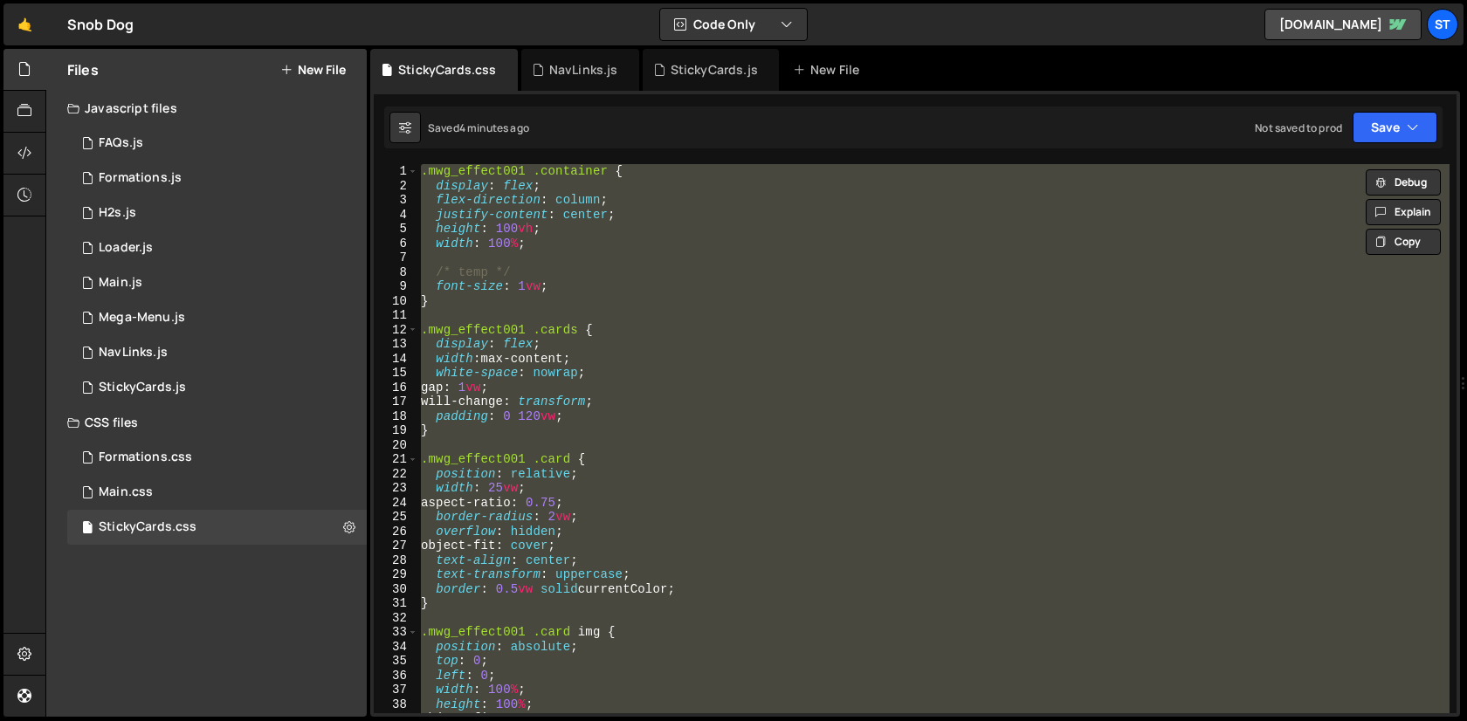
click at [818, 274] on div ".mwg_effect001 .container { display : flex ; flex-direction : column ; justify-…" at bounding box center [933, 438] width 1032 height 549
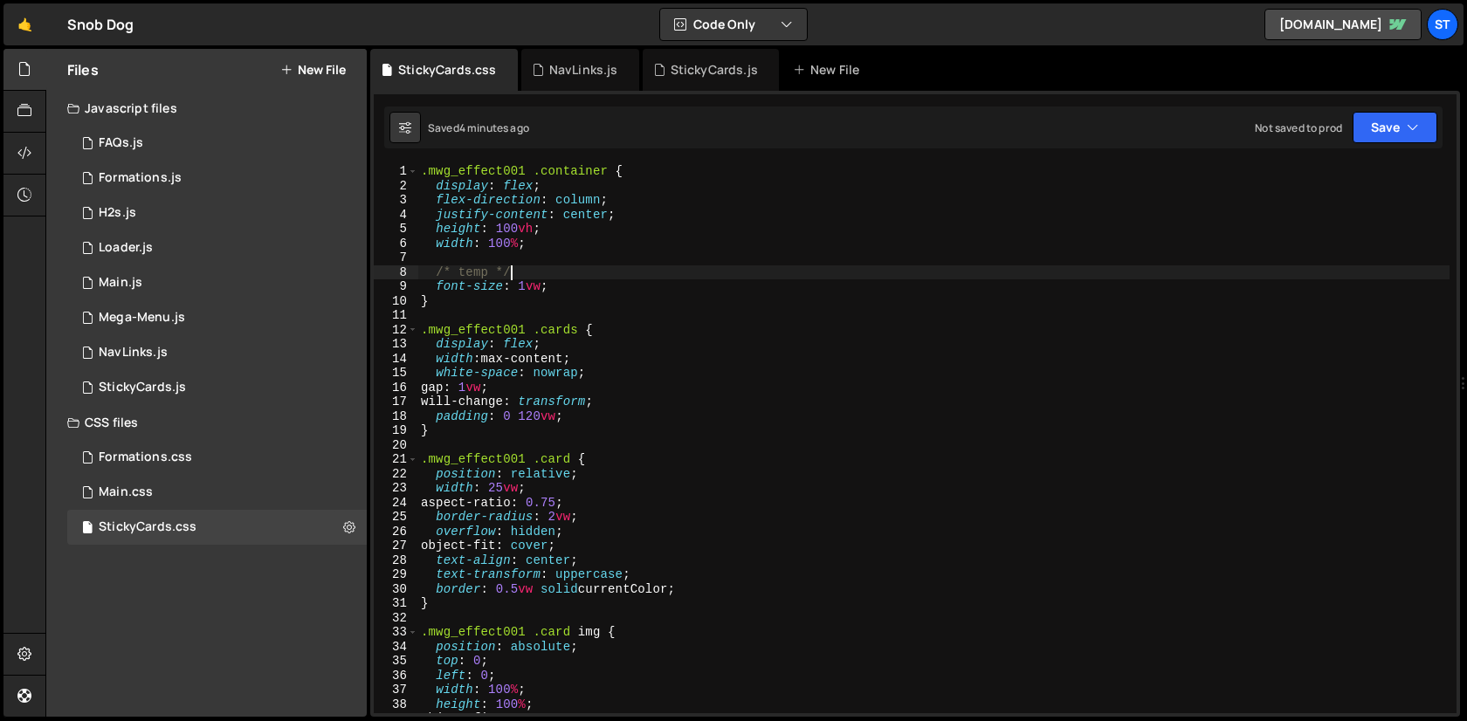
type textarea "}"
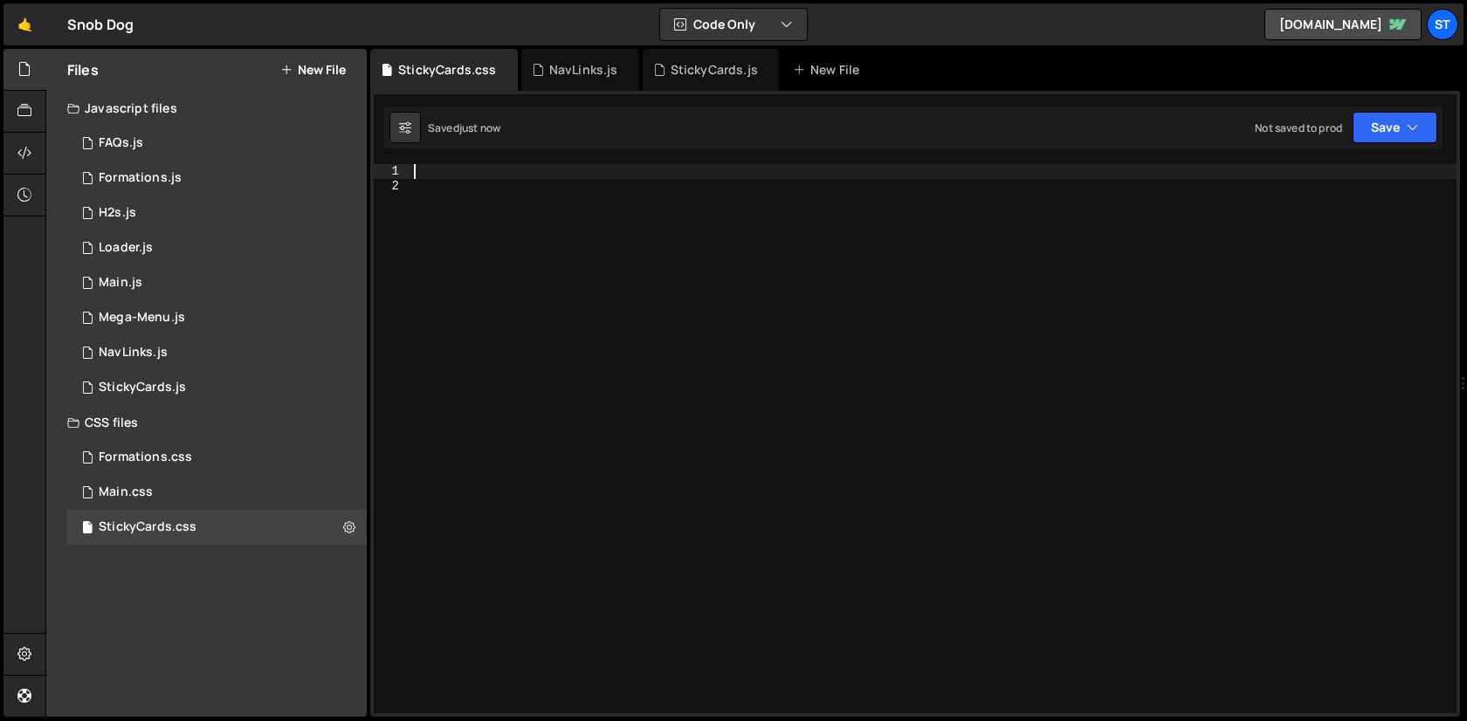
click at [325, 66] on button "New File" at bounding box center [312, 70] width 65 height 14
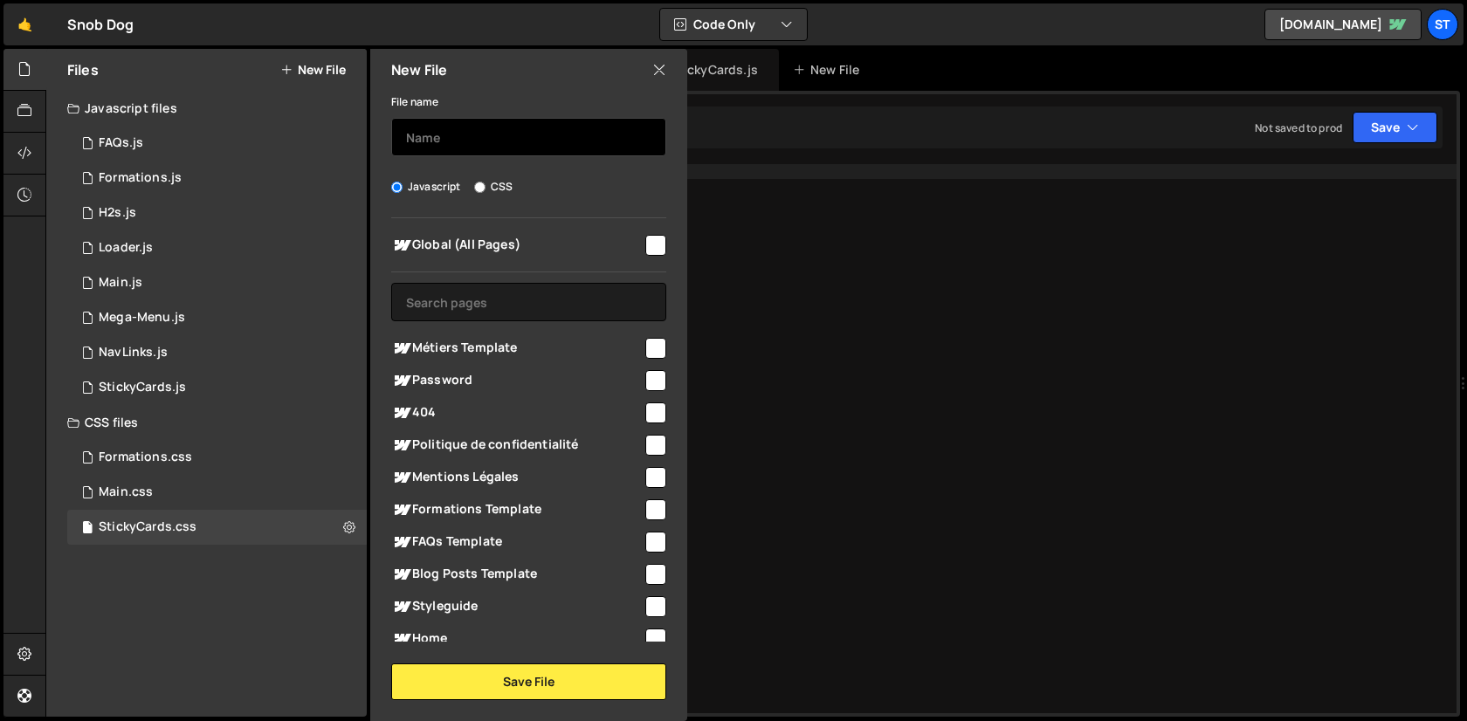
click at [479, 142] on input "text" at bounding box center [528, 137] width 275 height 38
type input "ScrollVideo"
click at [647, 244] on input "checkbox" at bounding box center [655, 245] width 21 height 21
checkbox input "true"
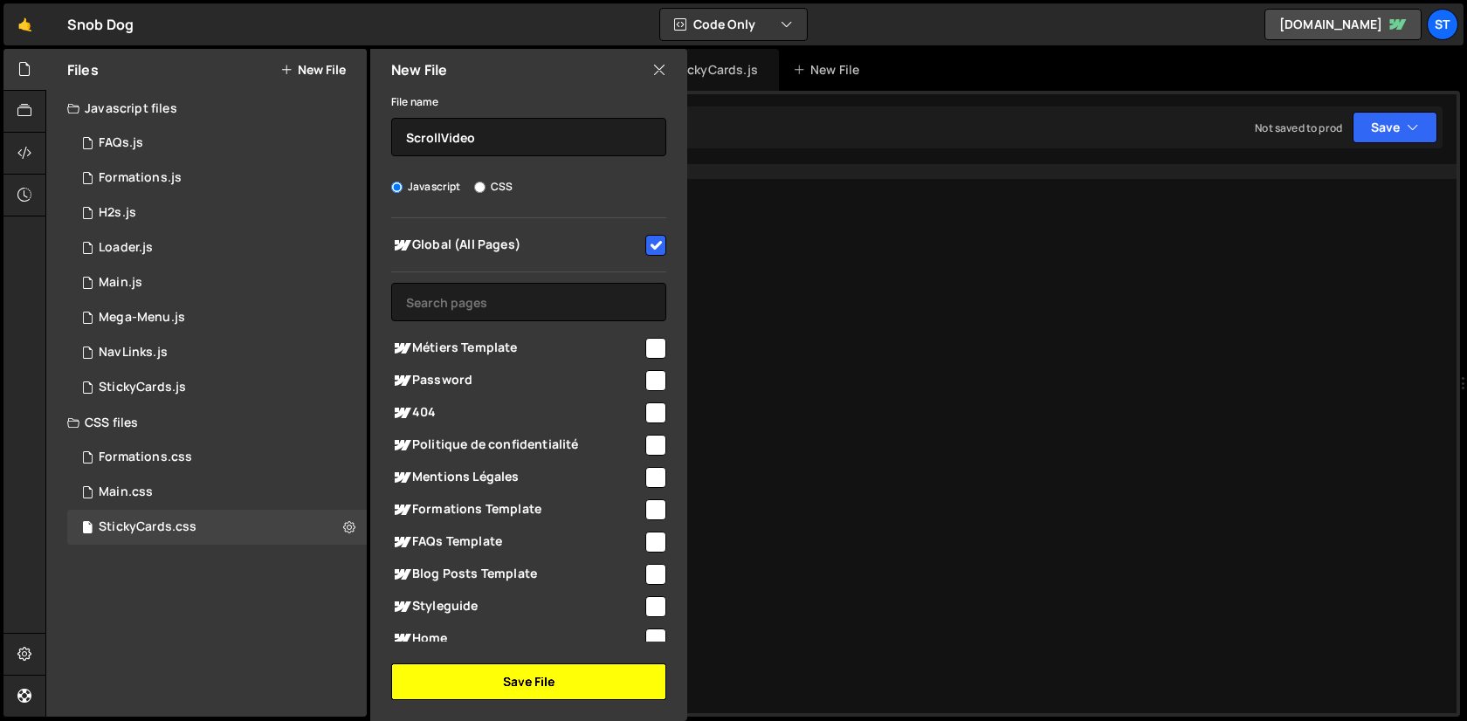
click at [588, 674] on button "Save File" at bounding box center [528, 682] width 275 height 37
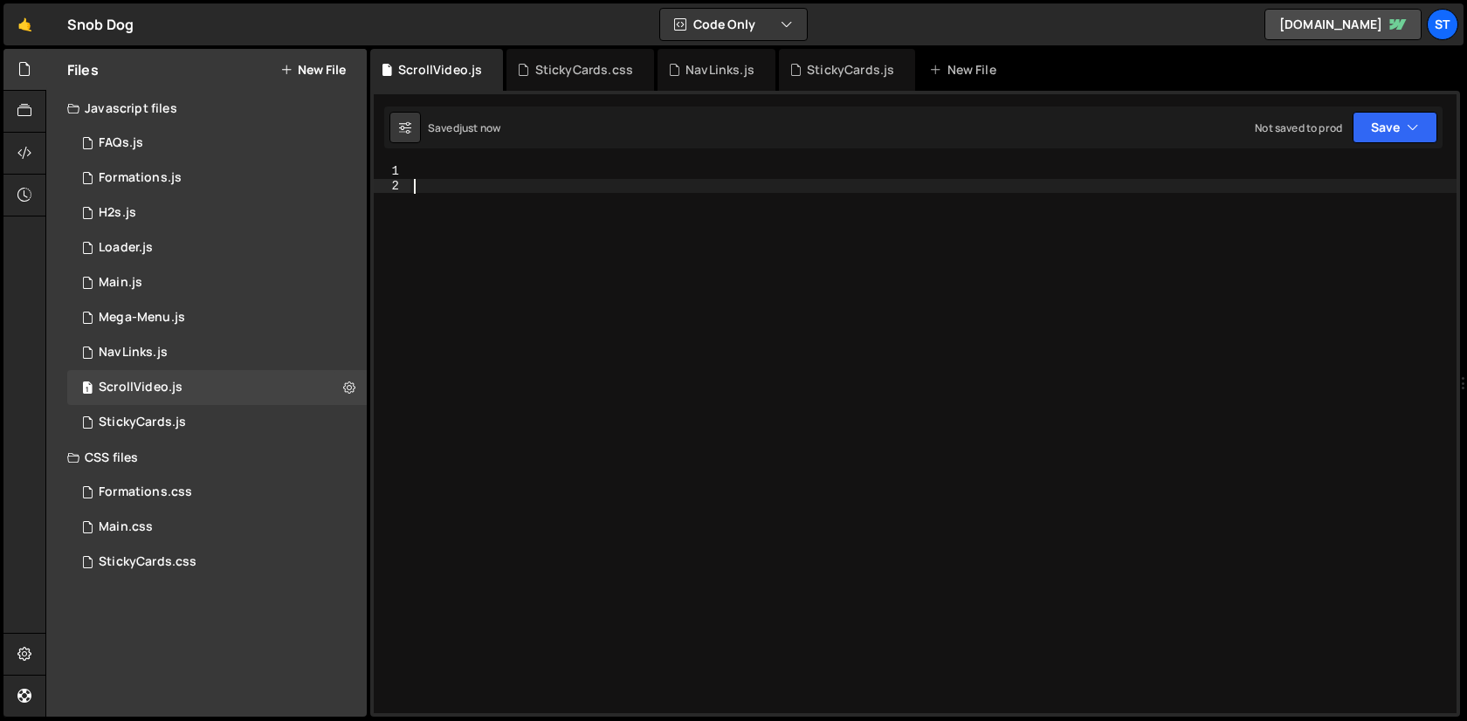
click at [611, 280] on div at bounding box center [933, 453] width 1046 height 578
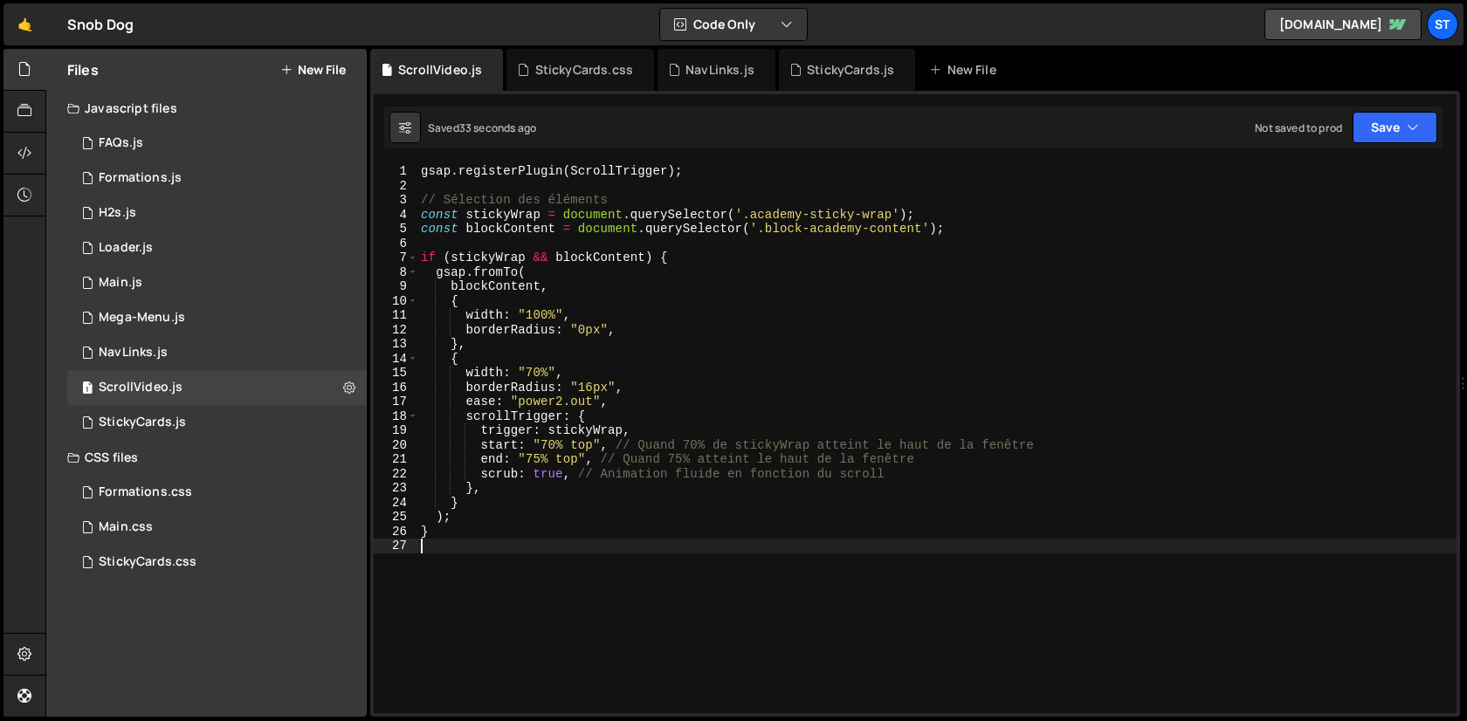
click at [713, 294] on div "gsap . registerPlugin ( ScrollTrigger ) ; // Sélection des éléments const stick…" at bounding box center [936, 453] width 1039 height 578
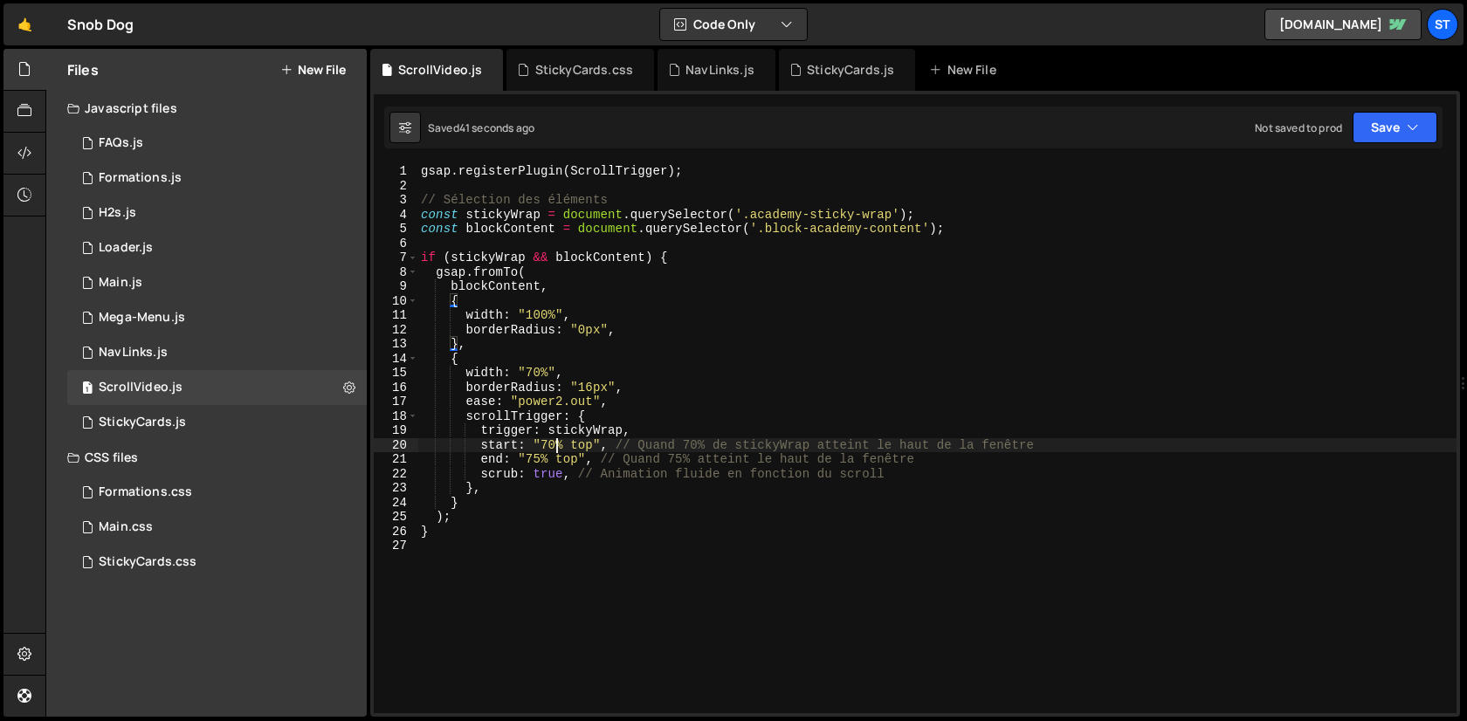
click at [555, 444] on div "gsap . registerPlugin ( ScrollTrigger ) ; // Sélection des éléments const stick…" at bounding box center [936, 453] width 1039 height 578
click at [546, 454] on div "gsap . registerPlugin ( ScrollTrigger ) ; // Sélection des éléments const stick…" at bounding box center [936, 453] width 1039 height 578
click at [592, 415] on div "gsap . registerPlugin ( ScrollTrigger ) ; // Sélection des éléments const stick…" at bounding box center [936, 453] width 1039 height 578
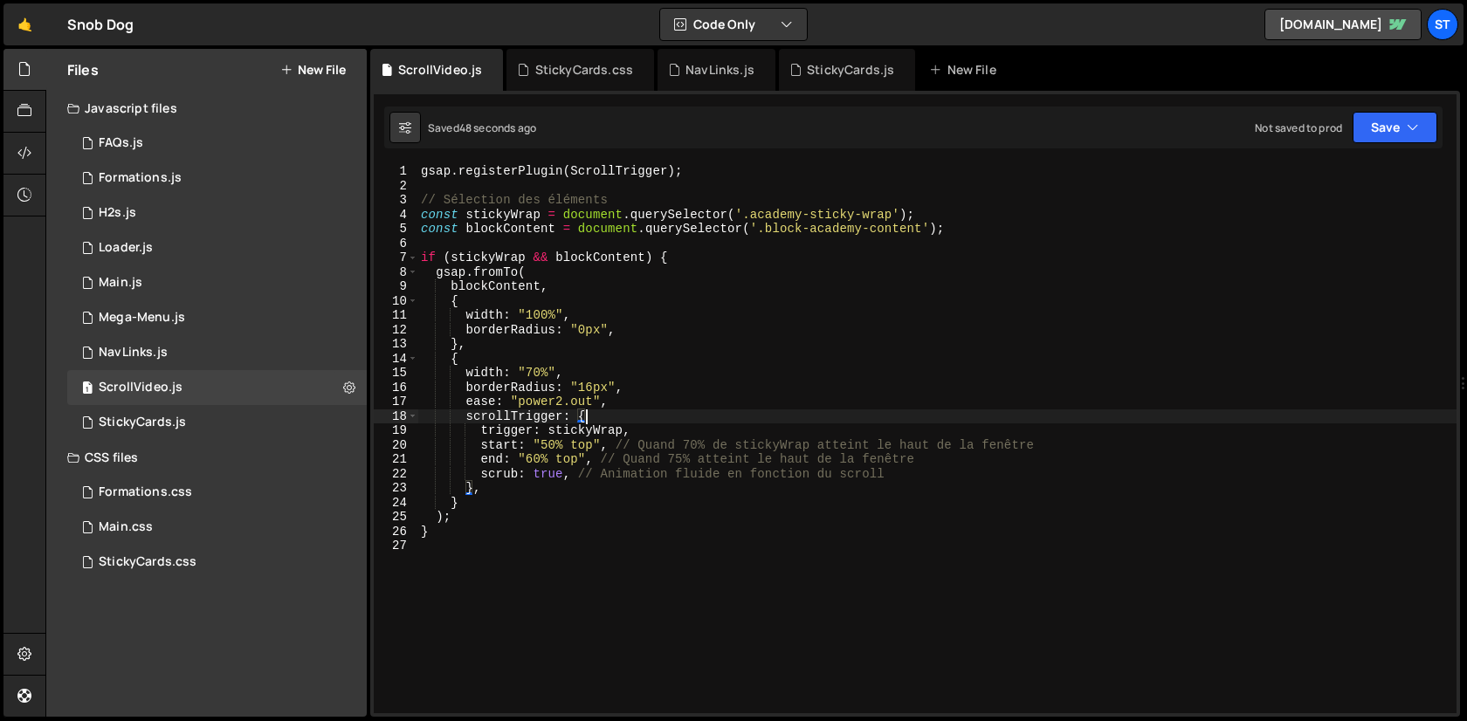
click at [536, 397] on div "gsap . registerPlugin ( ScrollTrigger ) ; // Sélection des éléments const stick…" at bounding box center [936, 453] width 1039 height 578
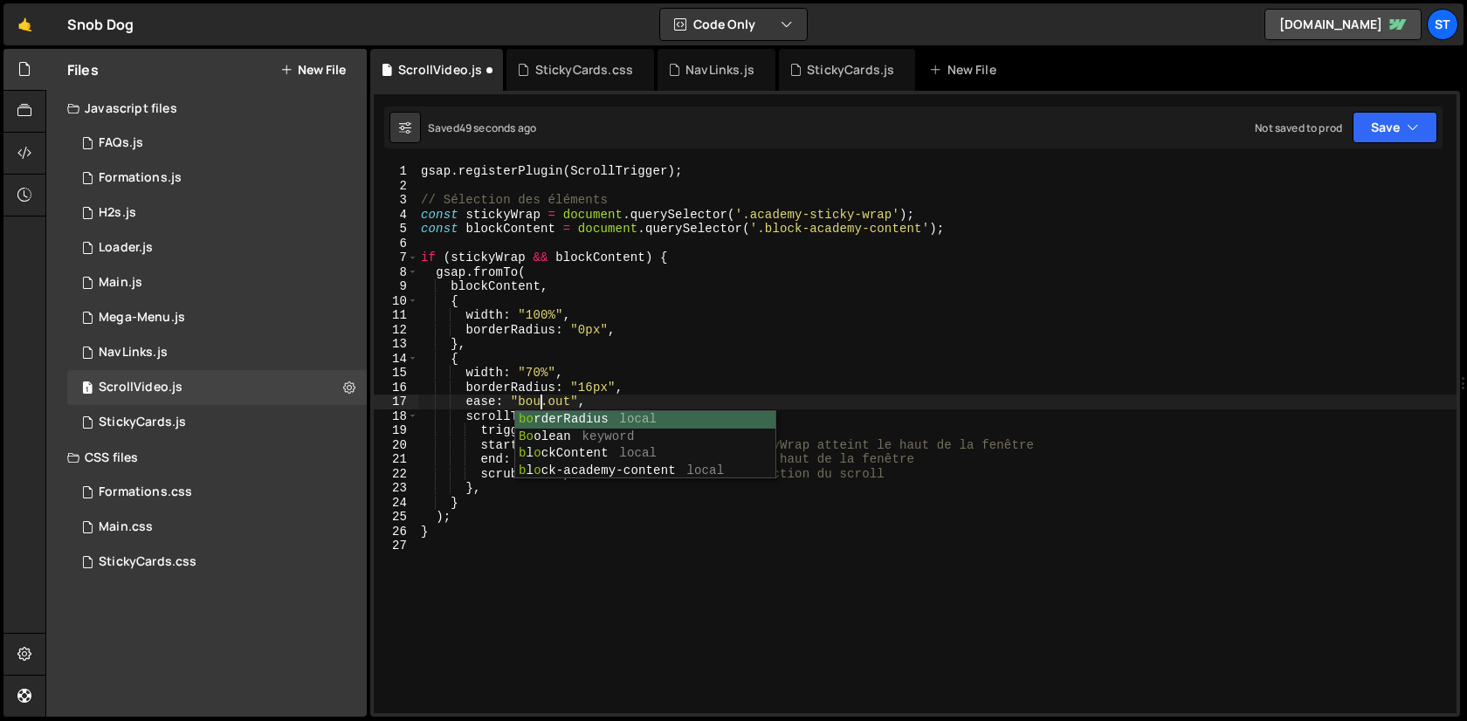
scroll to position [0, 10]
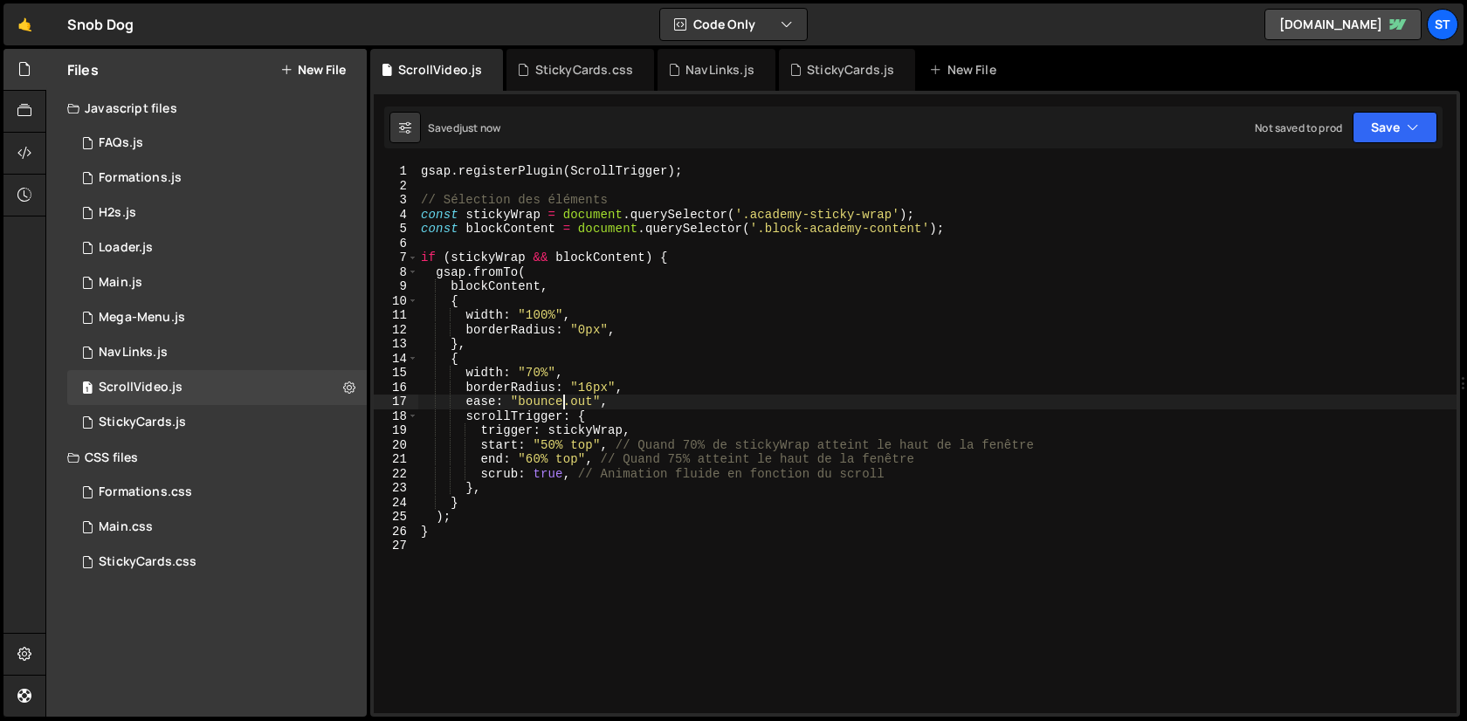
click at [534, 459] on div "gsap . registerPlugin ( ScrollTrigger ) ; // Sélection des éléments const stick…" at bounding box center [936, 453] width 1039 height 578
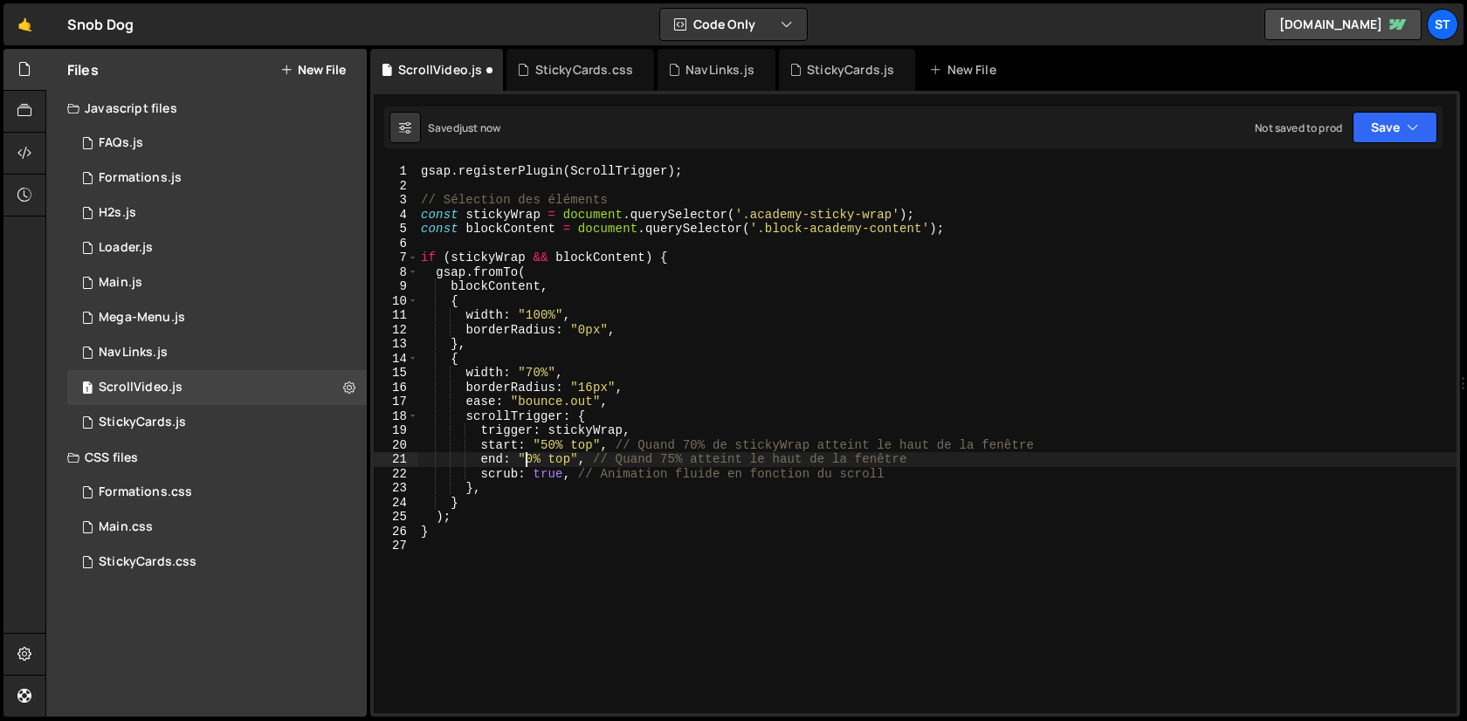
scroll to position [0, 8]
click at [552, 397] on div "gsap . registerPlugin ( ScrollTrigger ) ; // Sélection des éléments const stick…" at bounding box center [936, 453] width 1039 height 578
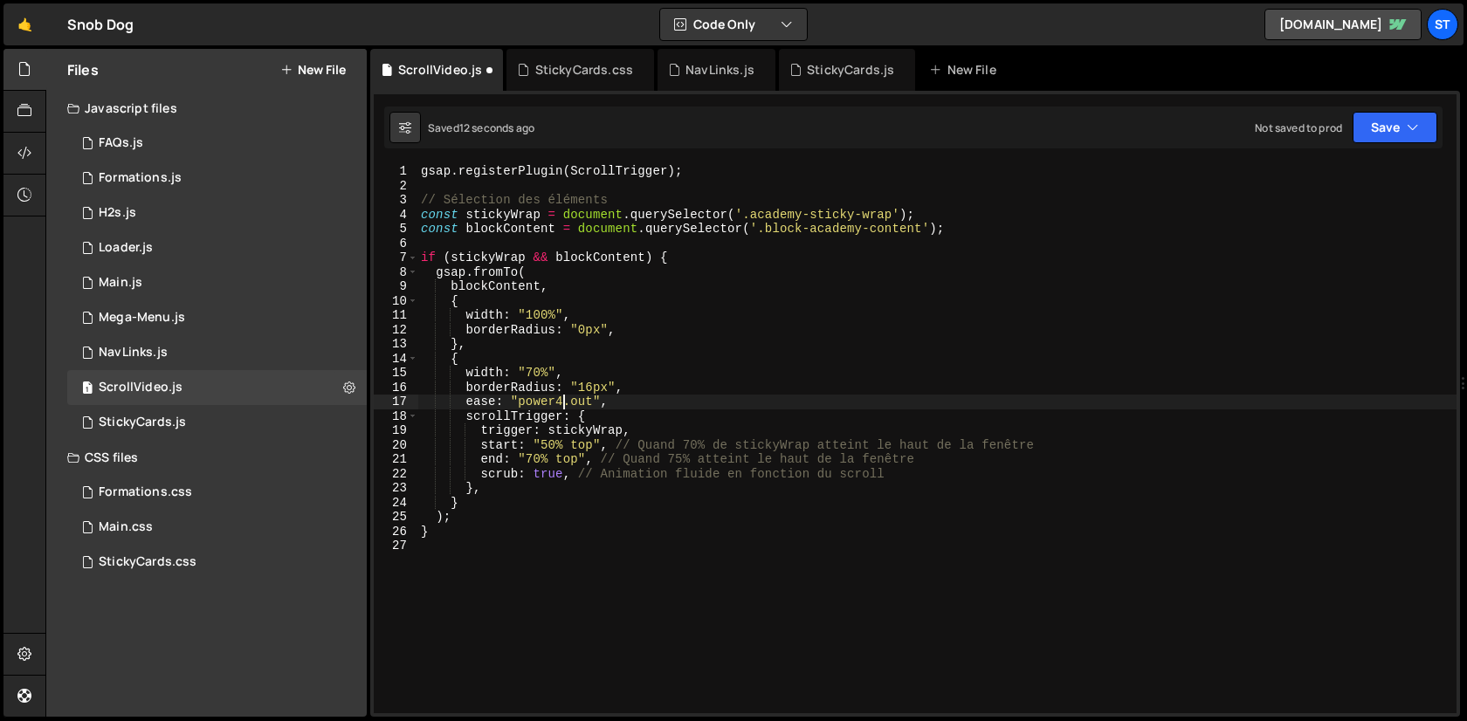
scroll to position [0, 10]
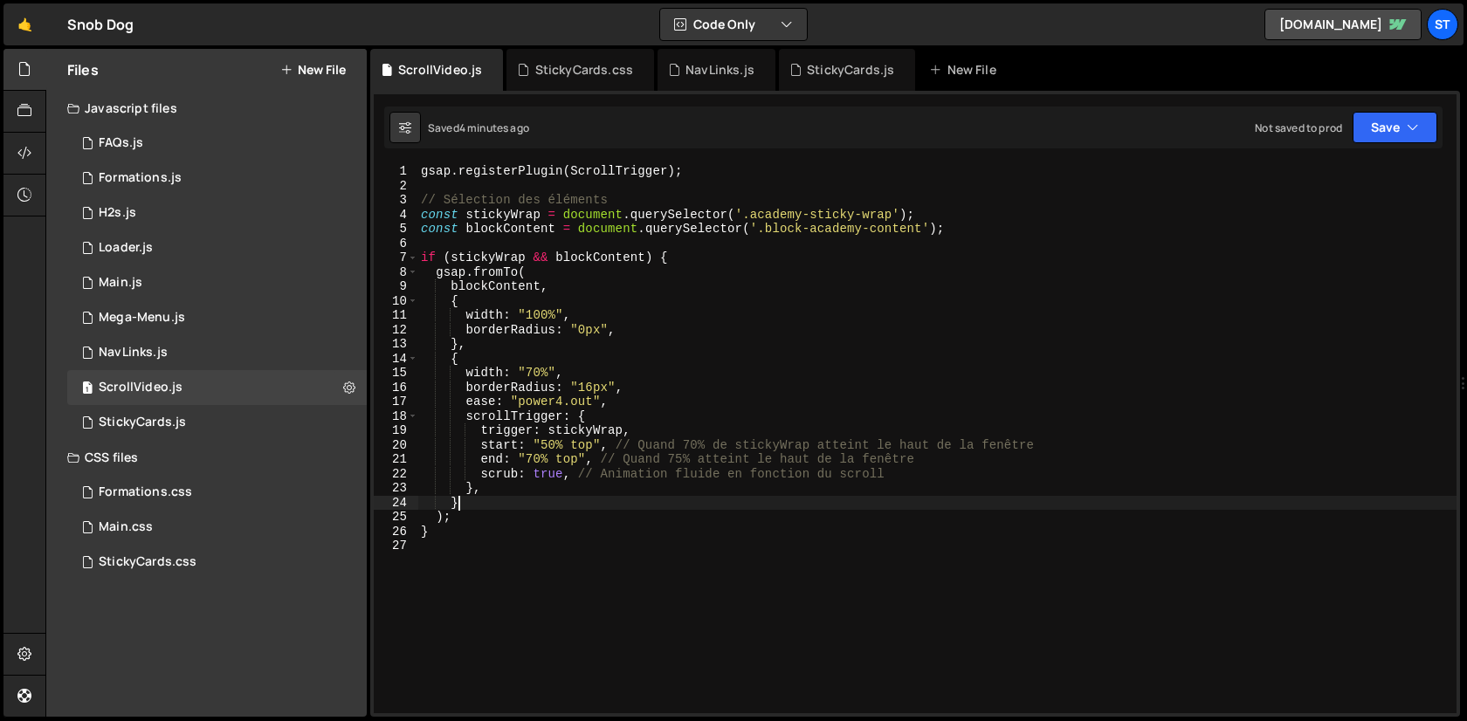
click at [815, 506] on div "gsap . registerPlugin ( ScrollTrigger ) ; // Sélection des éléments const stick…" at bounding box center [936, 453] width 1039 height 578
click at [469, 520] on div "gsap . registerPlugin ( ScrollTrigger ) ; // Sélection des éléments const stick…" at bounding box center [936, 453] width 1039 height 578
type textarea ");"
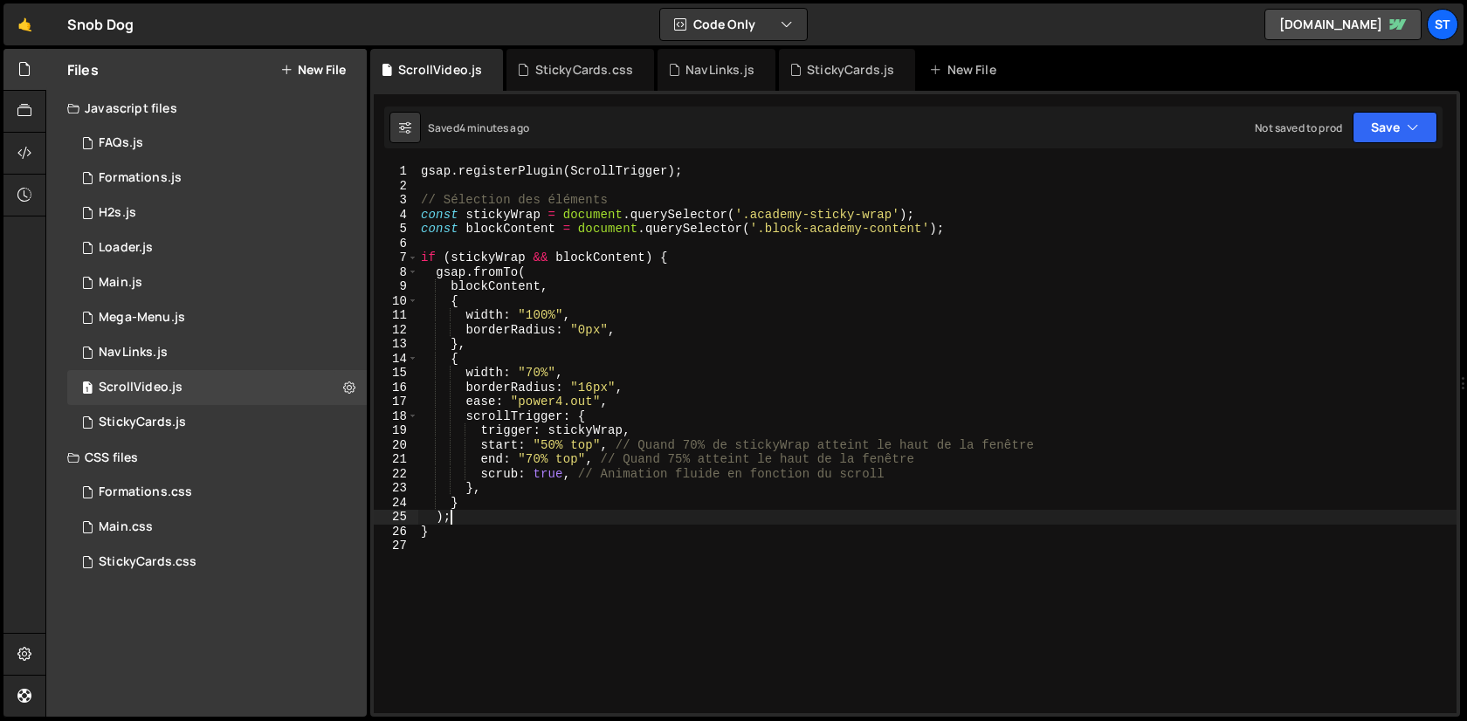
scroll to position [0, 0]
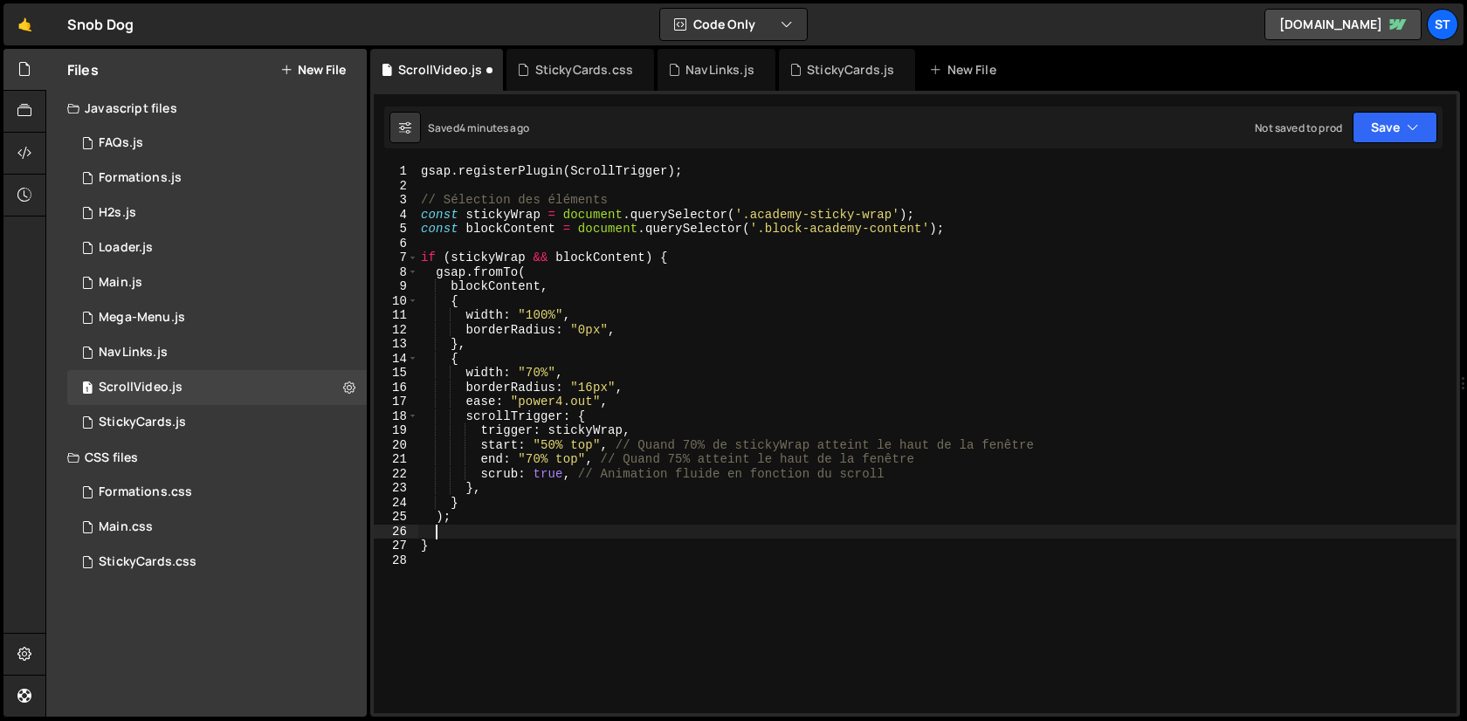
paste textarea ");"
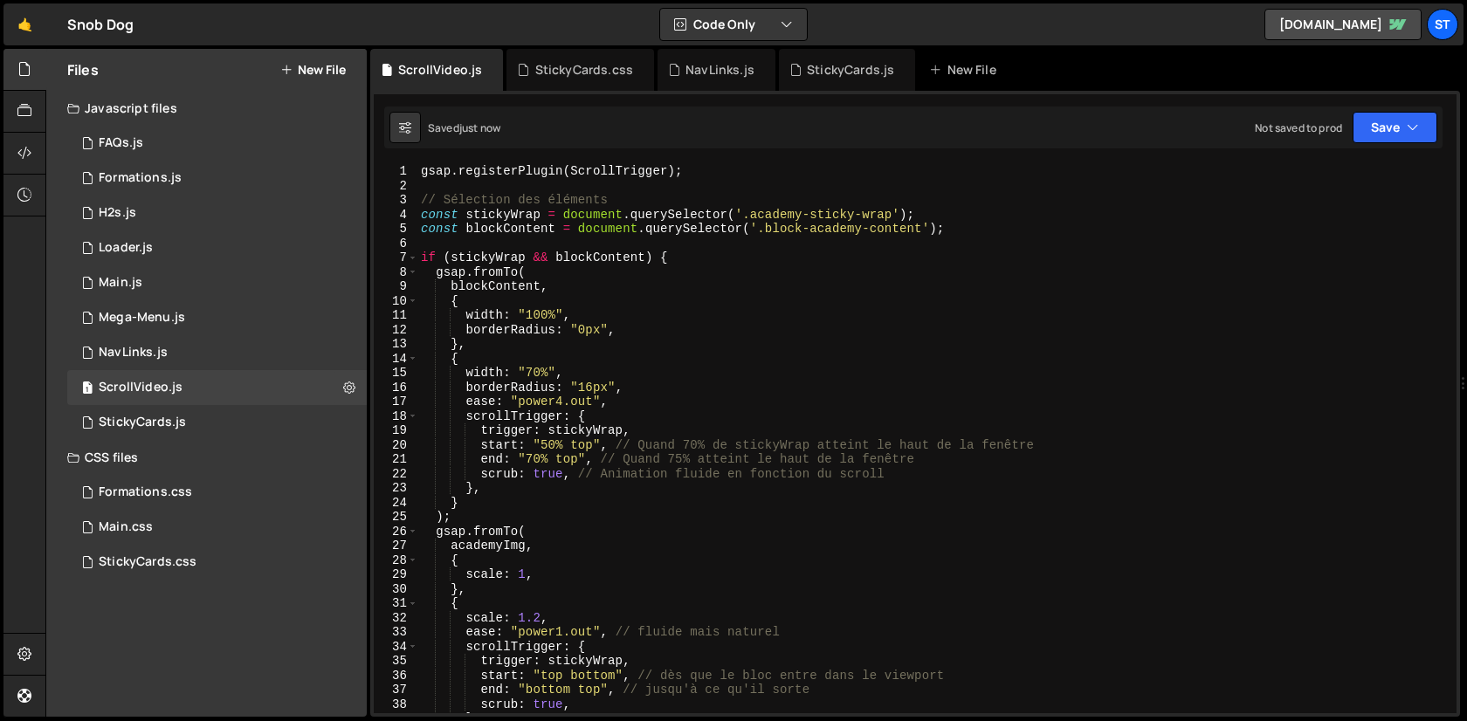
click at [1003, 216] on div "gsap . registerPlugin ( ScrollTrigger ) ; // Sélection des éléments const stick…" at bounding box center [933, 453] width 1032 height 578
type textarea "const stickyWrap = document.querySelector('.academy-sticky-wrap');"
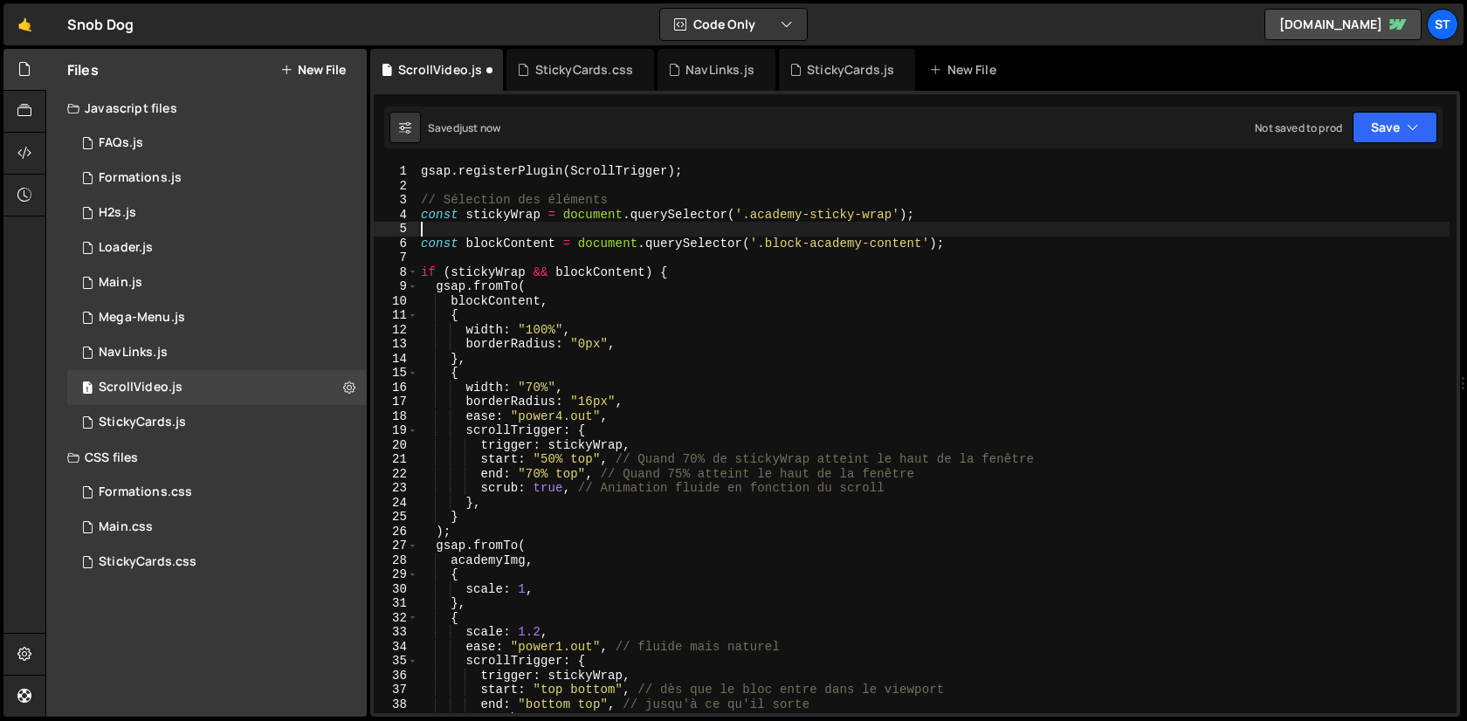
paste textarea "const academyImg = document.querySelector('.academy_absolute-img');"
click at [745, 442] on div "gsap . registerPlugin ( ScrollTrigger ) ; // Sélection des éléments const stick…" at bounding box center [933, 453] width 1032 height 578
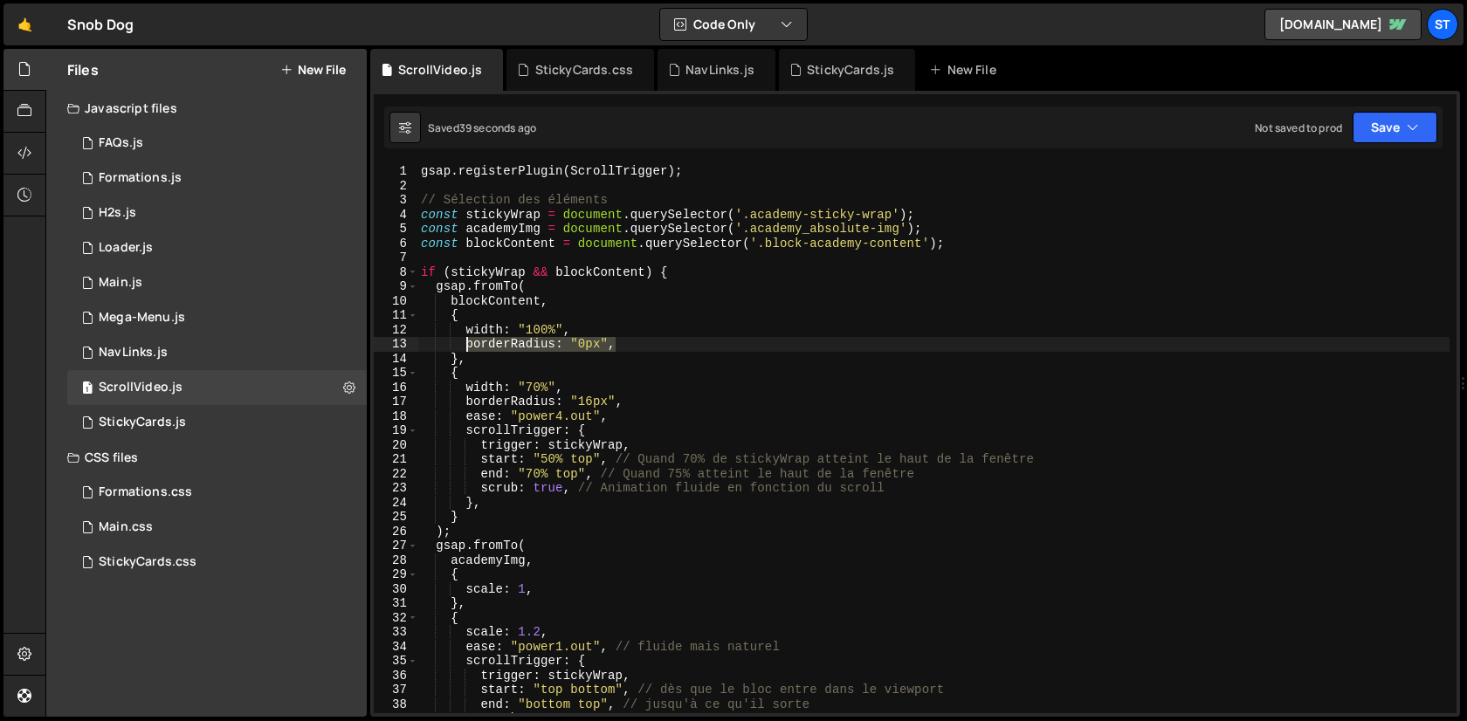
drag, startPoint x: 654, startPoint y: 346, endPoint x: 465, endPoint y: 346, distance: 188.6
click at [464, 346] on div "gsap . registerPlugin ( ScrollTrigger ) ; // Sélection des éléments const stick…" at bounding box center [933, 453] width 1032 height 578
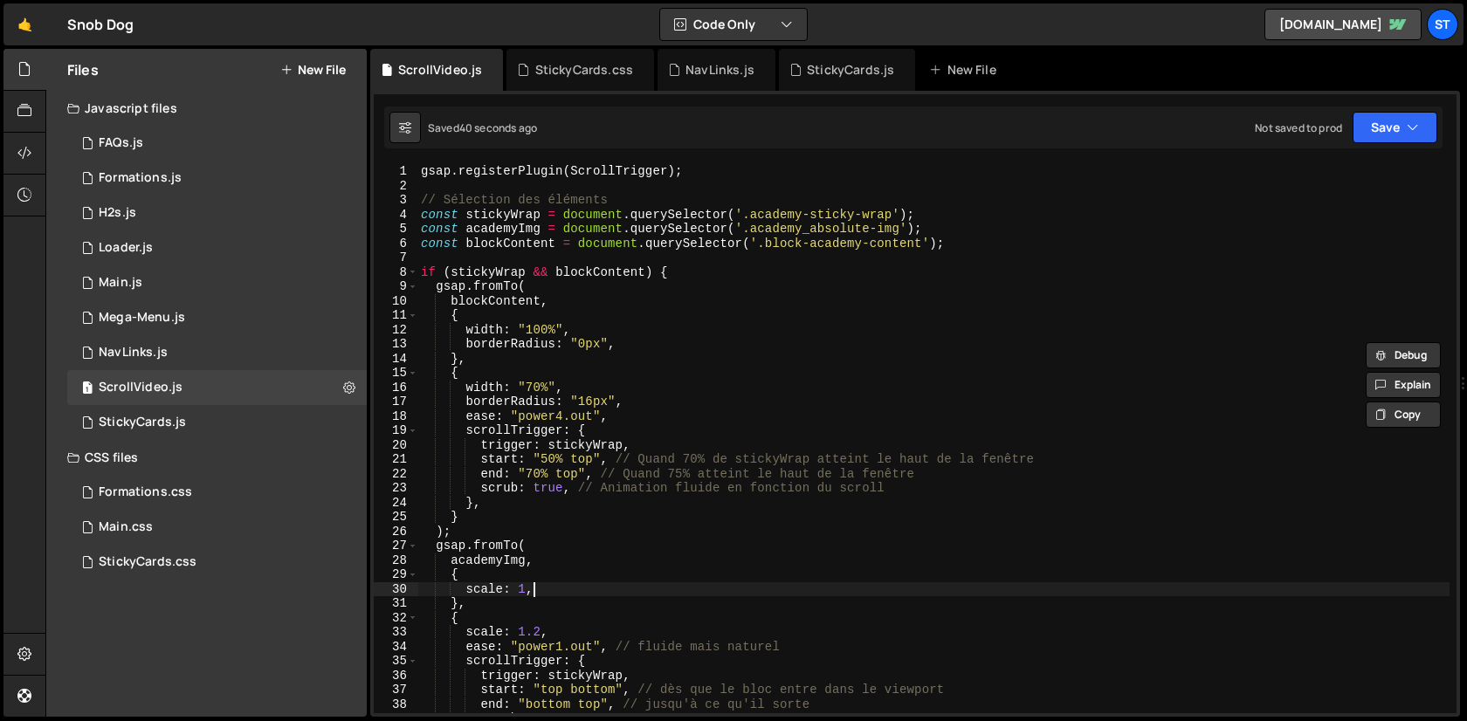
click at [616, 591] on div "gsap . registerPlugin ( ScrollTrigger ) ; // Sélection des éléments const stick…" at bounding box center [933, 453] width 1032 height 578
type textarea "scale: 1,"
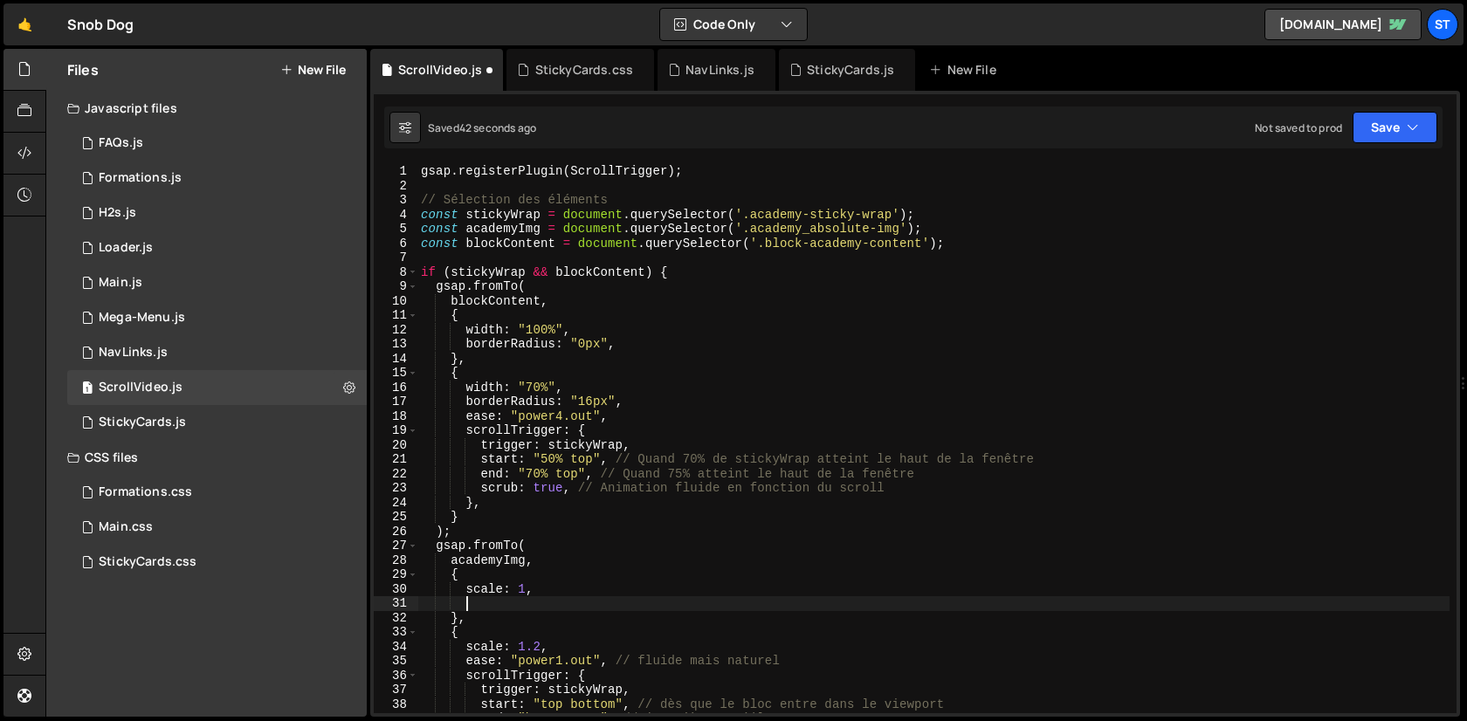
paste textarea "borderRadius: "0px","
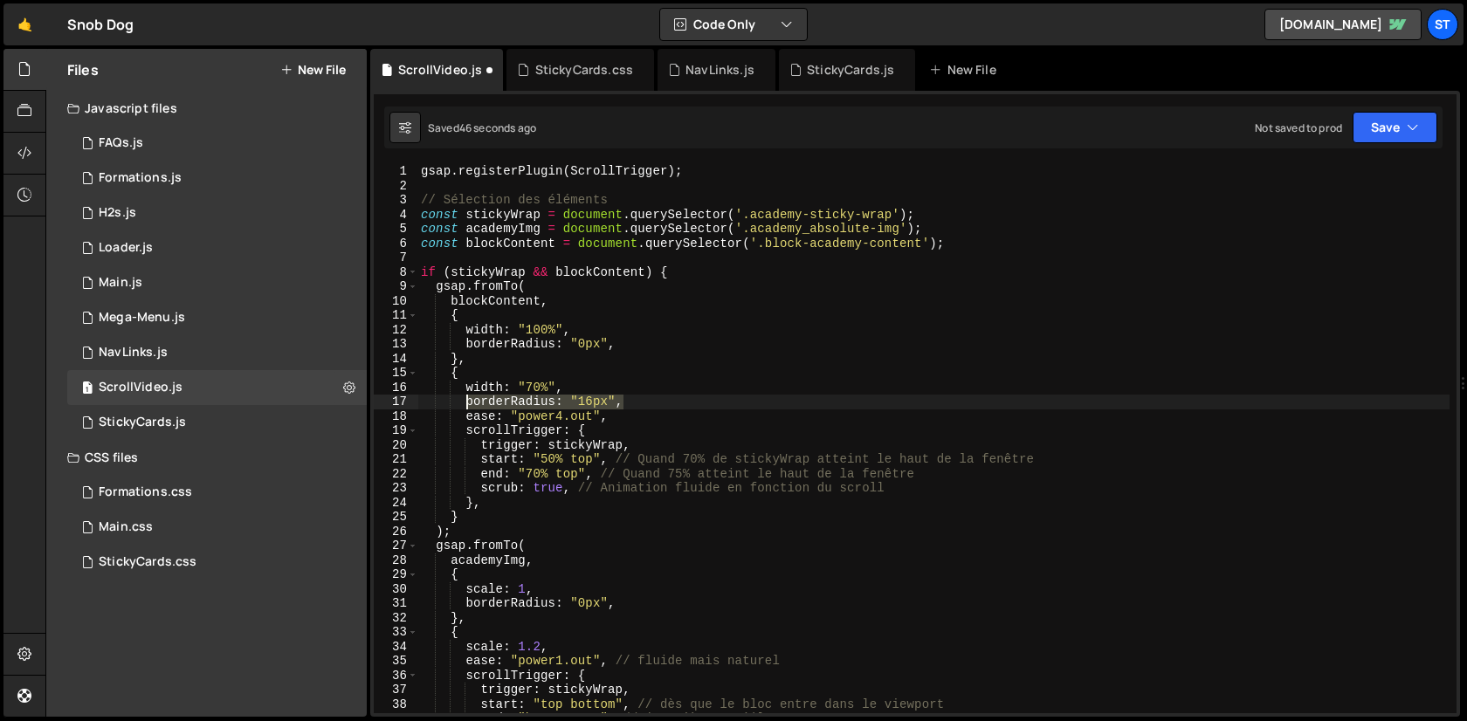
drag, startPoint x: 643, startPoint y: 409, endPoint x: 464, endPoint y: 408, distance: 178.1
click at [464, 408] on div "gsap . registerPlugin ( ScrollTrigger ) ; // Sélection des éléments const stick…" at bounding box center [933, 453] width 1032 height 578
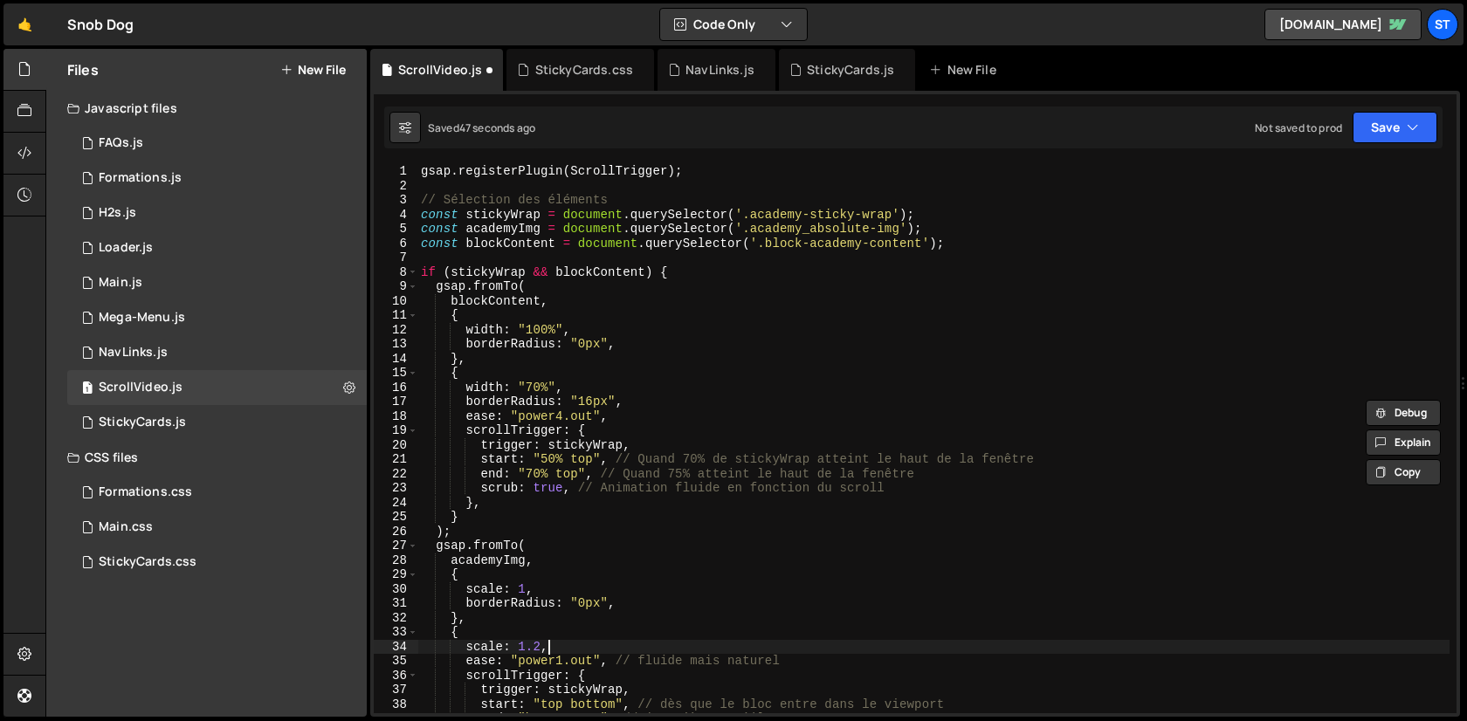
click at [581, 651] on div "gsap . registerPlugin ( ScrollTrigger ) ; // Sélection des éléments const stick…" at bounding box center [933, 453] width 1032 height 578
type textarea "scale: 1.2,"
paste textarea "borderRadius: "16px","
type textarea "borderRadius: "16px","
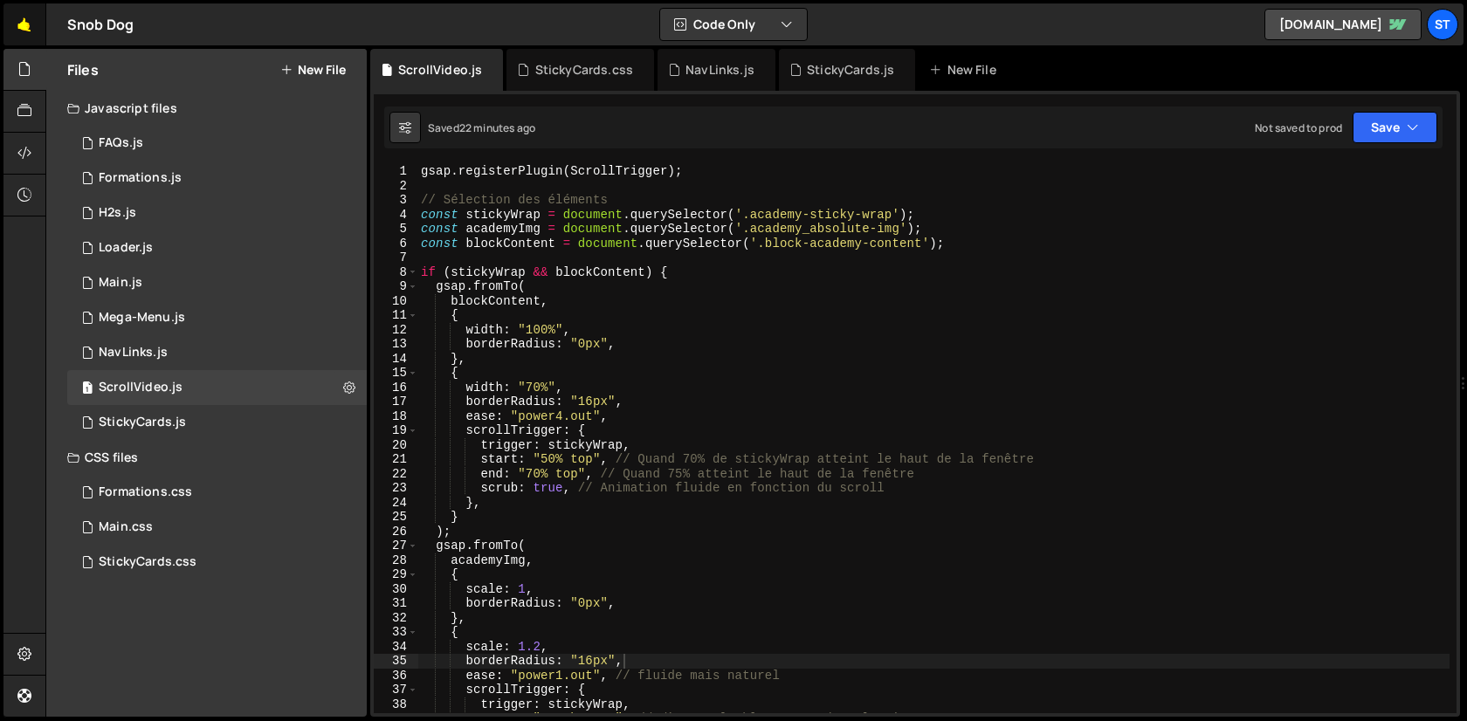
click at [24, 17] on link "🤙" at bounding box center [24, 24] width 43 height 42
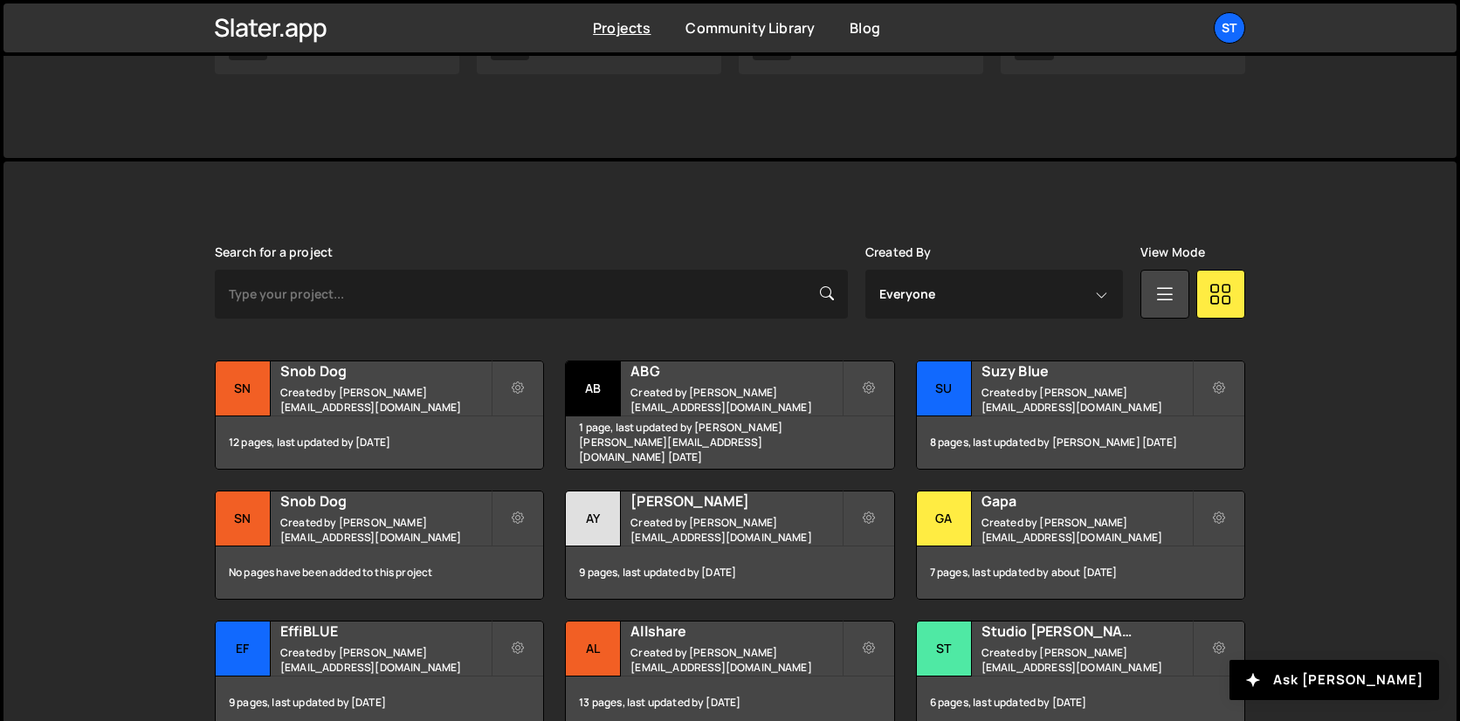
scroll to position [344, 0]
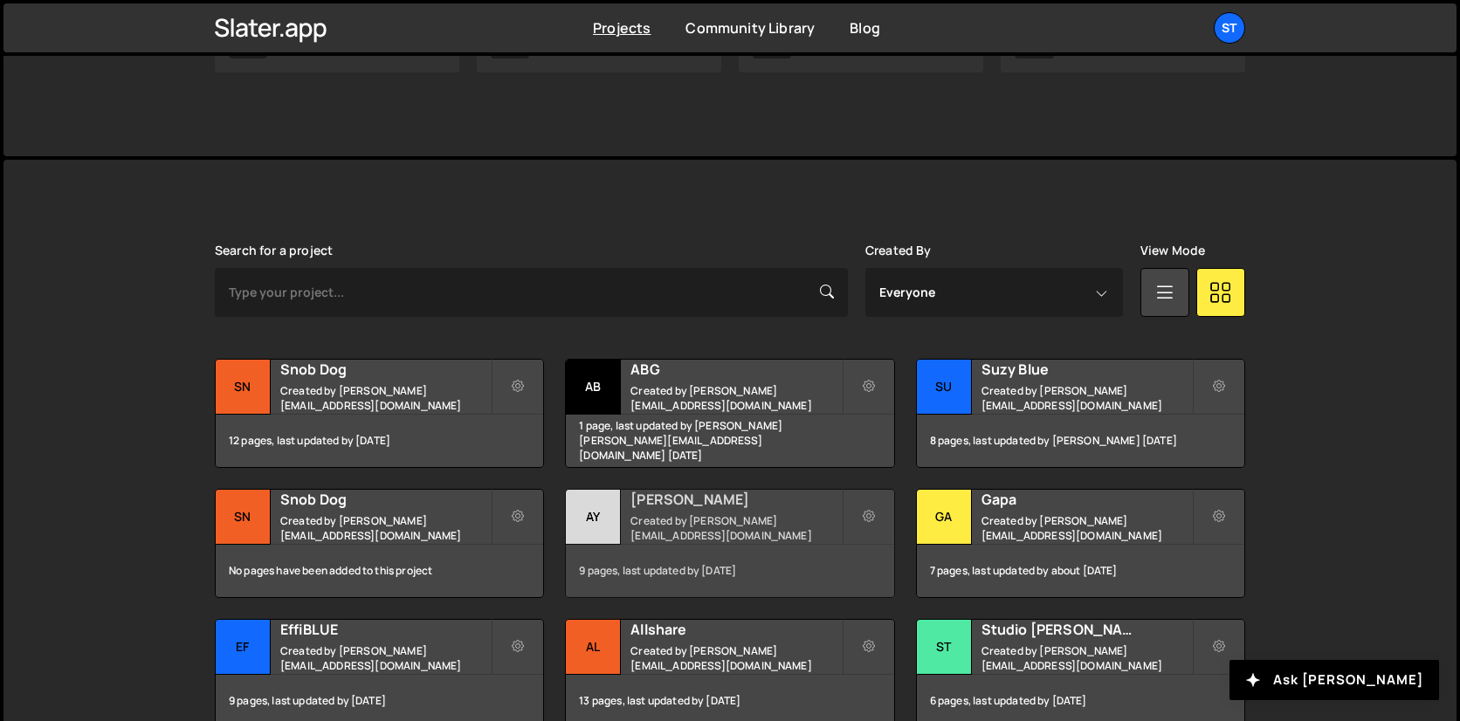
click at [660, 509] on h2 "[PERSON_NAME]" at bounding box center [735, 499] width 210 height 19
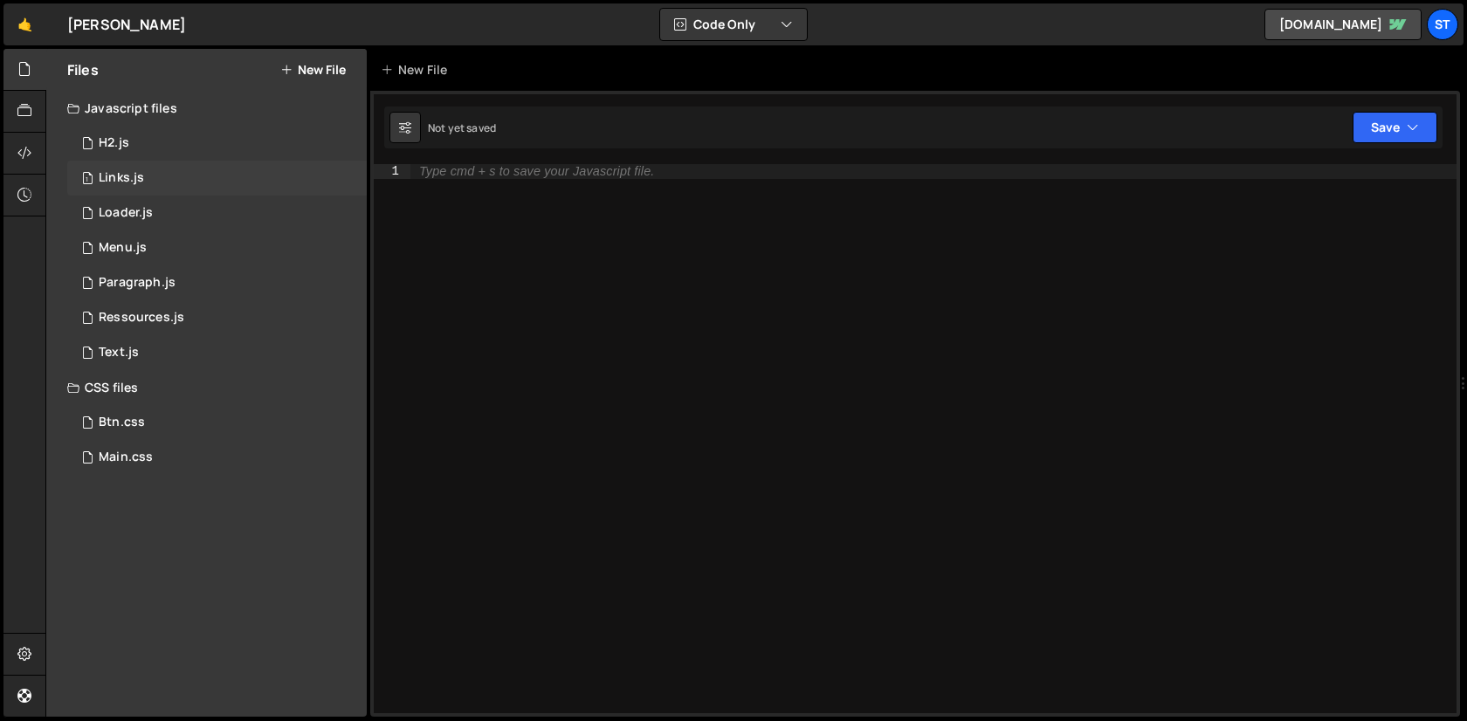
click at [145, 182] on div "1 Links.js 0" at bounding box center [216, 178] width 299 height 35
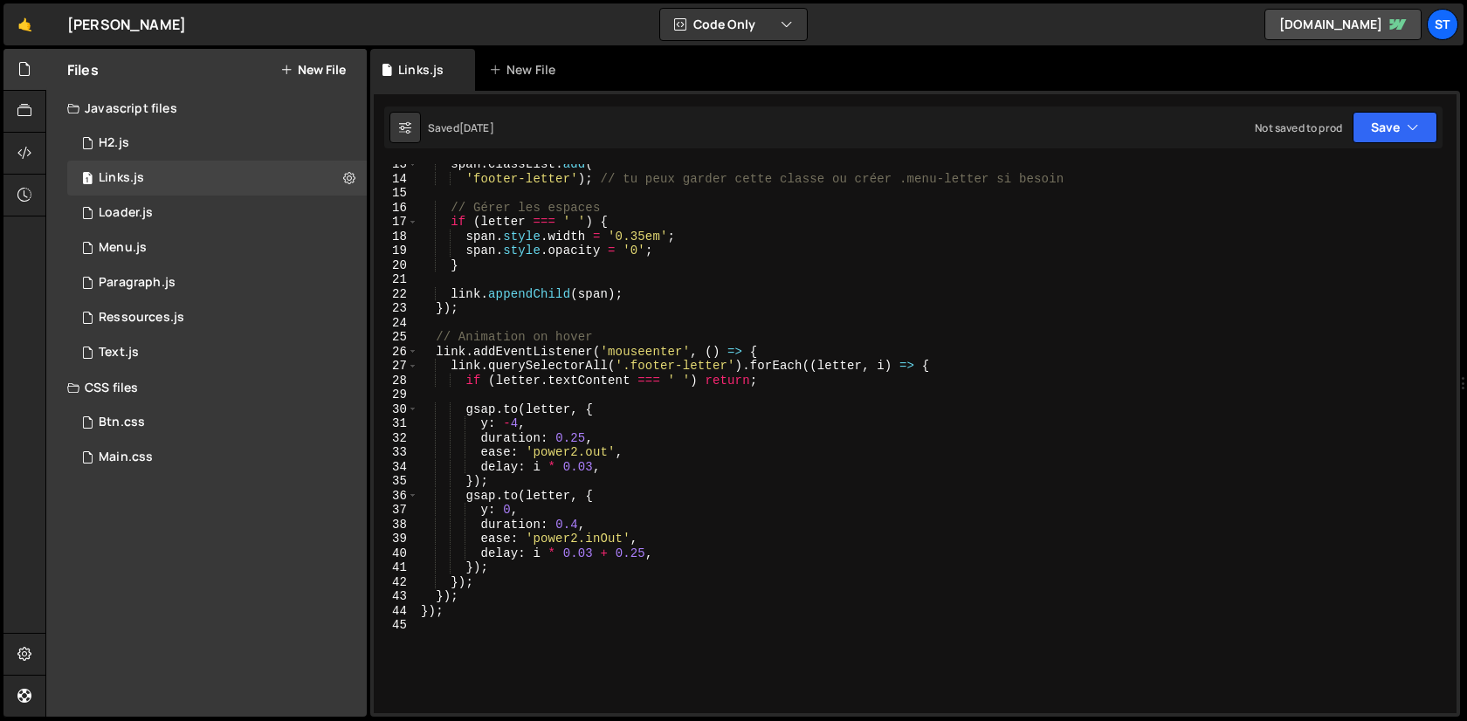
scroll to position [180, 0]
click at [155, 229] on div "1 Loader.js 0" at bounding box center [216, 213] width 299 height 35
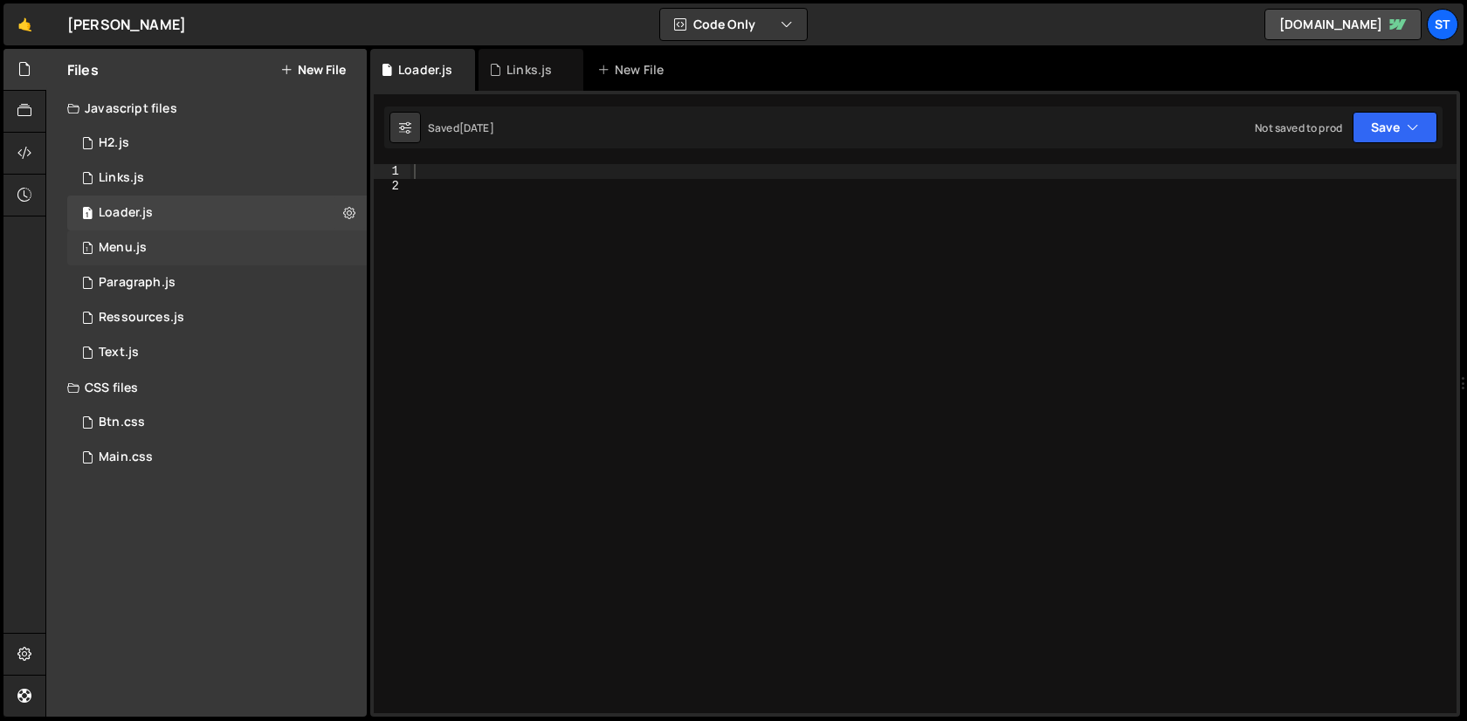
click at [155, 248] on div "1 Menu.js 0" at bounding box center [216, 247] width 299 height 35
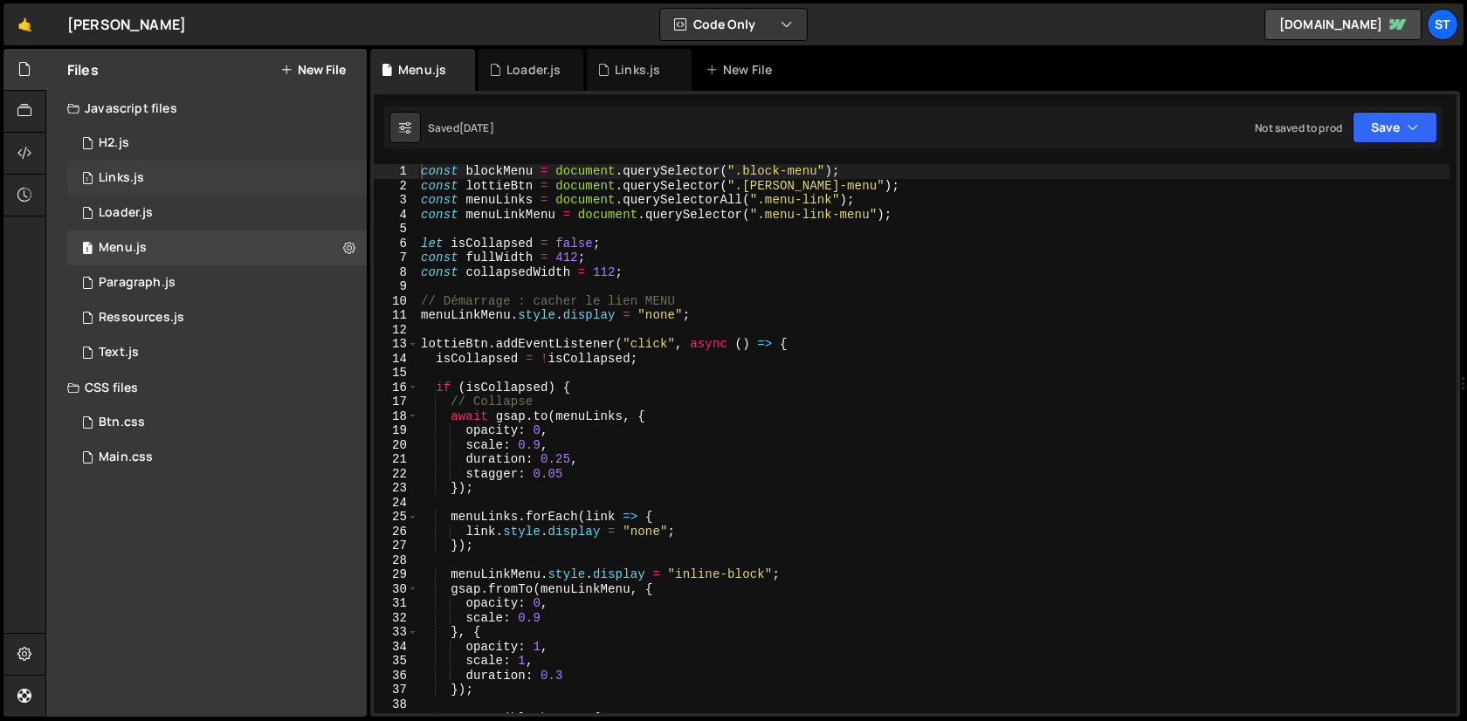
click at [141, 175] on div "Links.js" at bounding box center [121, 178] width 45 height 16
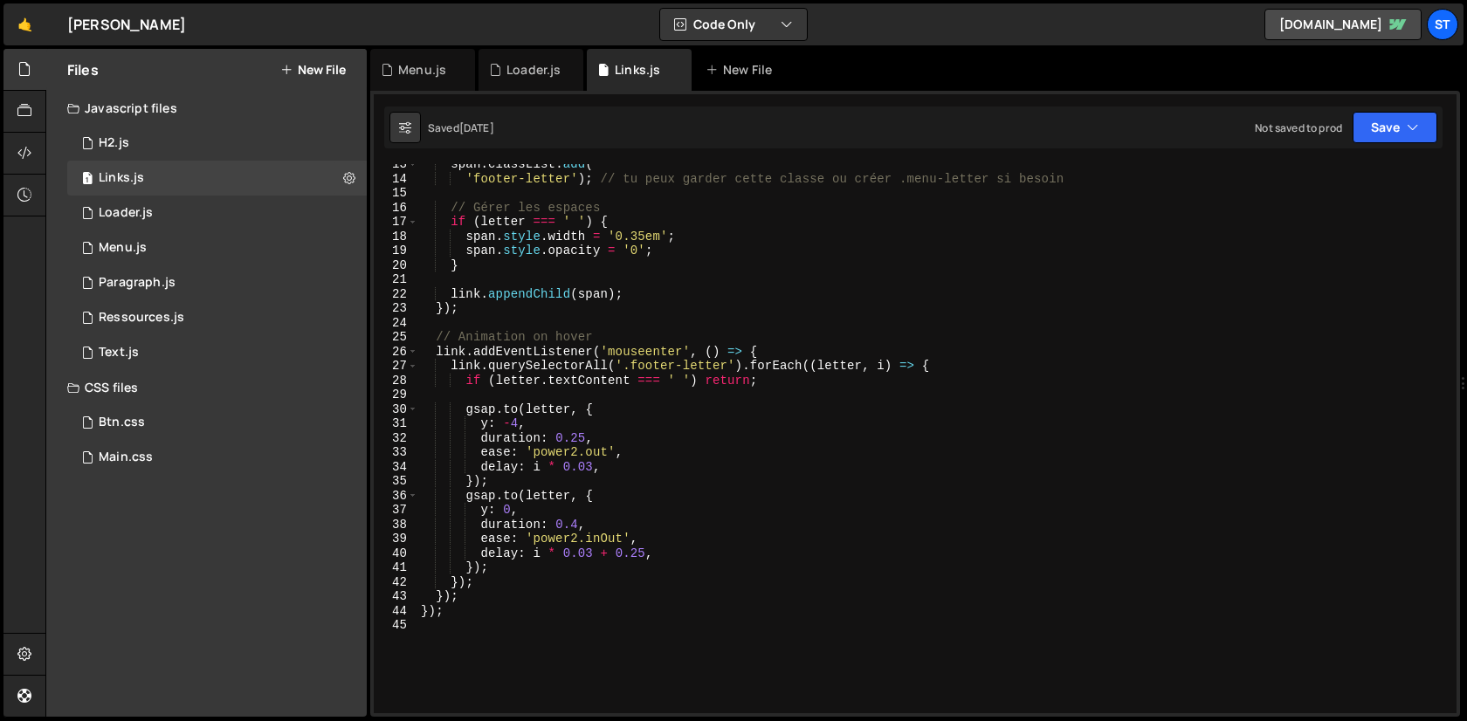
scroll to position [0, 0]
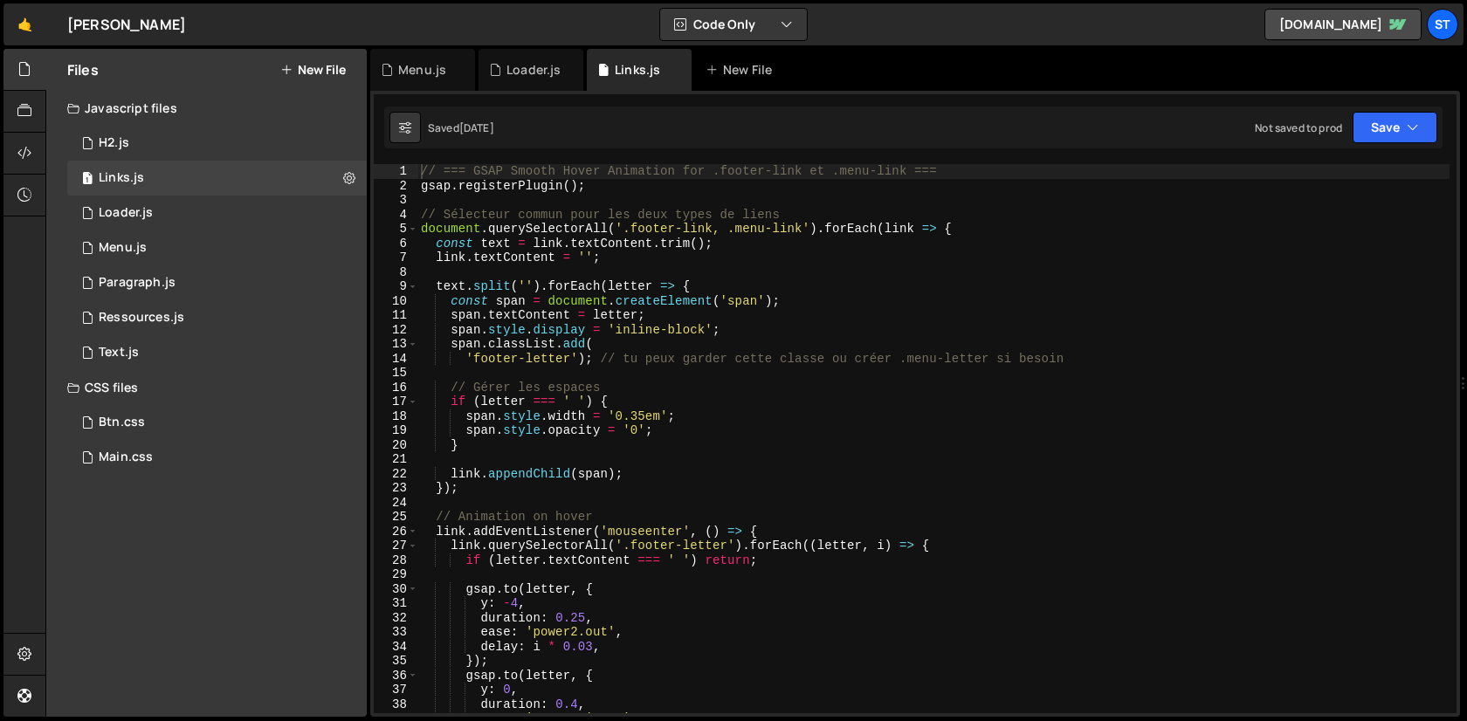
click at [797, 228] on div "// === GSAP Smooth Hover Animation for .footer-link et .menu-link === gsap . re…" at bounding box center [933, 453] width 1032 height 578
type textarea "document.querySelectorAll('.footer-link, .menu-link').forEach(link => {"
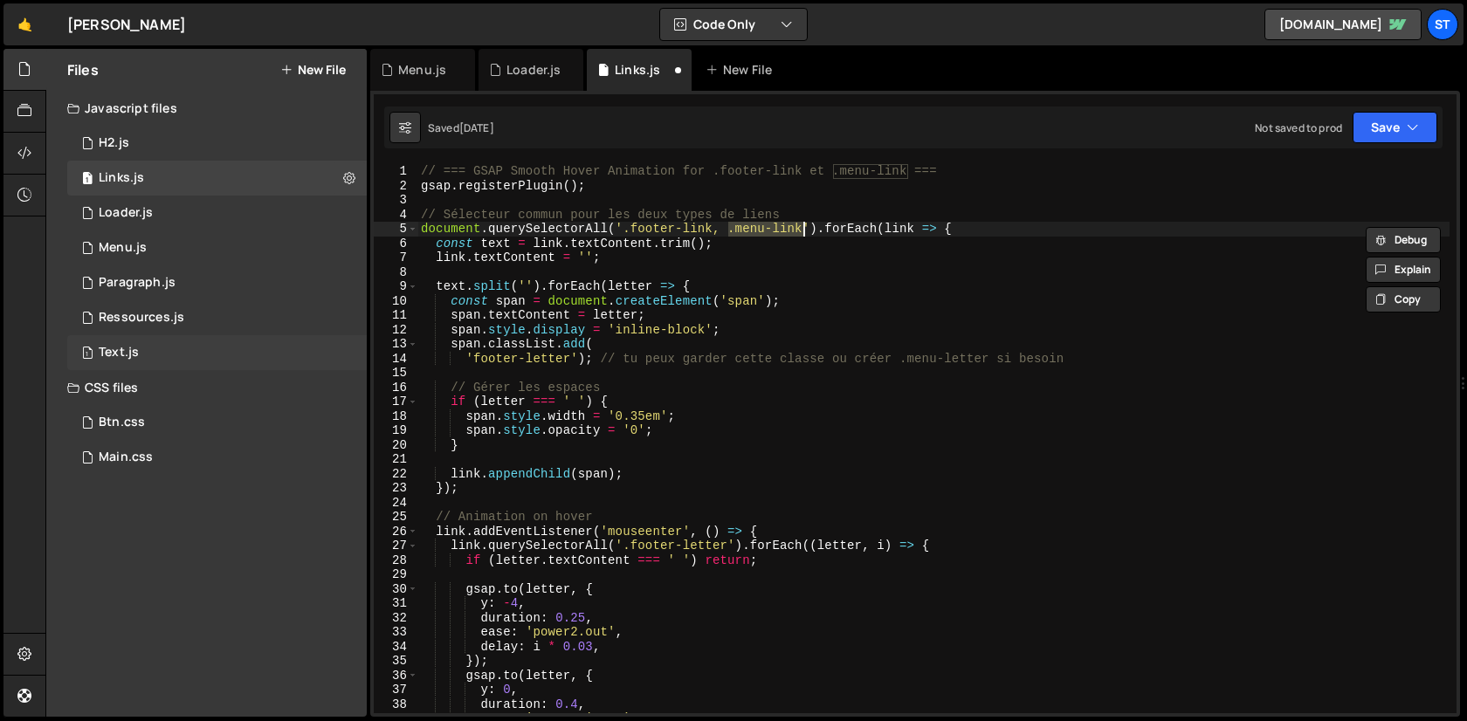
click at [168, 344] on div "1 Text.js 0" at bounding box center [216, 352] width 299 height 35
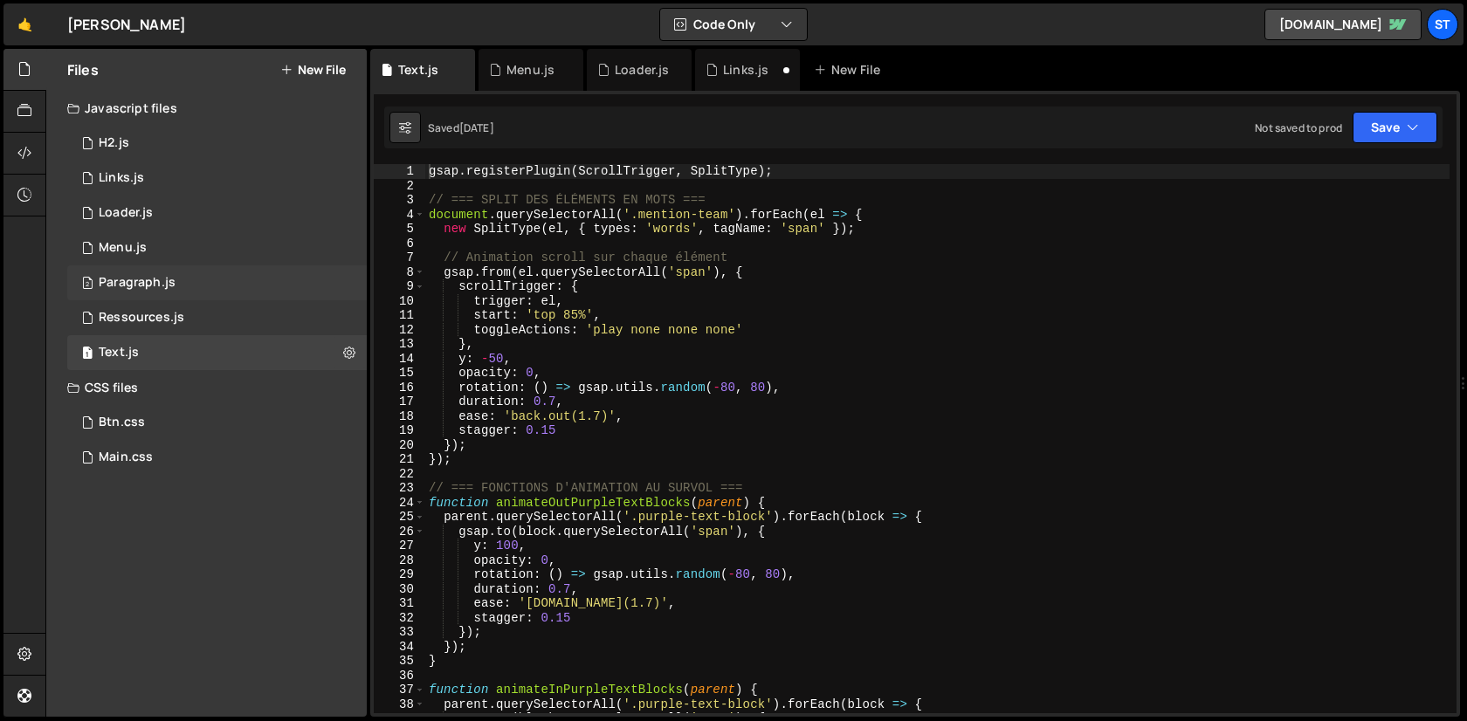
click at [162, 288] on div "Paragraph.js" at bounding box center [137, 283] width 77 height 16
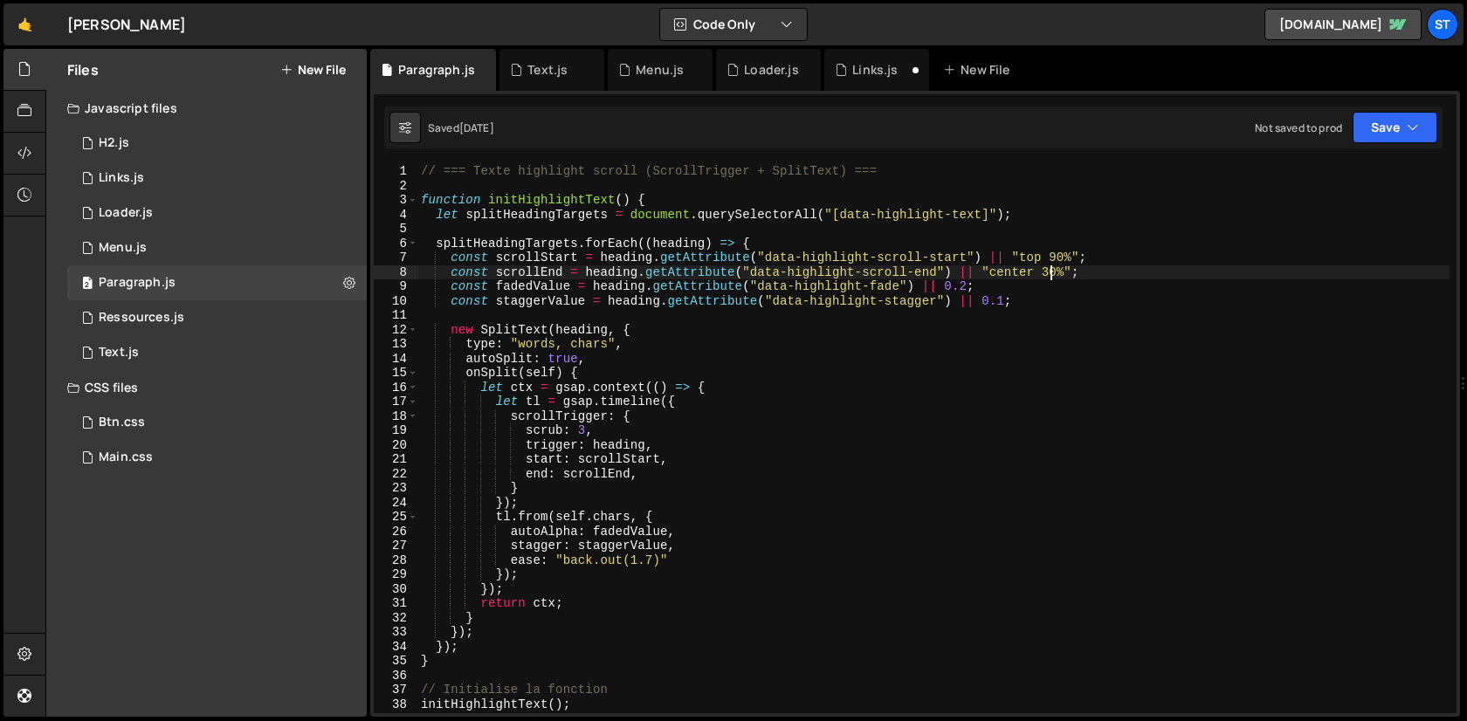
click at [1048, 272] on div "// === Texte highlight scroll (ScrollTrigger + SplitText) === function initHigh…" at bounding box center [933, 453] width 1032 height 578
type textarea "const scrollEnd = heading.getAttribute("data-highlight-scroll-end") || "center …"
click at [337, 76] on button "New File" at bounding box center [312, 70] width 65 height 14
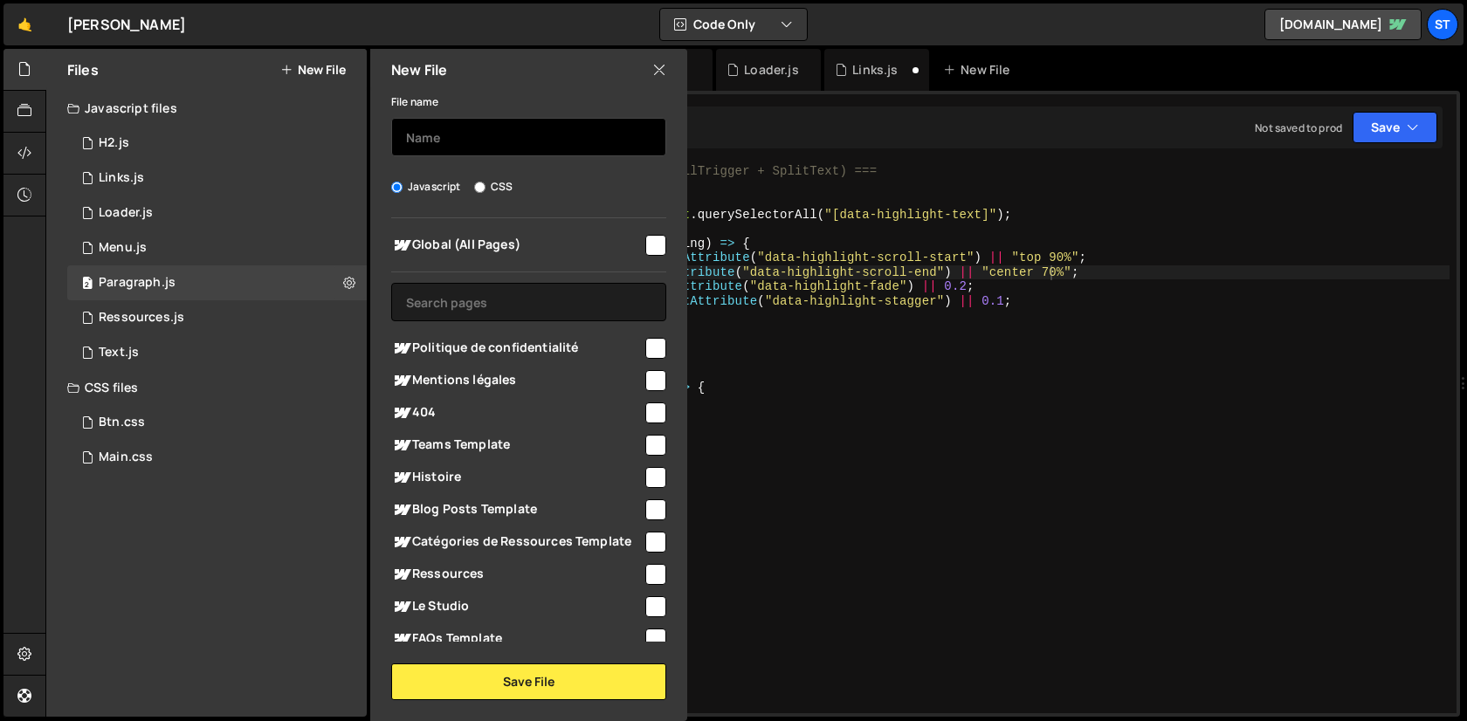
click at [471, 148] on input "text" at bounding box center [528, 137] width 275 height 38
type input "Horodateur"
click at [646, 243] on input "checkbox" at bounding box center [655, 245] width 21 height 21
checkbox input "true"
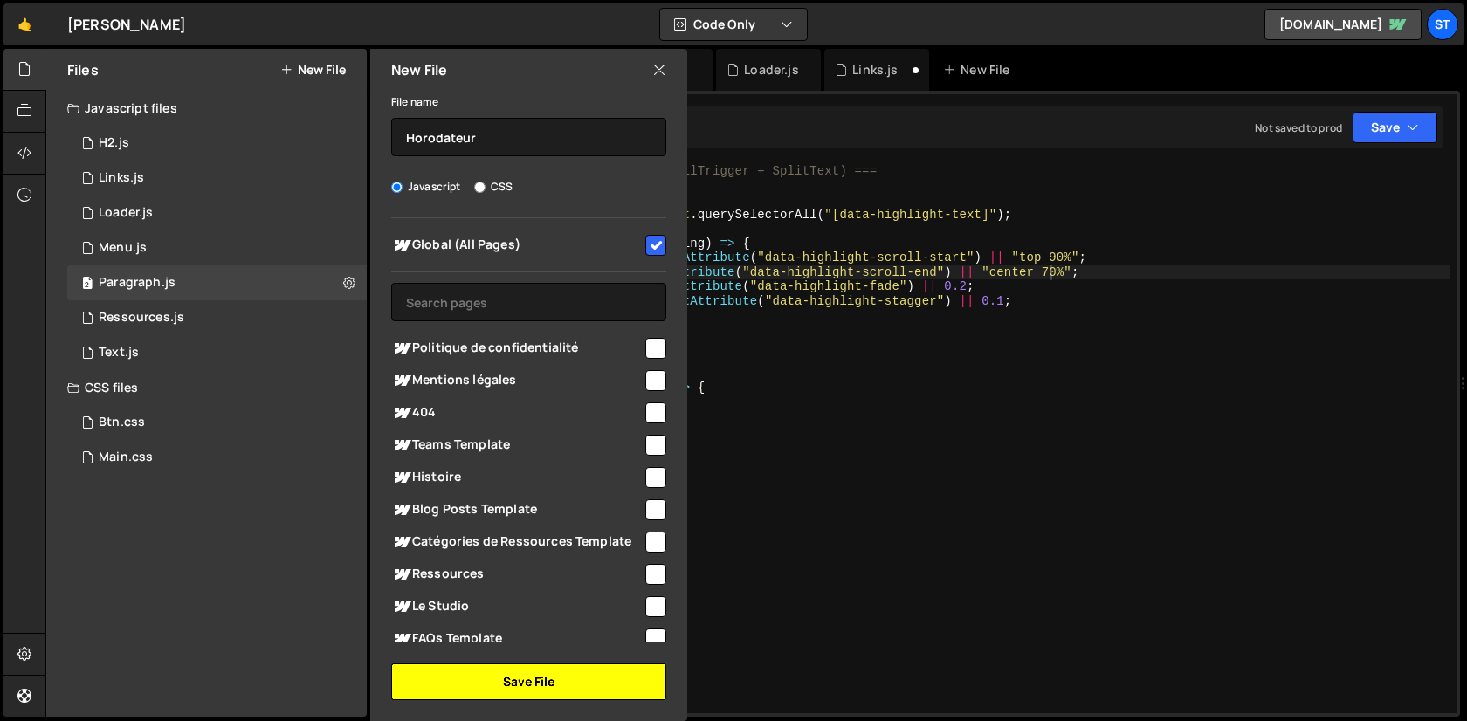
click at [535, 689] on button "Save File" at bounding box center [528, 682] width 275 height 37
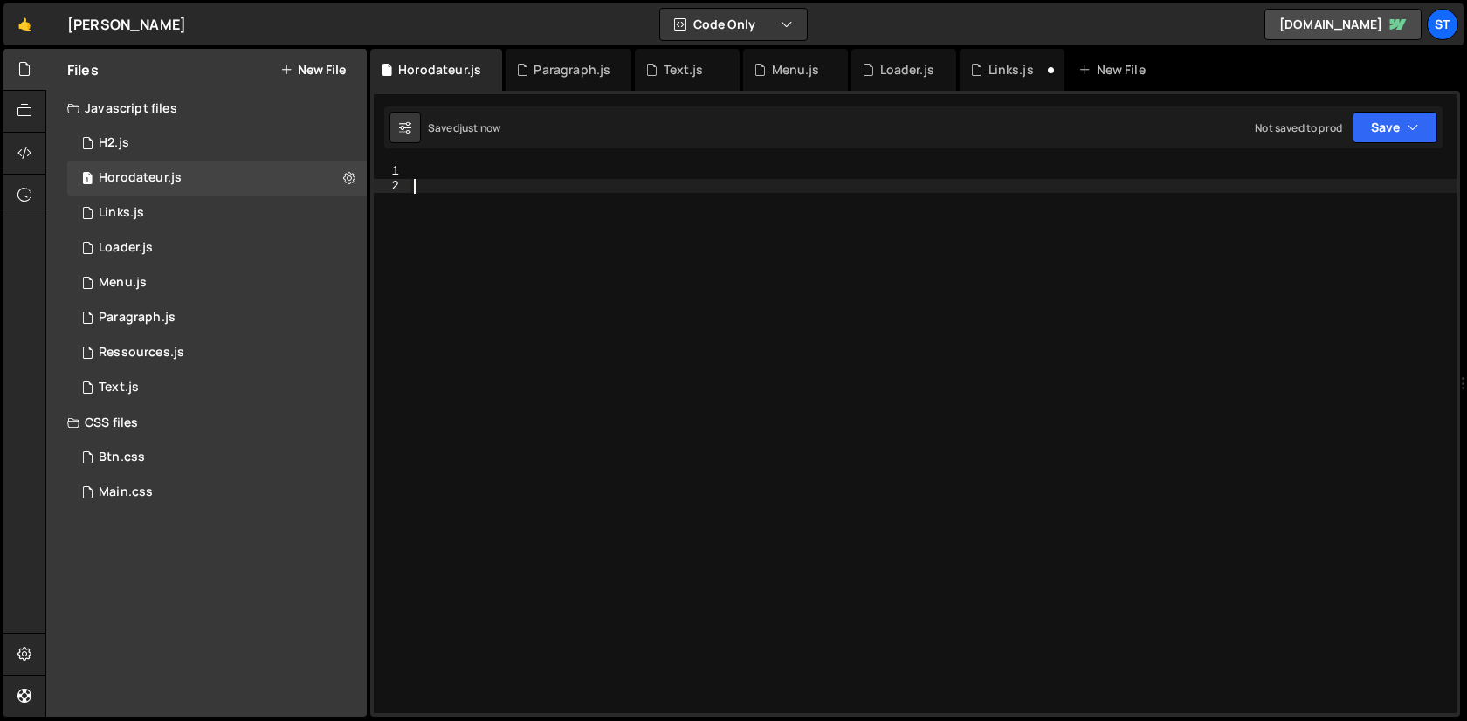
click at [780, 358] on div at bounding box center [933, 453] width 1046 height 578
paste textarea "const timeElement = document.querySelector('.hero-home-abs-text');"
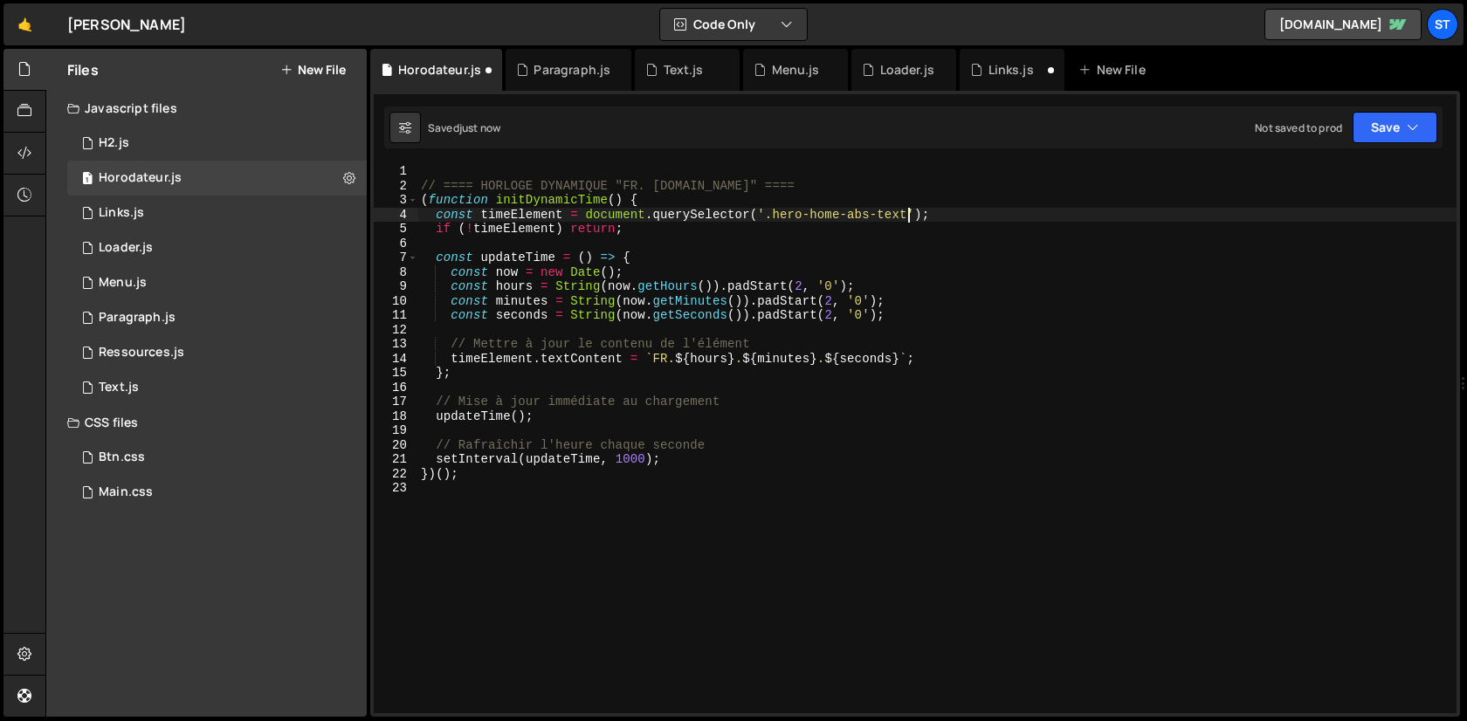
click at [911, 213] on div "// ==== HORLOGE DYNAMIQUE "FR. [DOMAIN_NAME]" ==== ( function initDynamicTime (…" at bounding box center [936, 453] width 1039 height 578
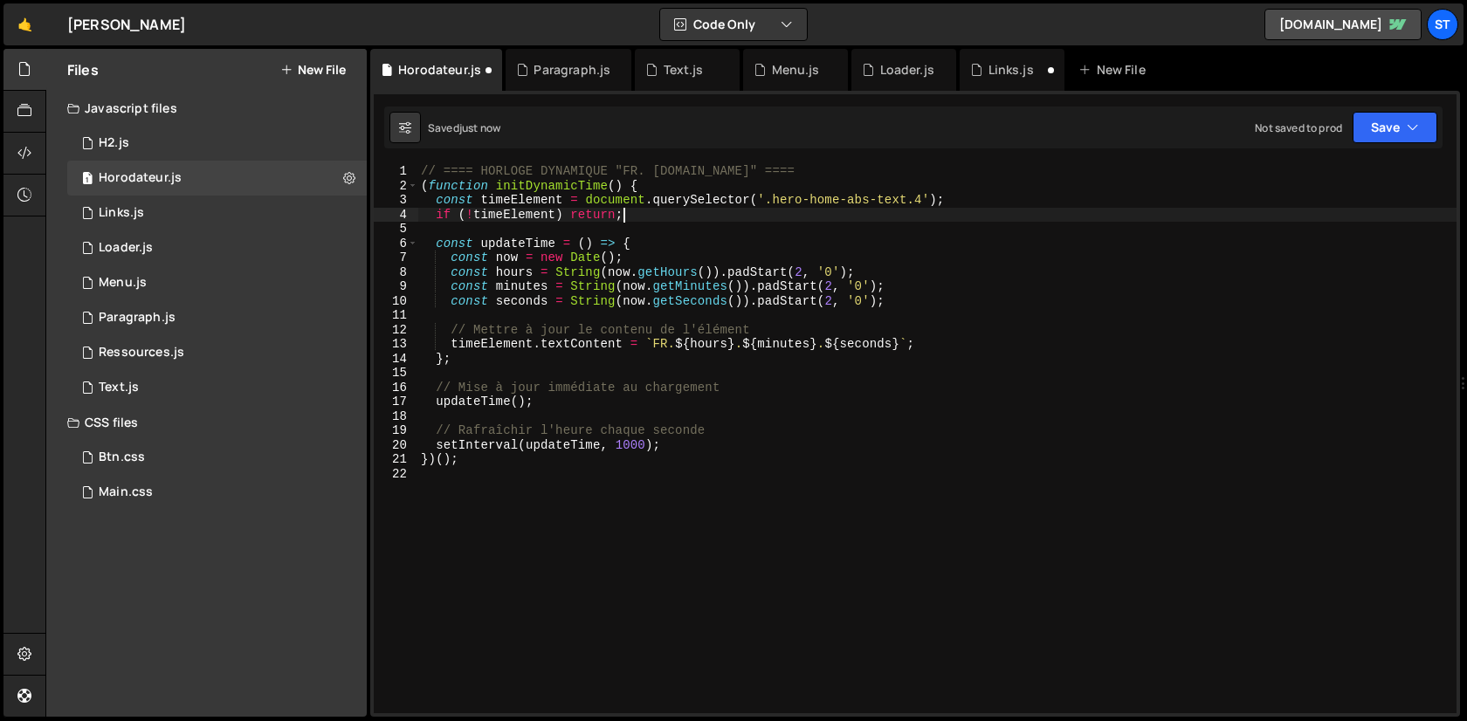
scroll to position [0, 13]
click at [341, 178] on button at bounding box center [348, 177] width 31 height 31
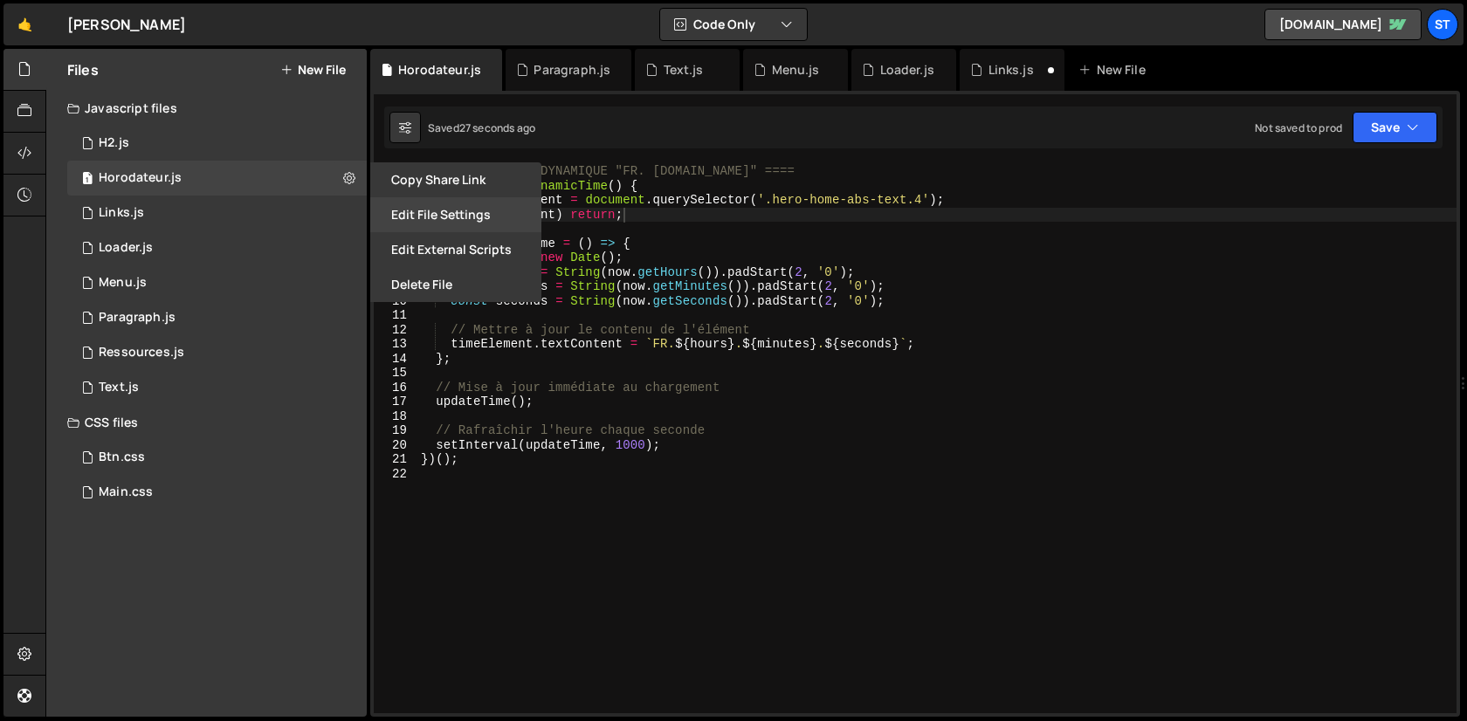
click at [501, 216] on button "Edit File Settings" at bounding box center [455, 214] width 171 height 35
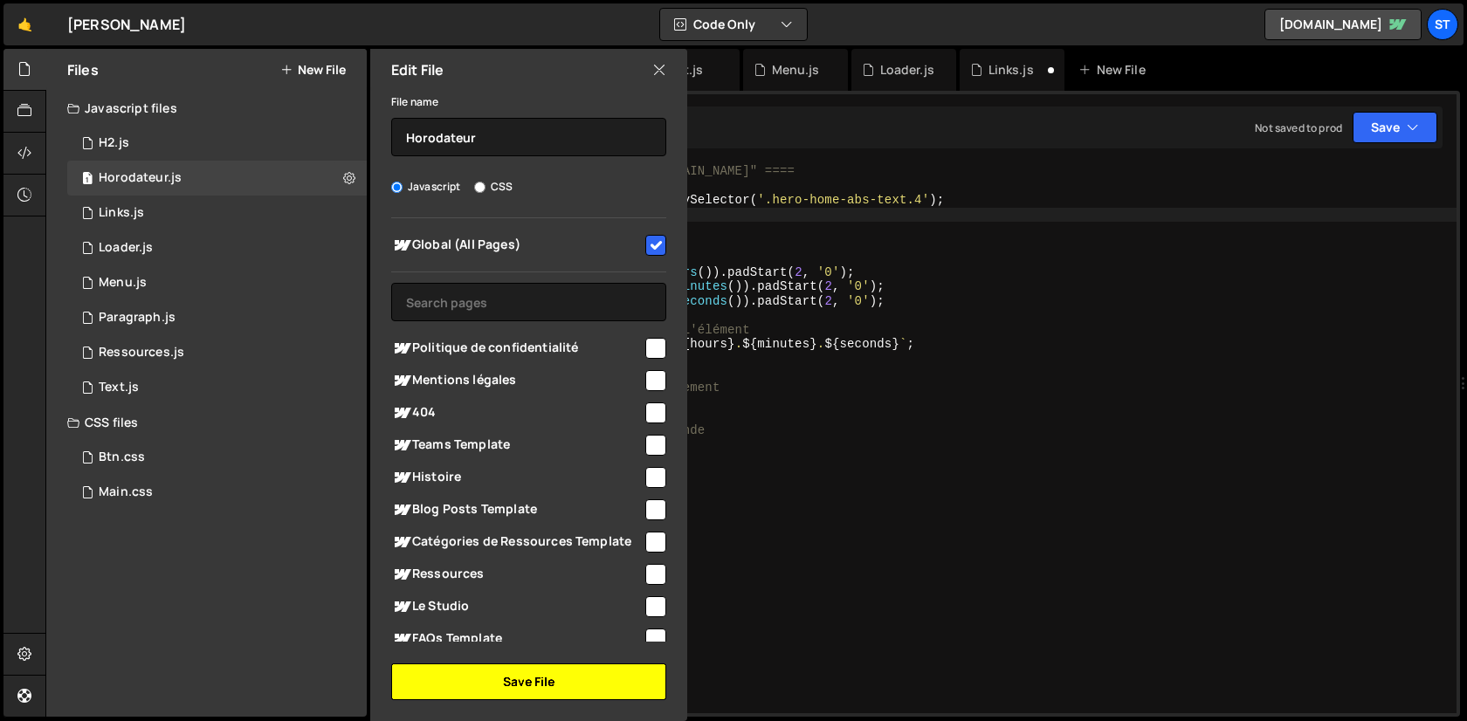
click at [542, 670] on button "Save File" at bounding box center [528, 682] width 275 height 37
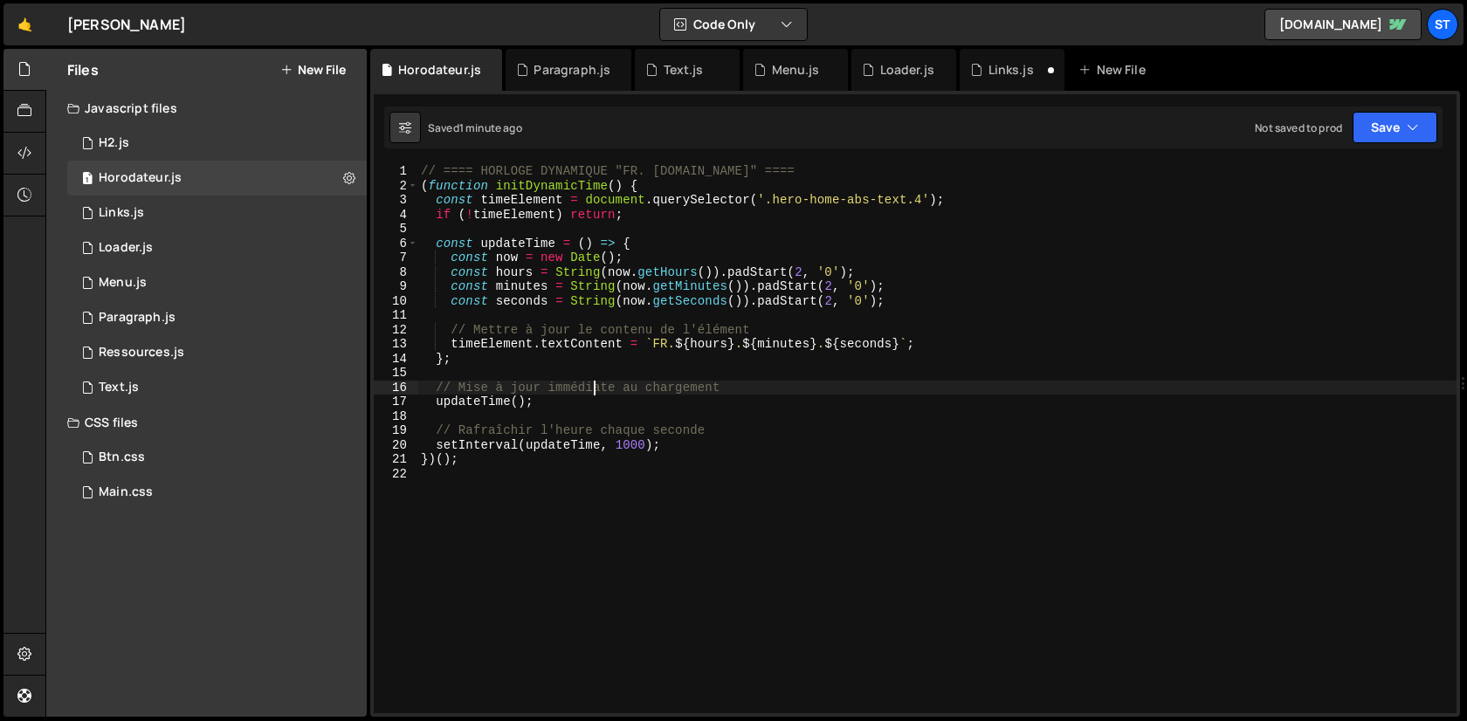
click at [596, 386] on div "// ==== HORLOGE DYNAMIQUE "FR. [DOMAIN_NAME]" ==== ( function initDynamicTime (…" at bounding box center [936, 453] width 1039 height 578
type textarea "})();"
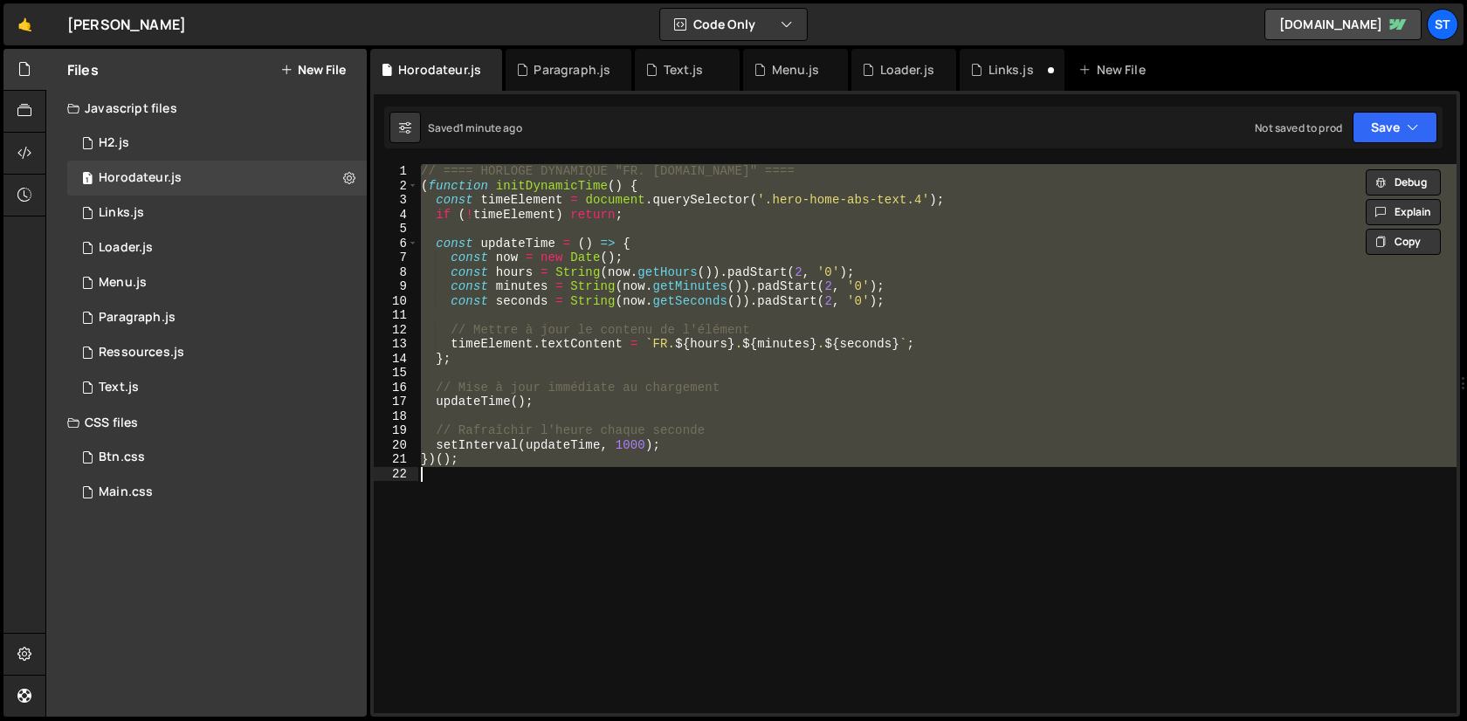
paste textarea
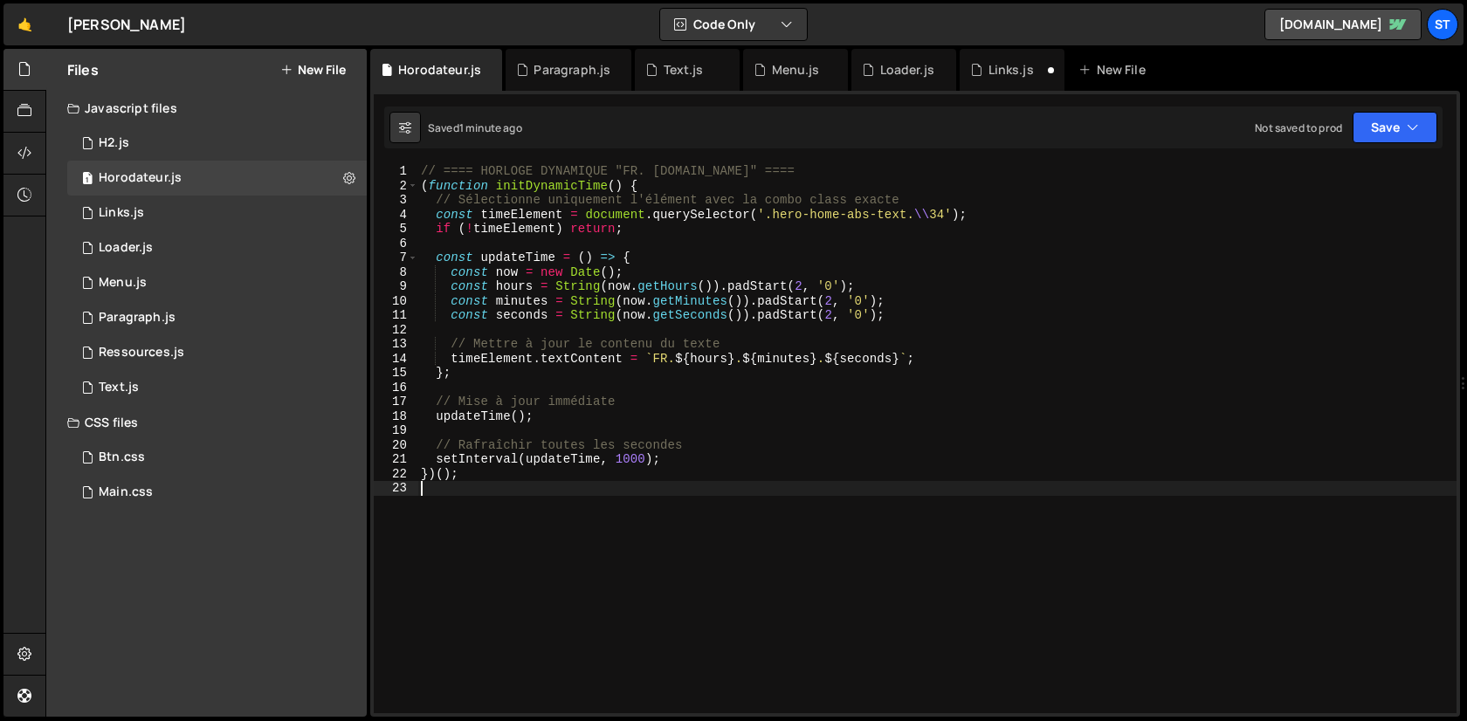
click at [699, 211] on div "// ==== HORLOGE DYNAMIQUE "FR. [DOMAIN_NAME]" ==== ( function initDynamicTime (…" at bounding box center [936, 453] width 1039 height 578
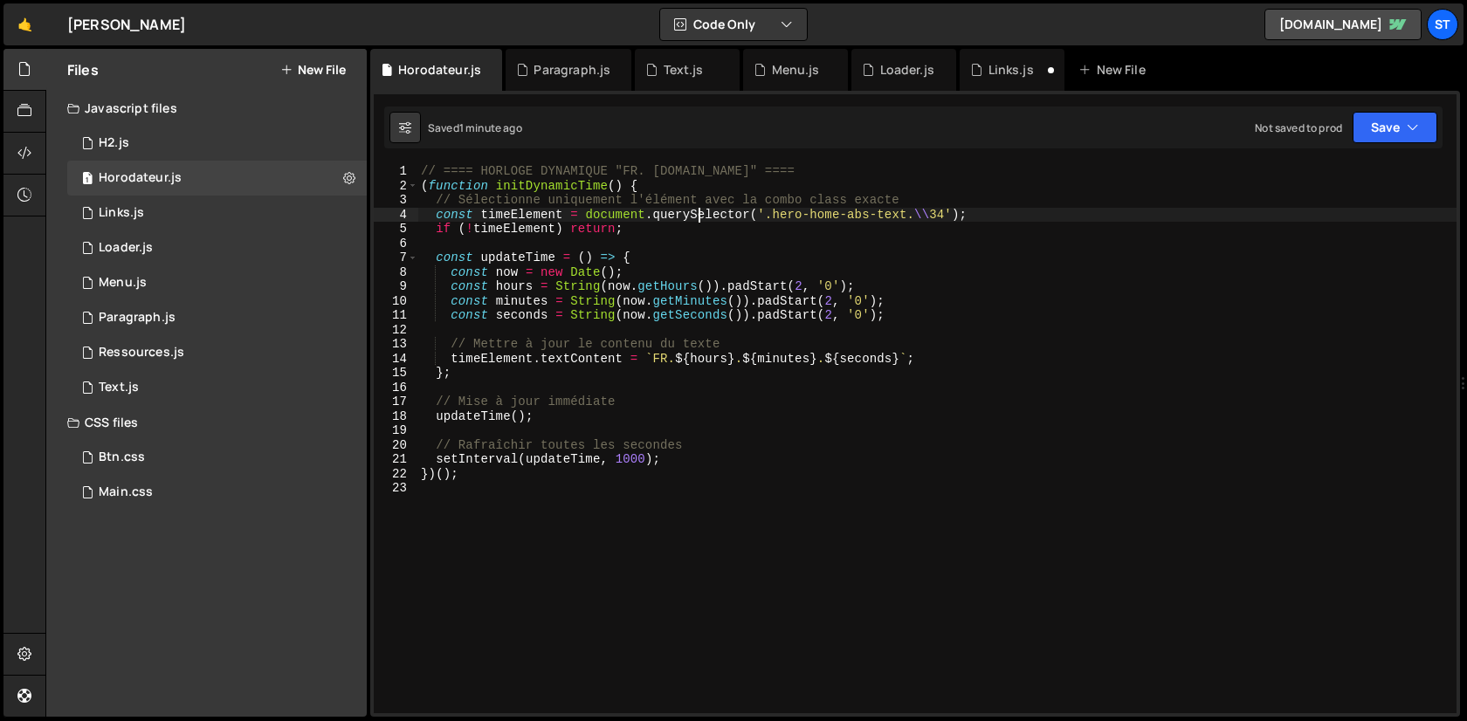
type textarea "})();"
paste textarea
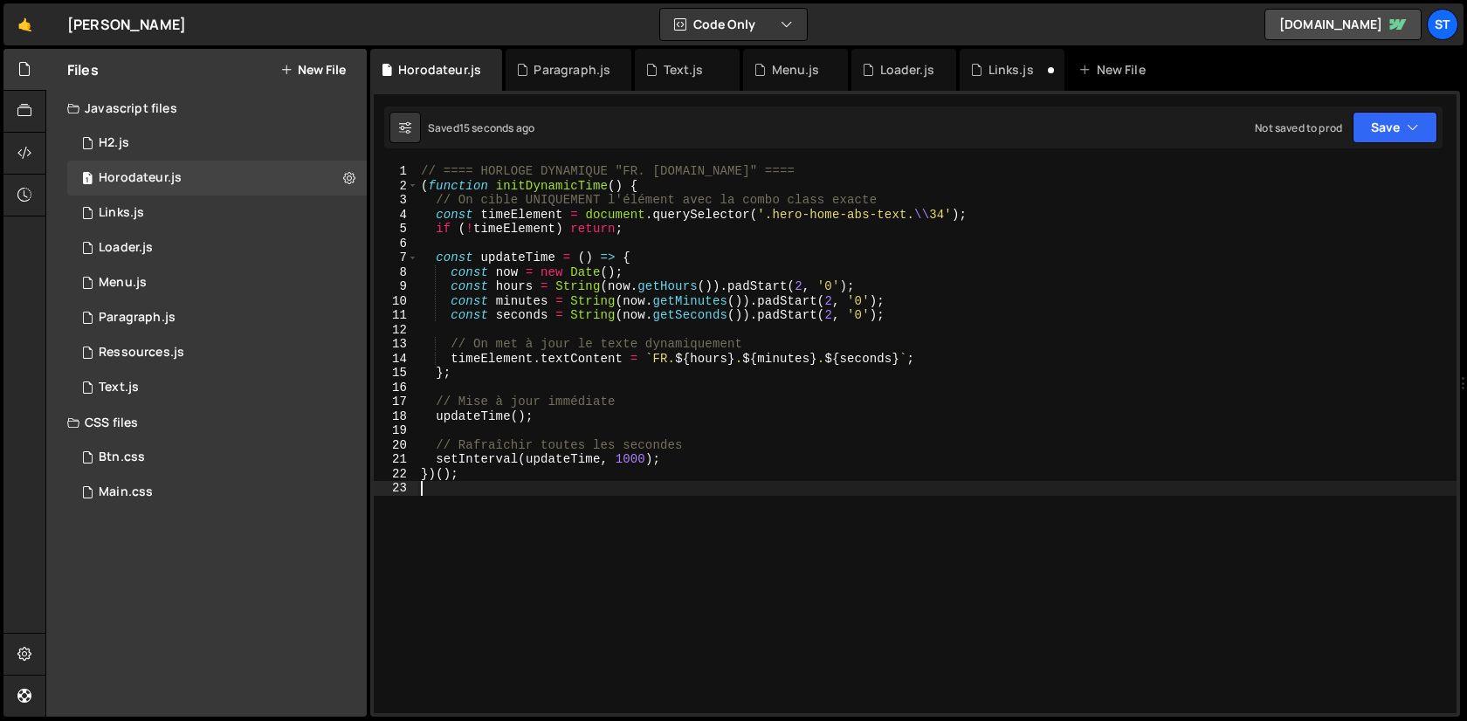
click at [934, 213] on div "// ==== HORLOGE DYNAMIQUE "FR. [DOMAIN_NAME]" ==== ( function initDynamicTime (…" at bounding box center [936, 453] width 1039 height 578
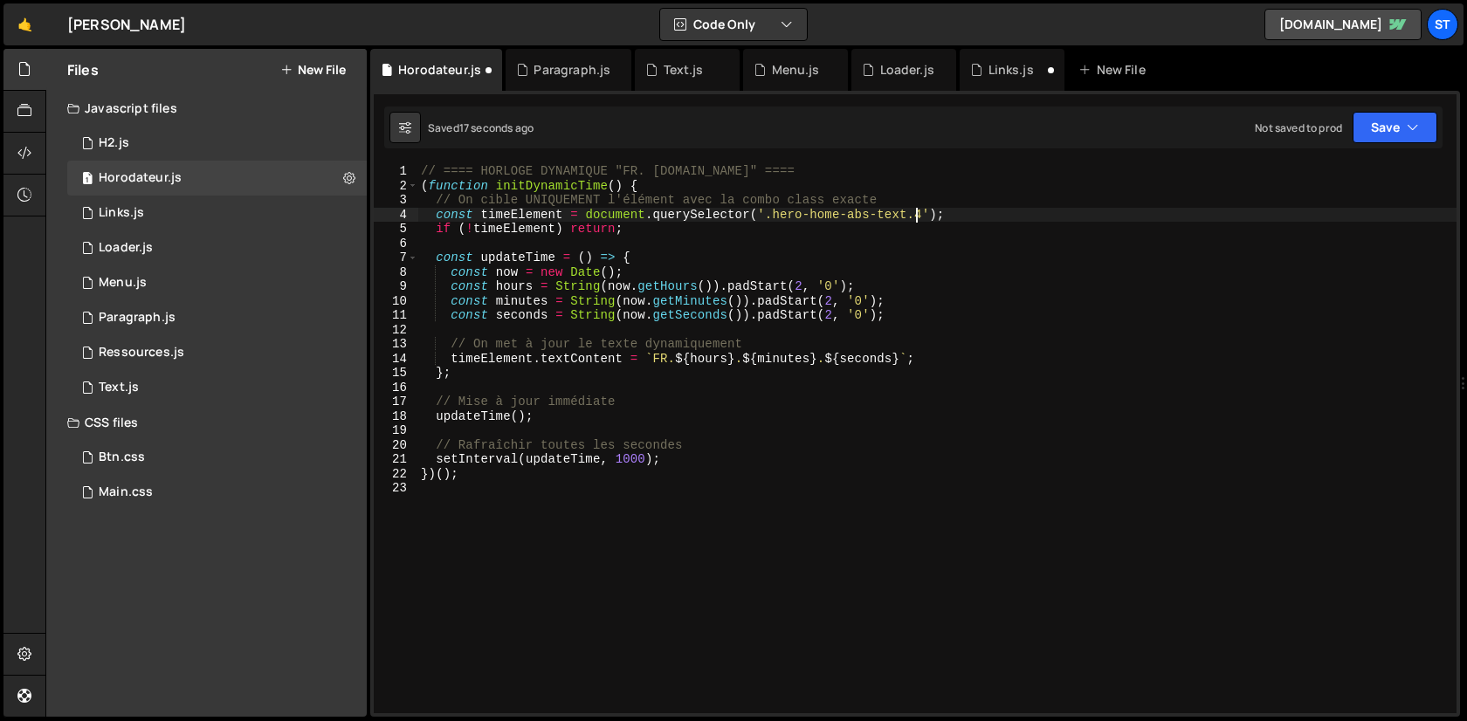
type textarea "const timeElement = document.querySelector('.hero-home-abs-text.c4');"
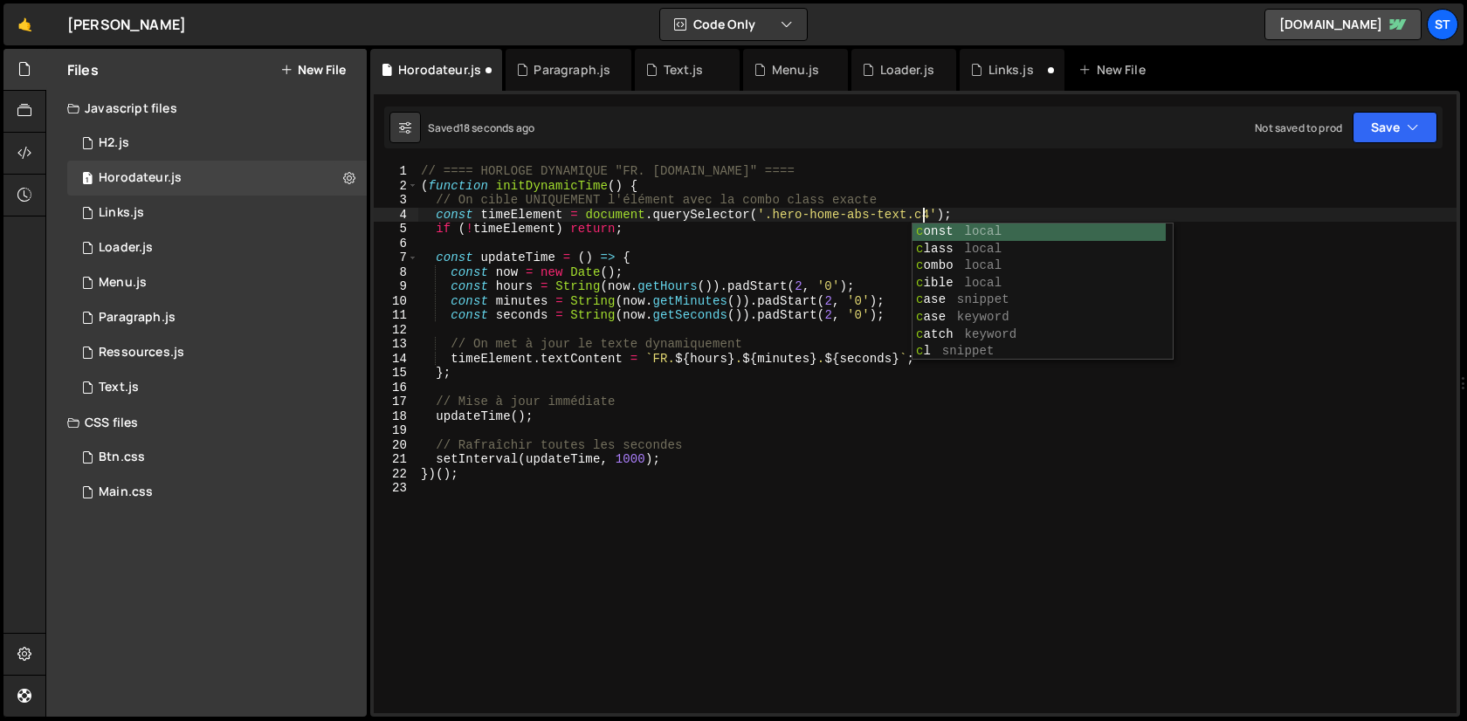
click at [897, 323] on div "// ==== HORLOGE DYNAMIQUE "FR. [DOMAIN_NAME]" ==== ( function initDynamicTime (…" at bounding box center [936, 453] width 1039 height 578
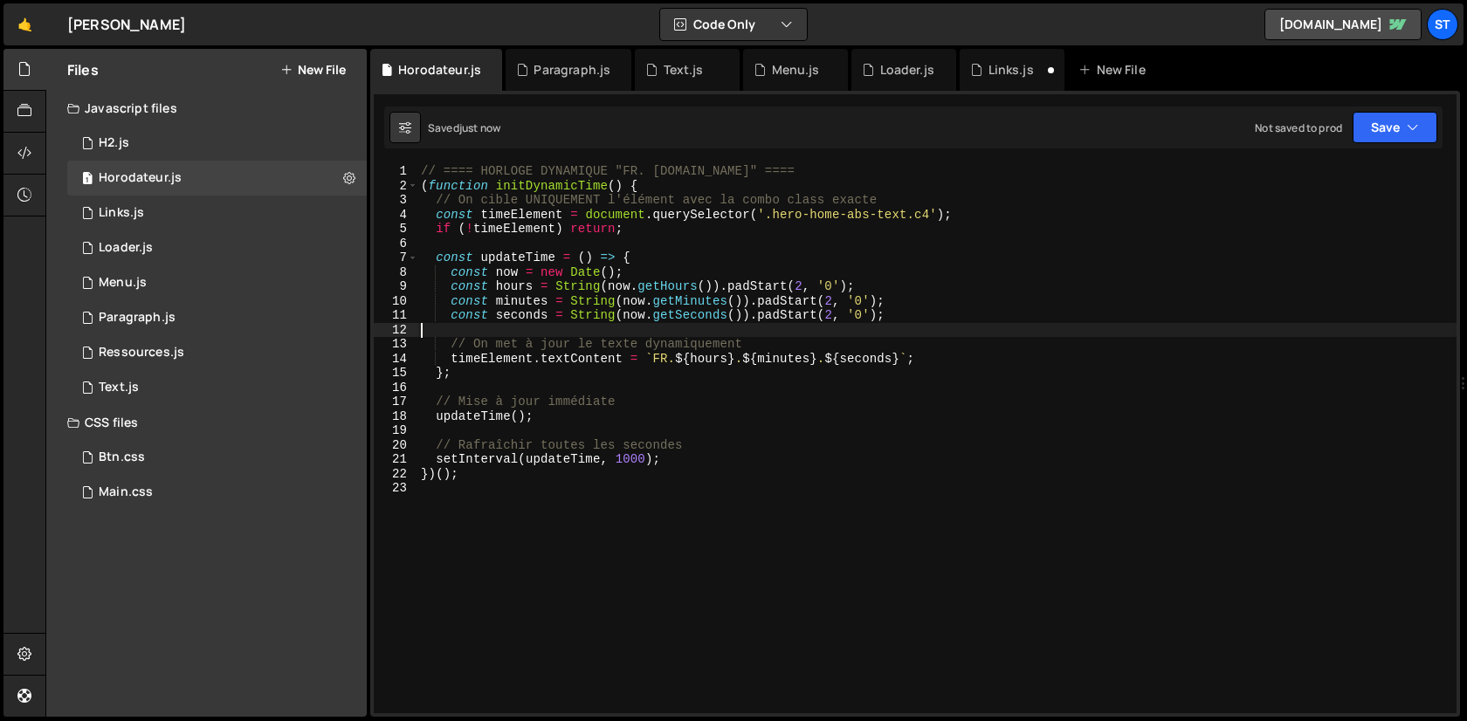
click at [654, 343] on div "// ==== HORLOGE DYNAMIQUE "FR. [DOMAIN_NAME]" ==== ( function initDynamicTime (…" at bounding box center [936, 453] width 1039 height 578
type textarea "// On met à jour le texte dynamiquement"
